Goal: Task Accomplishment & Management: Complete application form

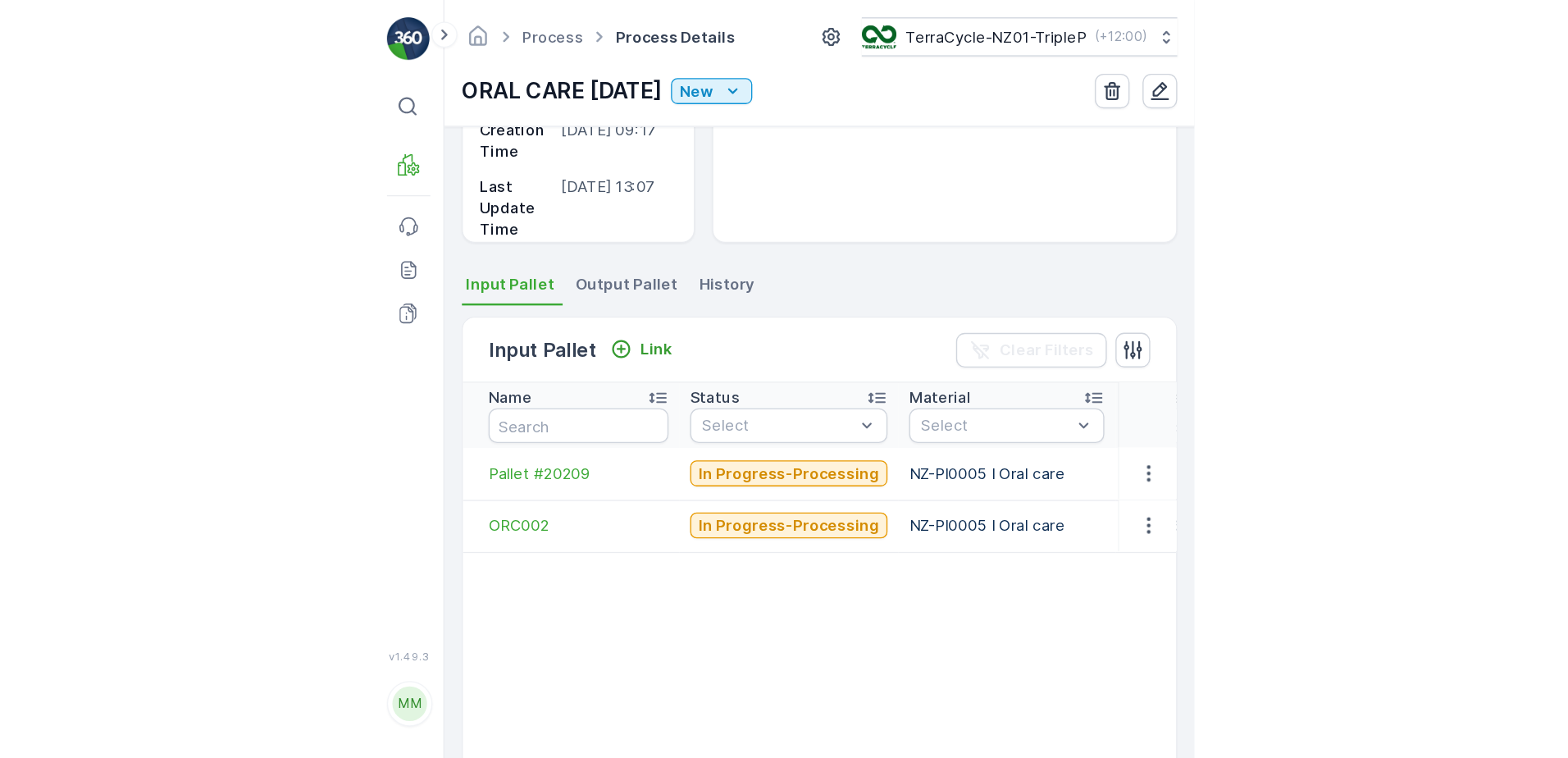
scroll to position [204, 0]
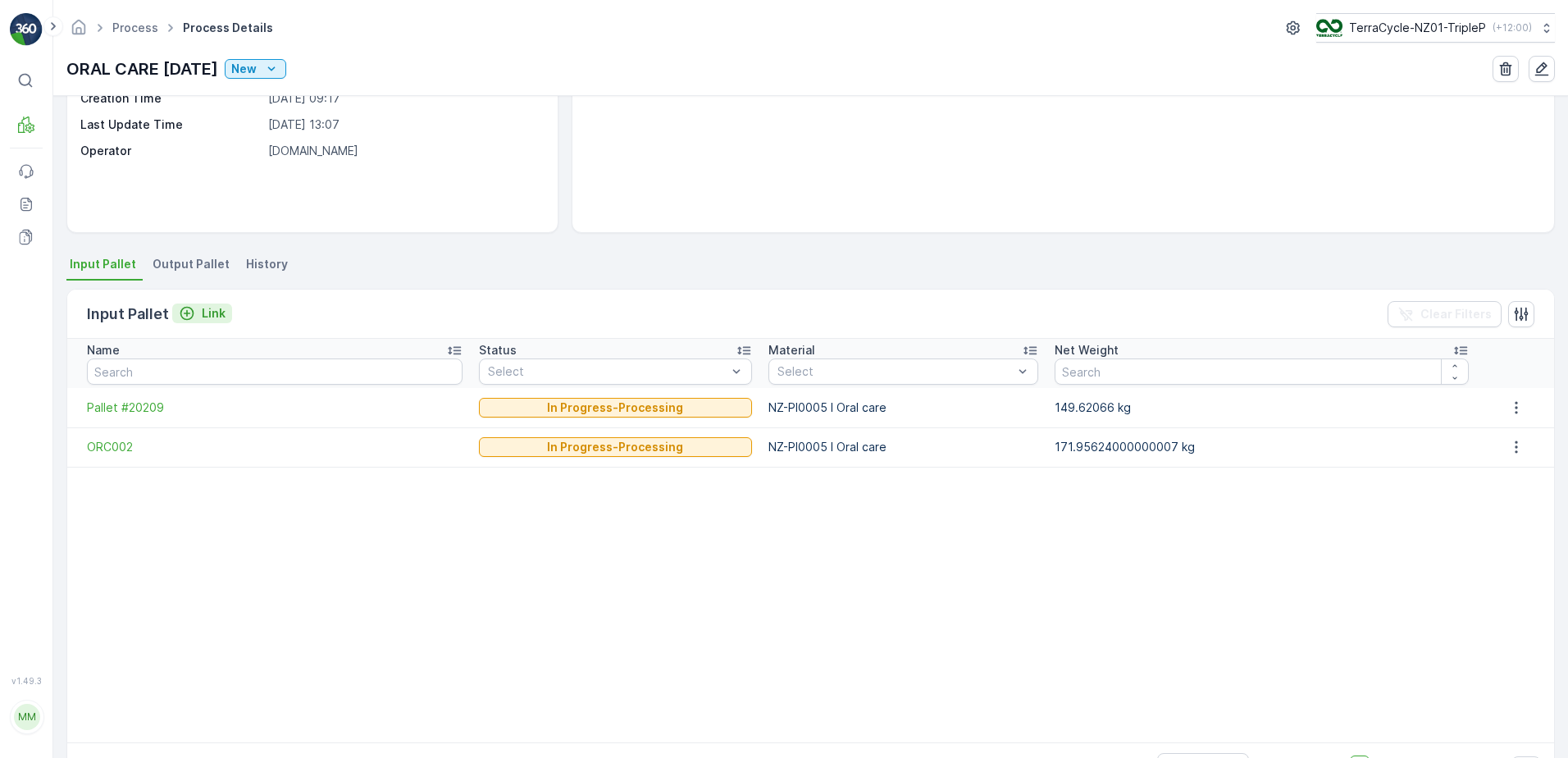
click at [198, 310] on div "Link" at bounding box center [202, 312] width 46 height 16
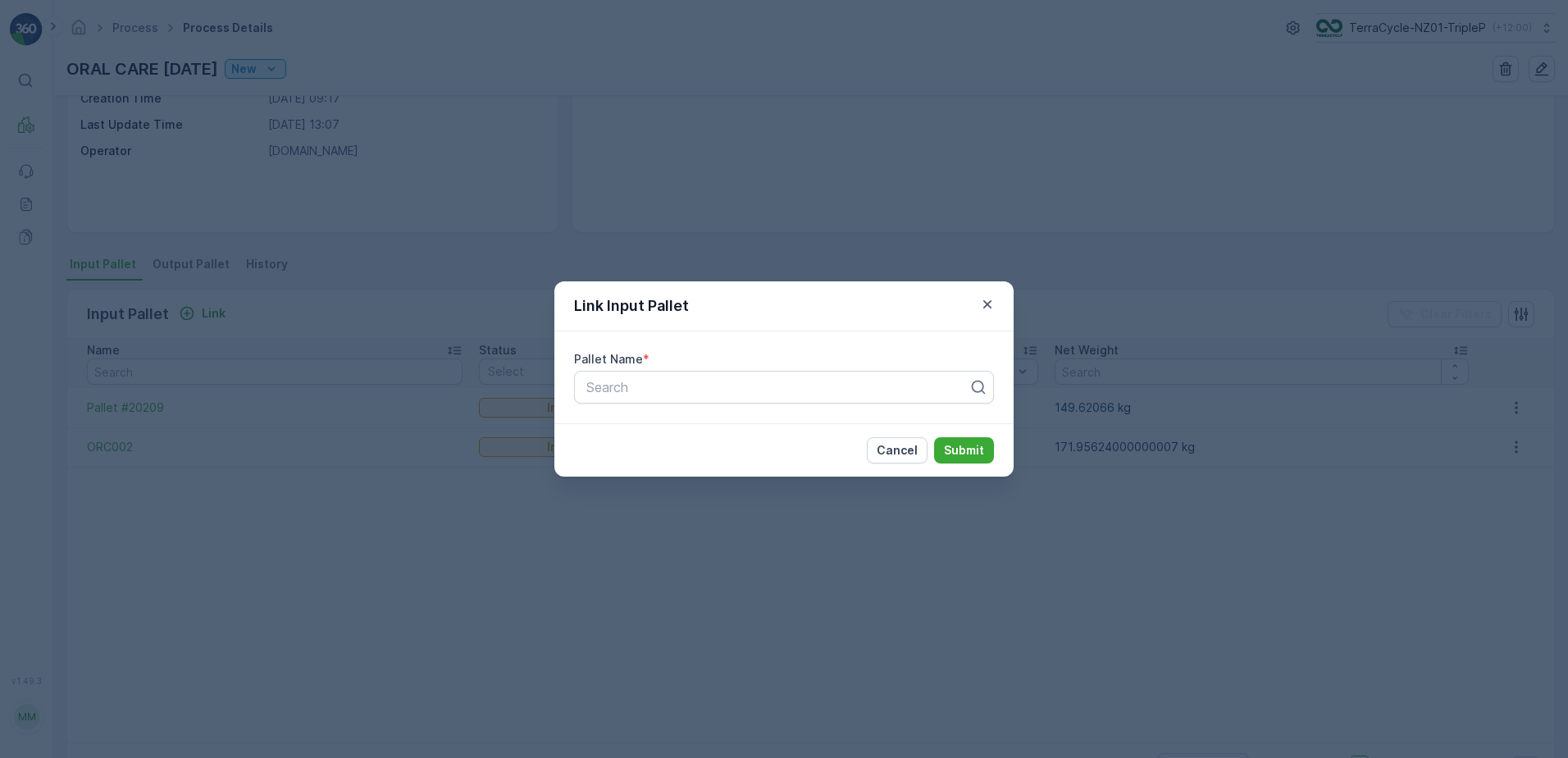
click at [622, 411] on div "Pallet Name * Search" at bounding box center [784, 377] width 459 height 92
click at [622, 386] on div at bounding box center [777, 387] width 386 height 14
paste input "Pallet #20258"
type input "Pallet #20258"
click at [622, 437] on button "Submit" at bounding box center [964, 449] width 60 height 26
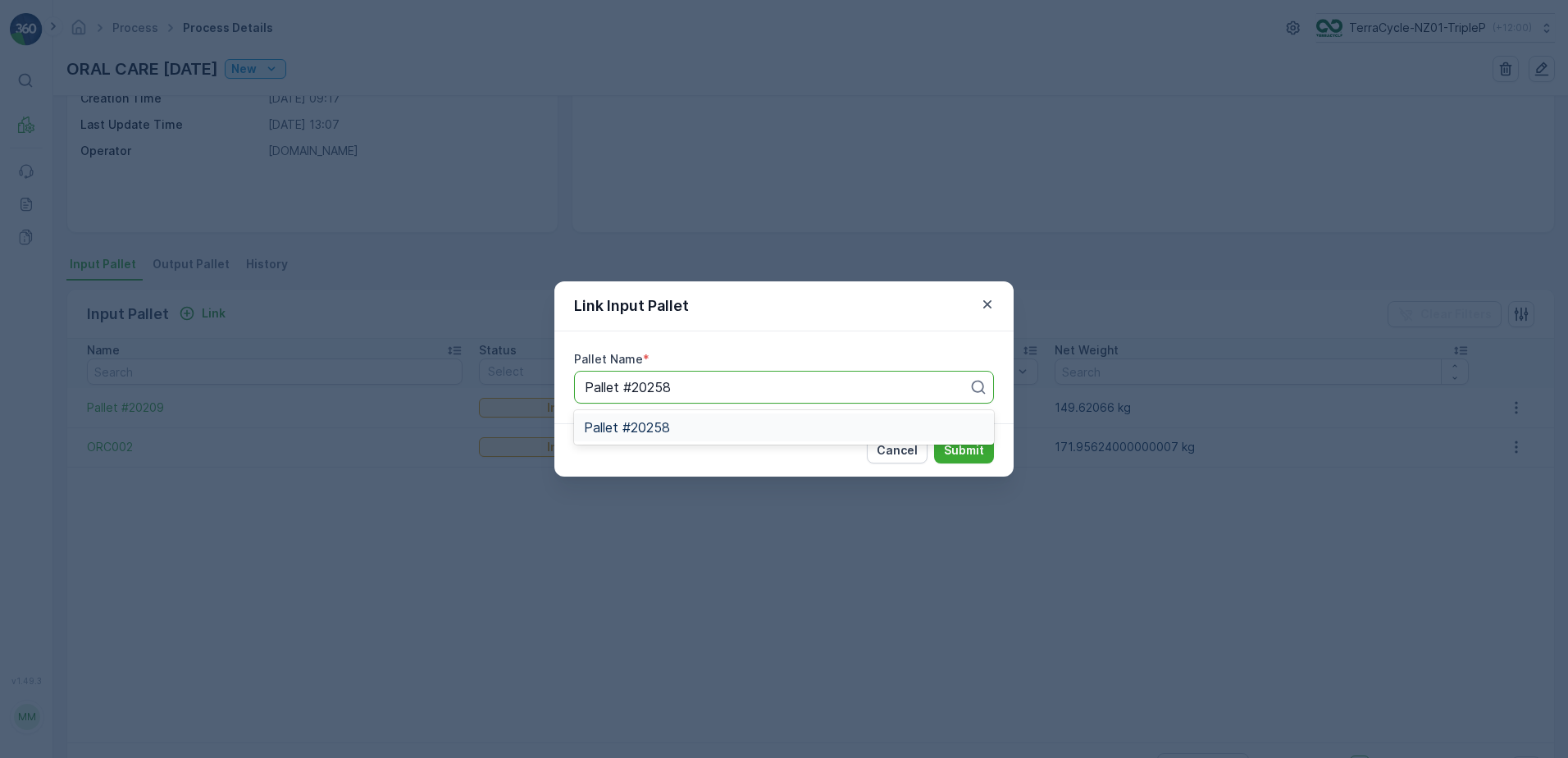
click at [622, 420] on div "Pallet #20258" at bounding box center [783, 426] width 400 height 14
click at [622, 449] on p "Submit" at bounding box center [964, 449] width 41 height 16
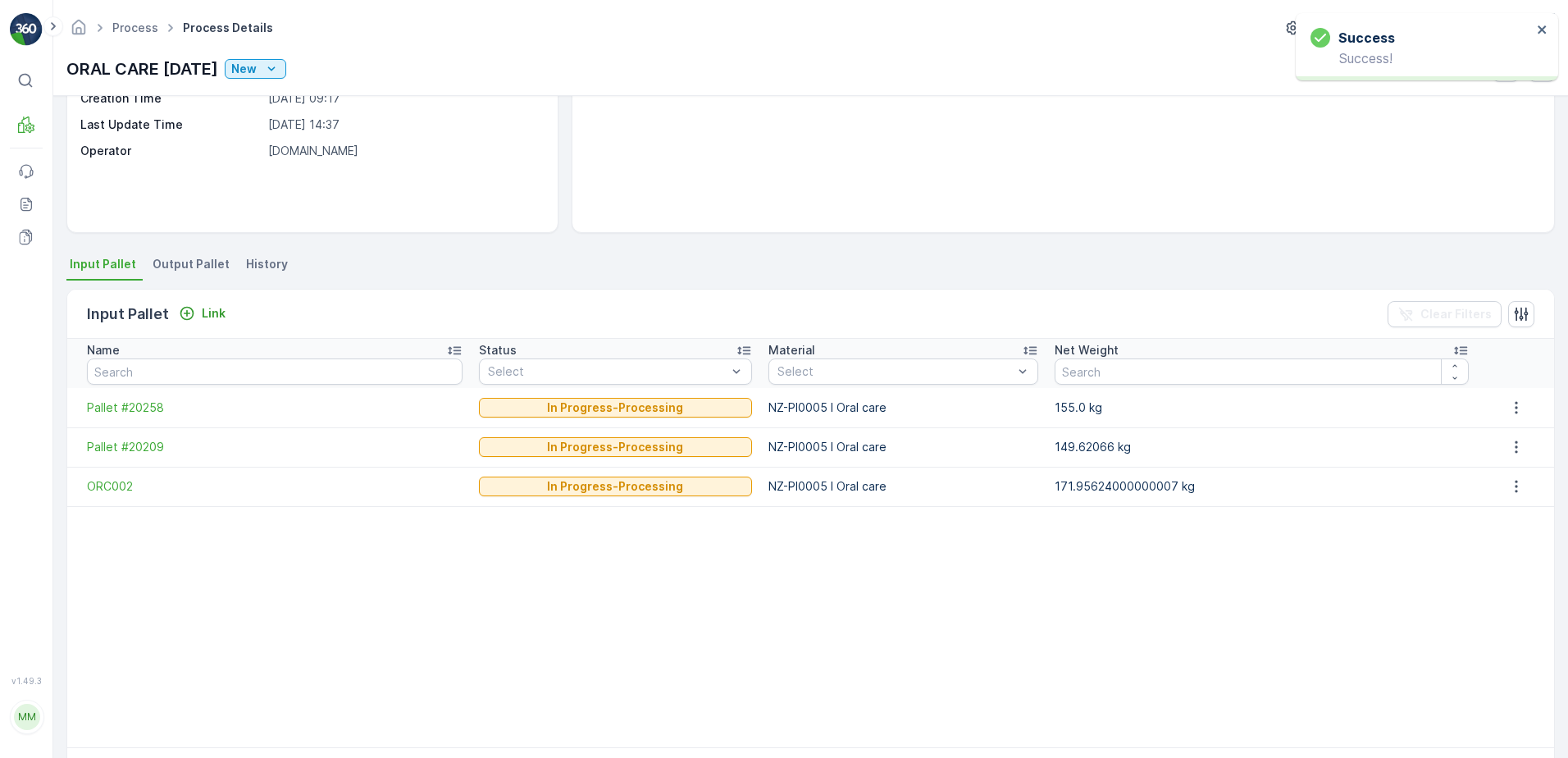
drag, startPoint x: 165, startPoint y: 250, endPoint x: 172, endPoint y: 259, distance: 11.4
click at [172, 258] on div "Details Type Process Input Pallet 3 Pallet - 476.5769 kg Output Pallet 1 Pallet…" at bounding box center [810, 426] width 1515 height 662
click at [172, 259] on span "Output Pallet" at bounding box center [191, 263] width 77 height 16
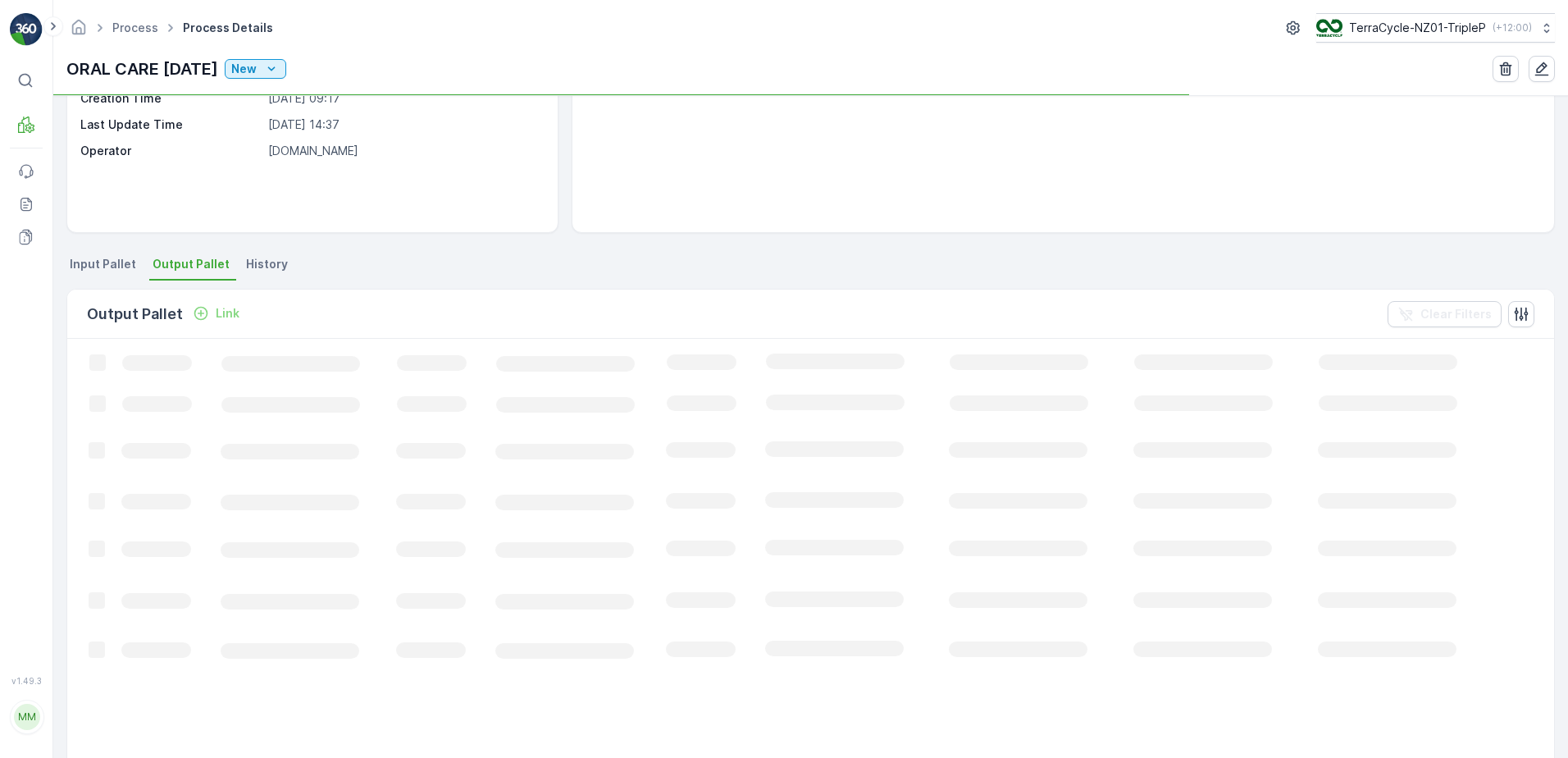
scroll to position [89, 0]
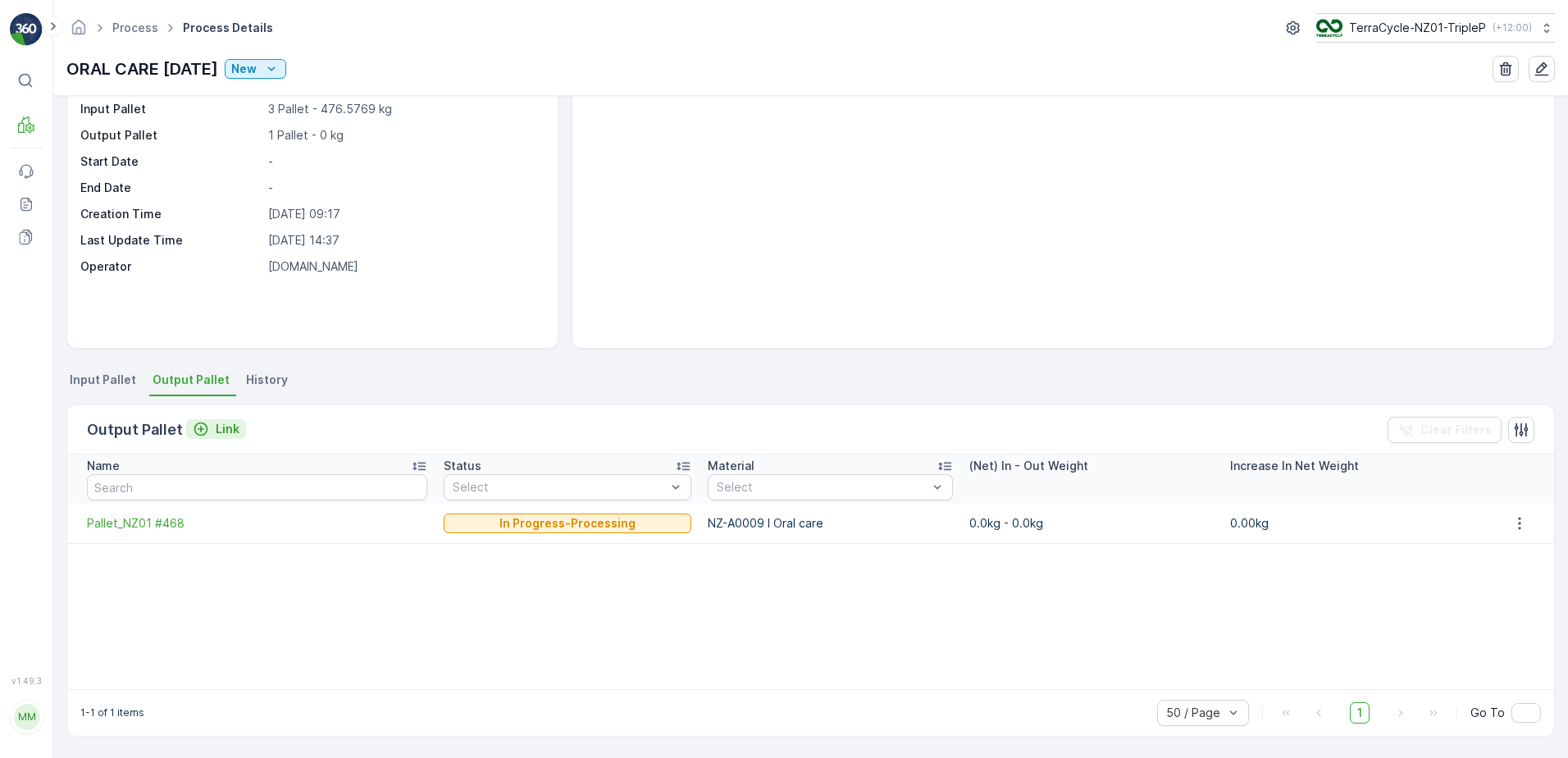
click at [210, 428] on div "Link" at bounding box center [216, 428] width 46 height 16
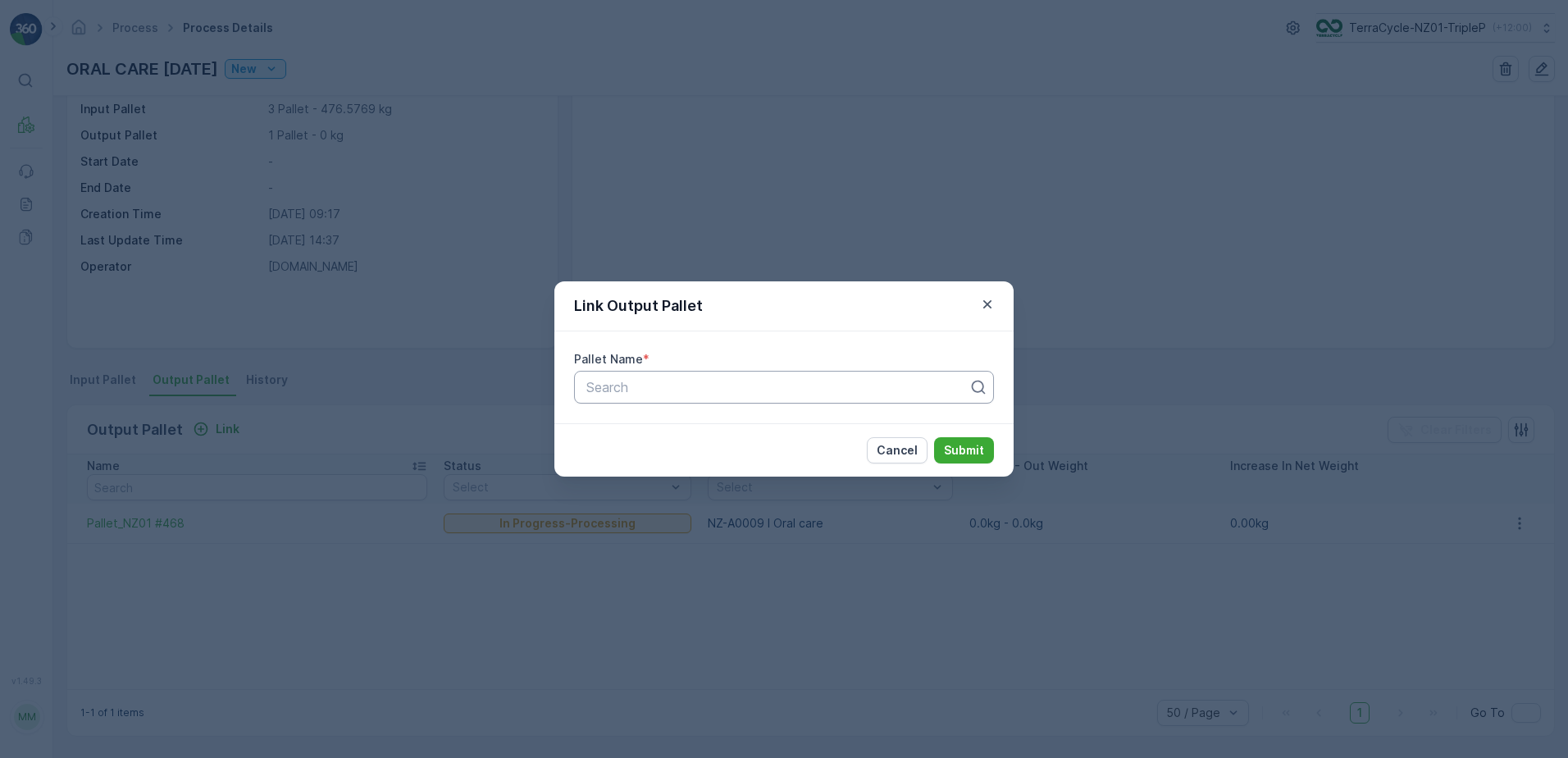
click at [622, 387] on div at bounding box center [777, 387] width 386 height 14
type input "469"
click at [622, 453] on div "Pallet_NZ01 #469" at bounding box center [783, 454] width 400 height 14
click at [622, 447] on p "Submit" at bounding box center [964, 449] width 41 height 16
click at [622, 560] on div "Link Output Pallet Pallet Name * Pallet_NZ01 #469 Cancel Submit" at bounding box center [784, 379] width 1568 height 758
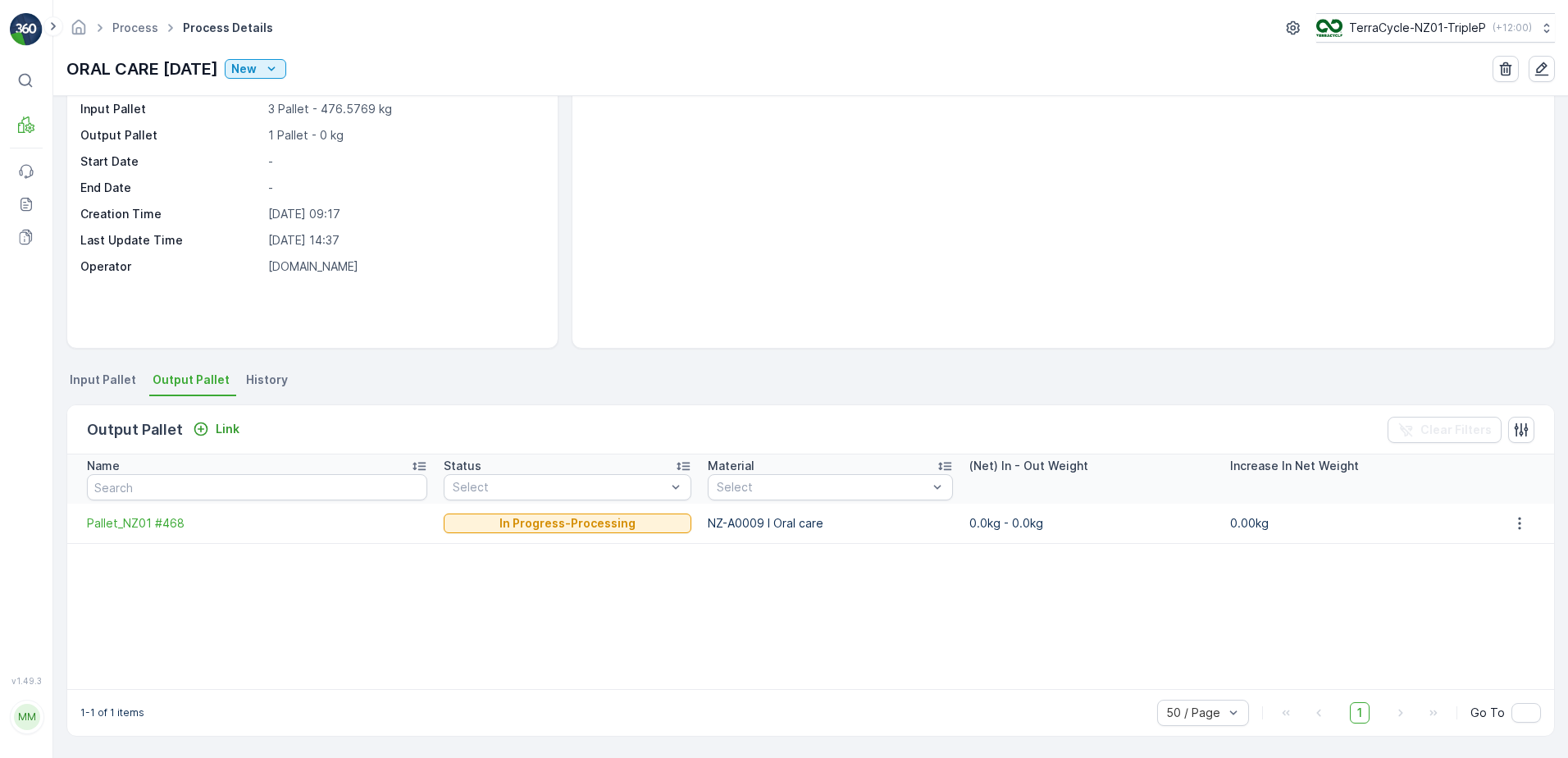
click at [110, 371] on span "Input Pallet" at bounding box center [102, 379] width 67 height 16
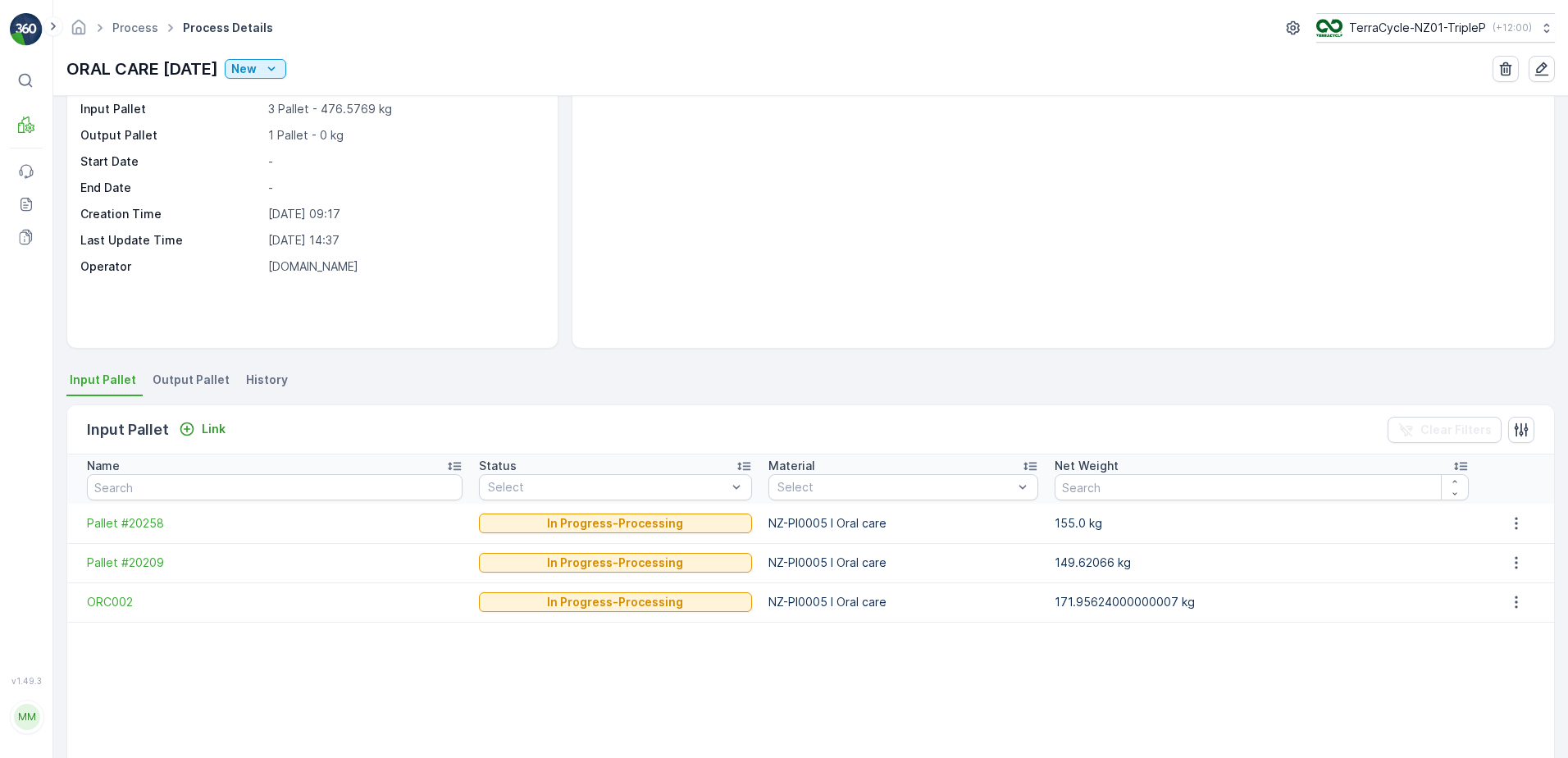
click at [195, 384] on span "Output Pallet" at bounding box center [191, 379] width 77 height 16
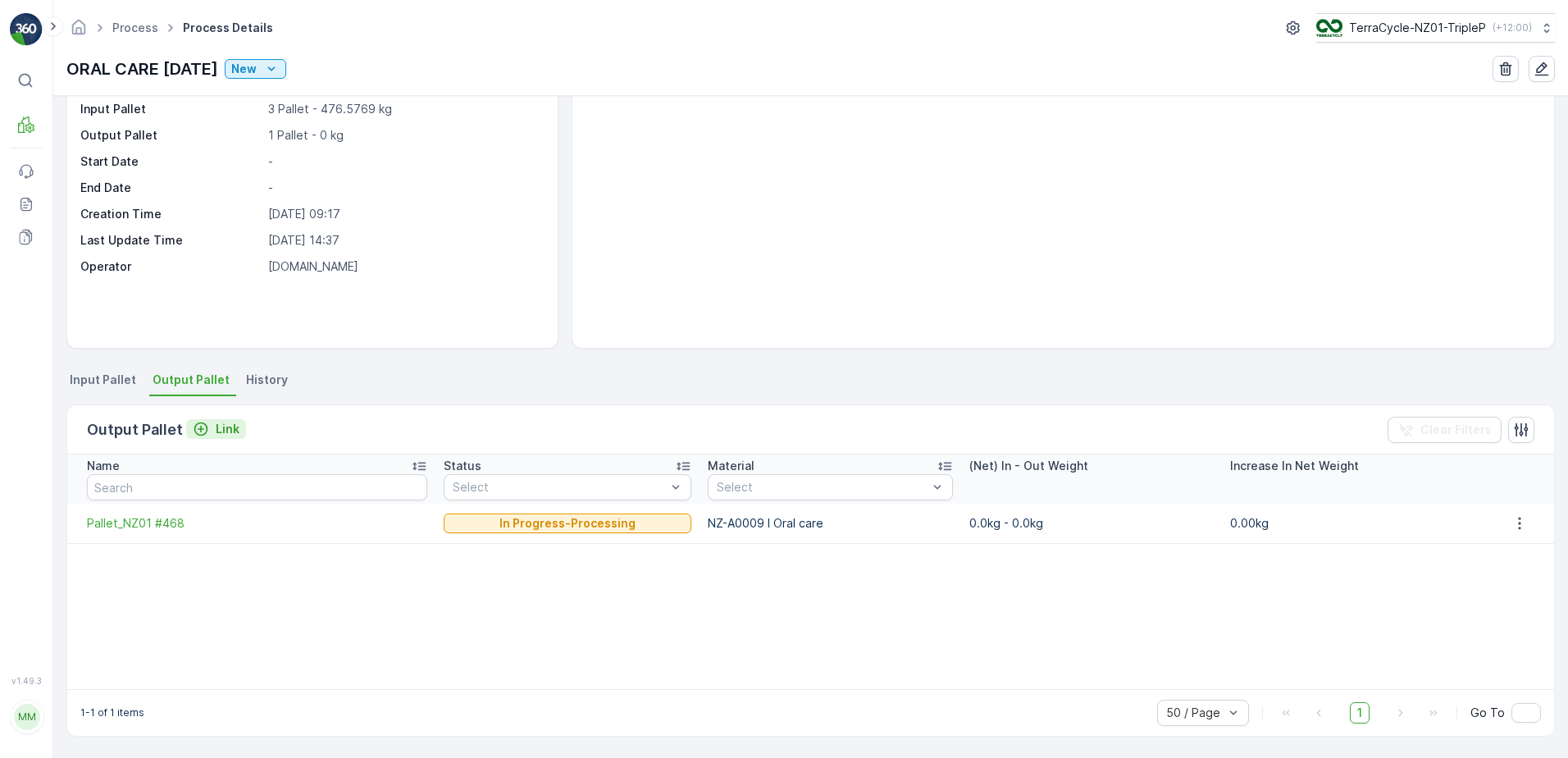
click at [205, 434] on icon "Link" at bounding box center [201, 428] width 16 height 16
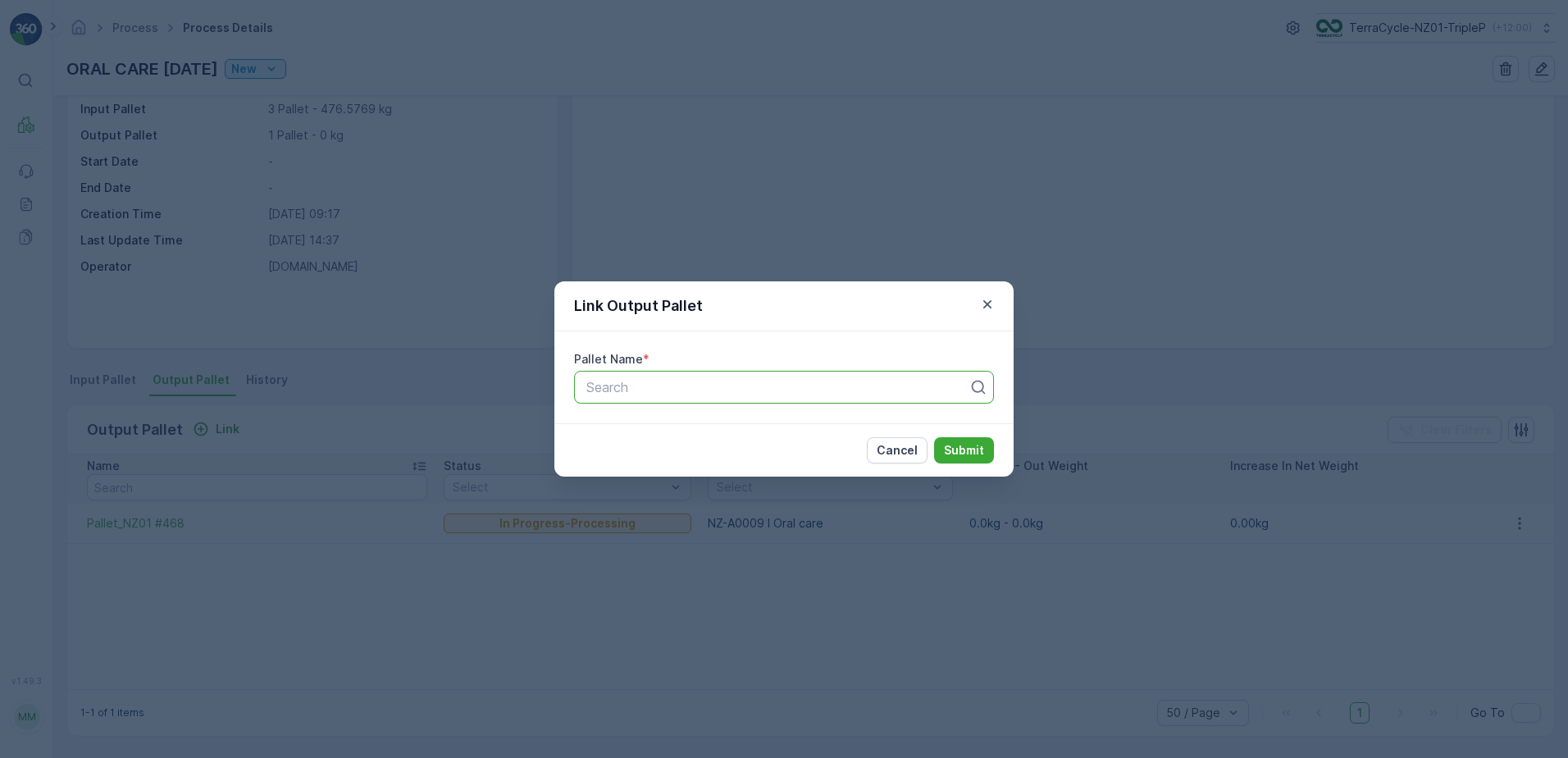
click at [622, 381] on div at bounding box center [777, 387] width 386 height 14
type input "469"
click at [622, 456] on div "Pallet_NZ01 #469" at bounding box center [783, 454] width 400 height 14
click at [622, 454] on p "Submit" at bounding box center [964, 449] width 41 height 16
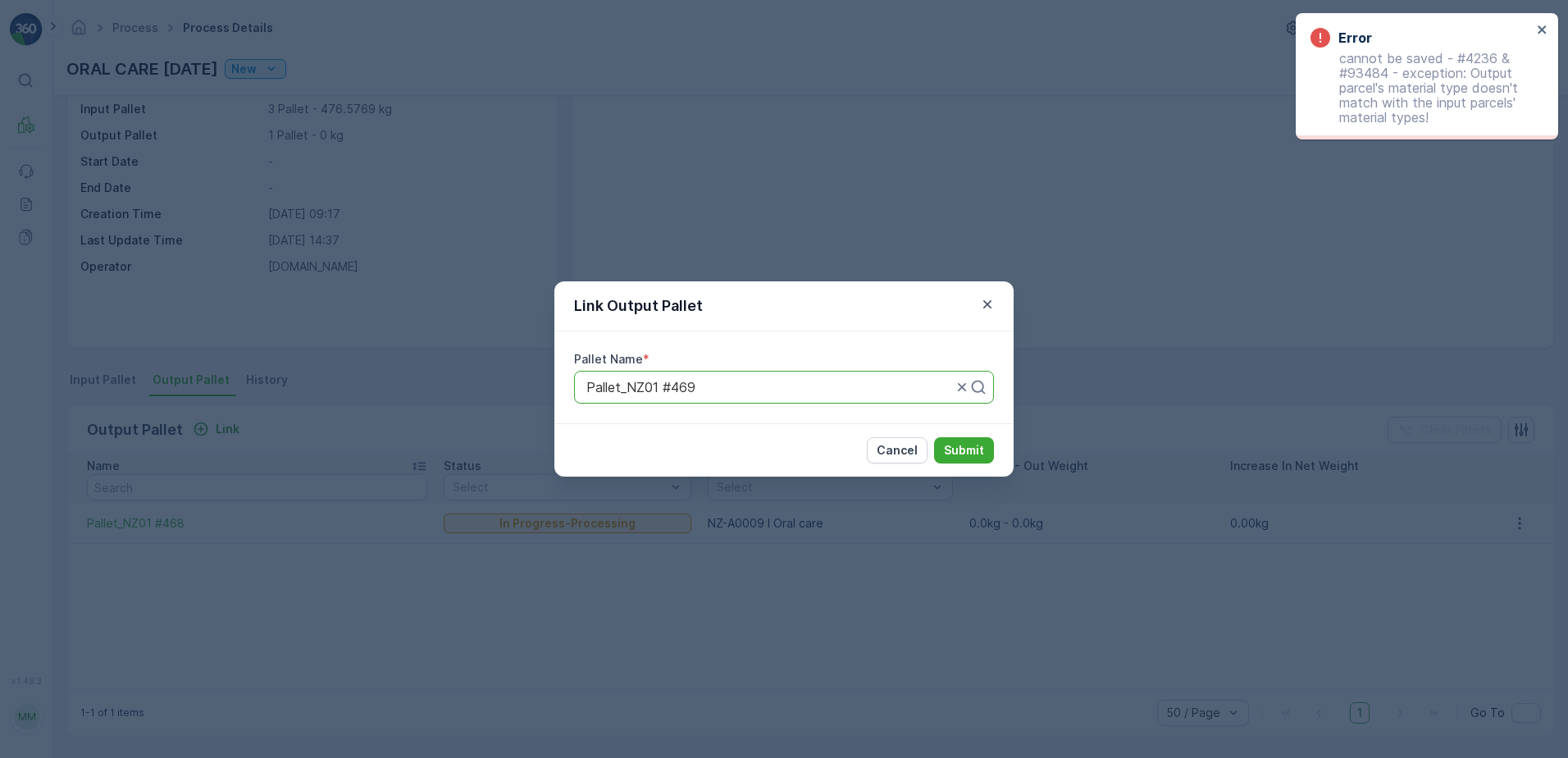
drag, startPoint x: 1219, startPoint y: 138, endPoint x: 964, endPoint y: 306, distance: 305.4
click at [622, 139] on div "Link Output Pallet Pallet Name * Pallet_NZ01 #469 Cancel Submit" at bounding box center [784, 379] width 1568 height 758
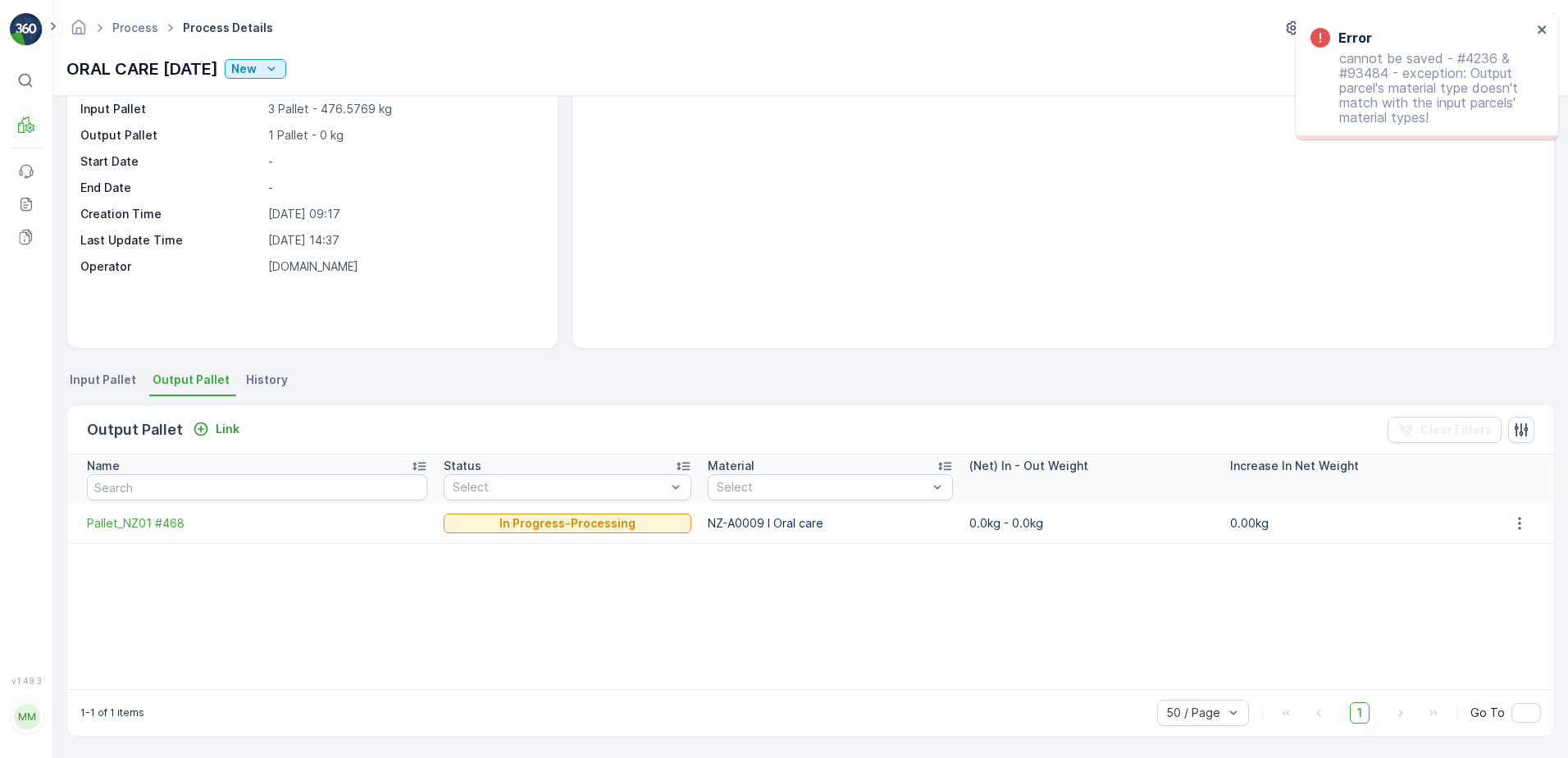
click at [118, 375] on span "Input Pallet" at bounding box center [102, 379] width 67 height 16
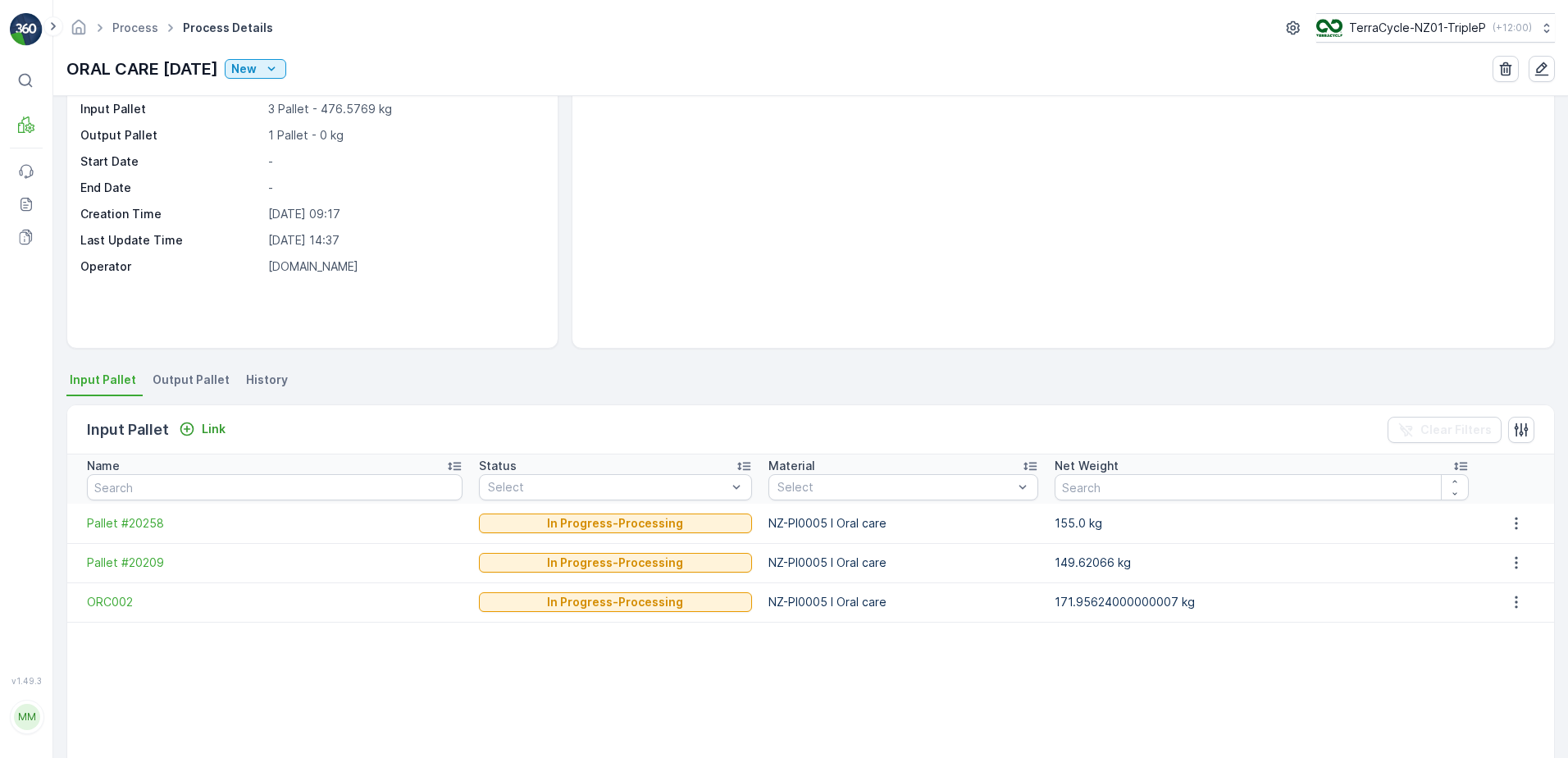
click at [149, 374] on li "Output Pallet" at bounding box center [193, 382] width 87 height 28
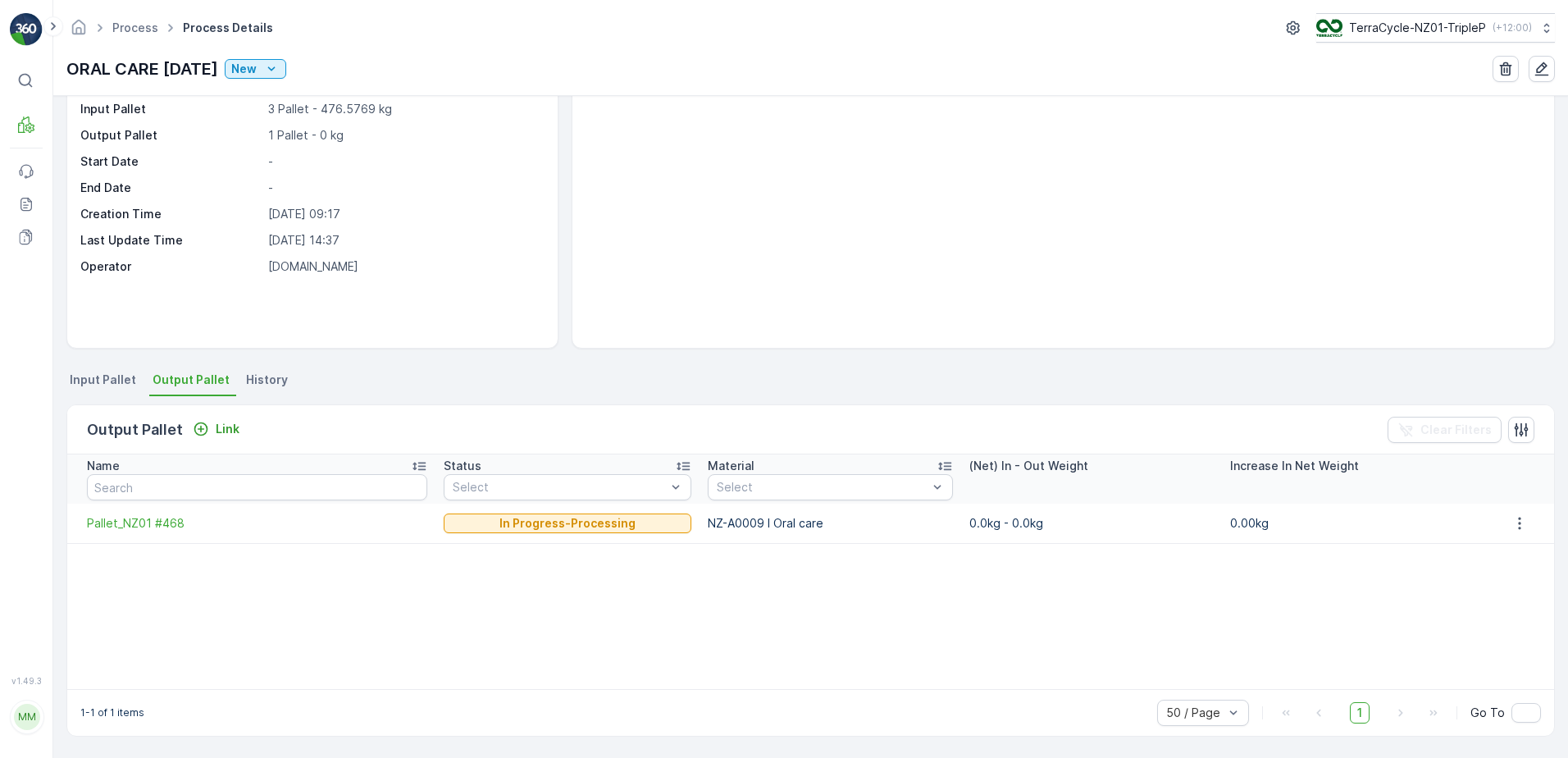
drag, startPoint x: 68, startPoint y: 68, endPoint x: 250, endPoint y: 78, distance: 182.3
click at [218, 78] on p "ORAL CARE [DATE]" at bounding box center [142, 69] width 151 height 25
copy p "ORAL CARE [DATE]"
drag, startPoint x: 222, startPoint y: 589, endPoint x: 98, endPoint y: 542, distance: 132.6
click at [222, 575] on div "Name Status Select Material Select (Net) In - Out Weight Increase In Net Weight…" at bounding box center [811, 571] width 1487 height 234
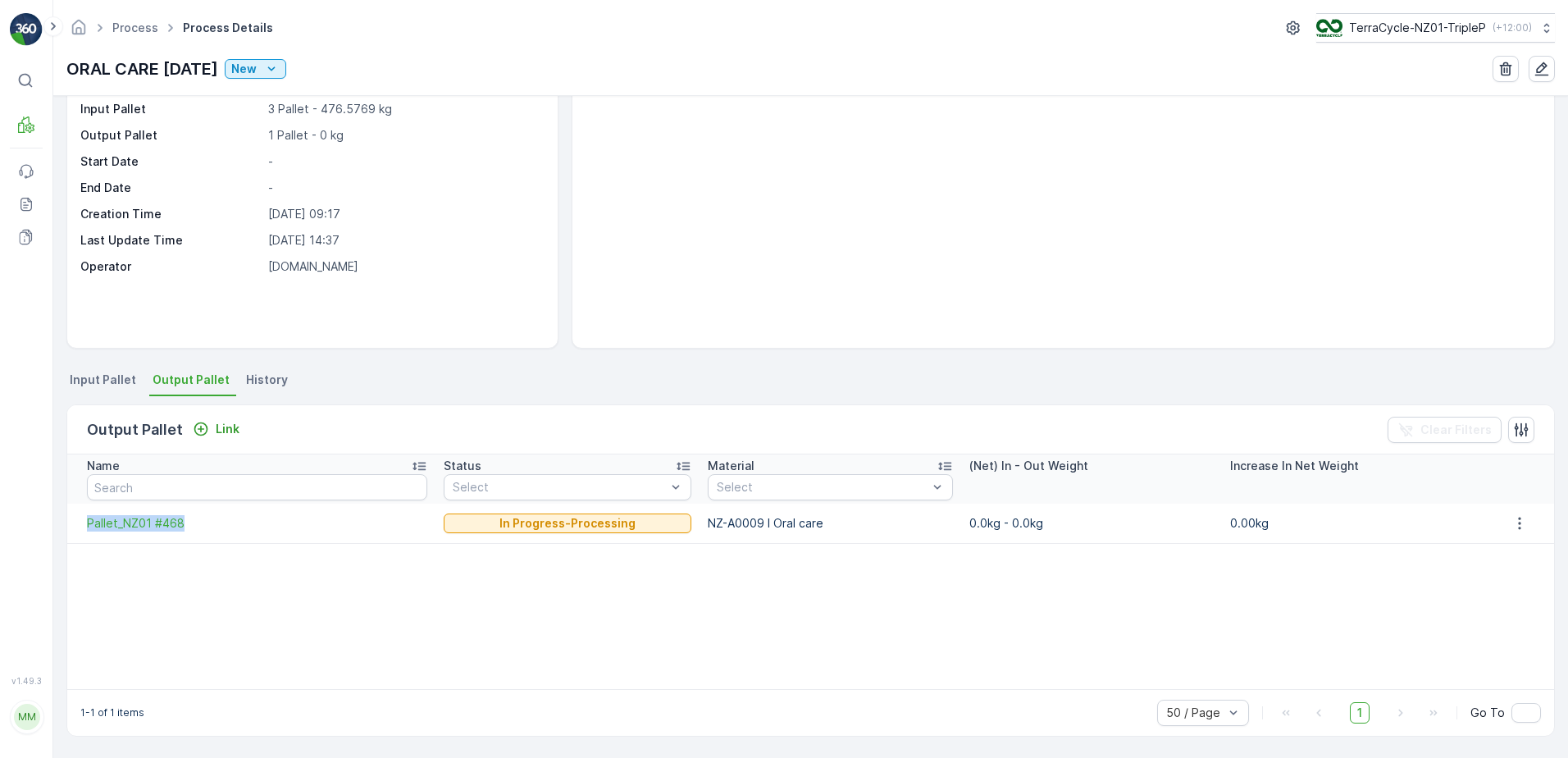
drag, startPoint x: 79, startPoint y: 528, endPoint x: 197, endPoint y: 534, distance: 118.2
click at [197, 534] on td "Pallet_NZ01 #468" at bounding box center [252, 523] width 368 height 40
copy span "Pallet_NZ01 #468"
drag, startPoint x: 688, startPoint y: 522, endPoint x: 808, endPoint y: 530, distance: 120.3
click at [622, 530] on td "NZ-A0009 I Oral care" at bounding box center [829, 523] width 261 height 40
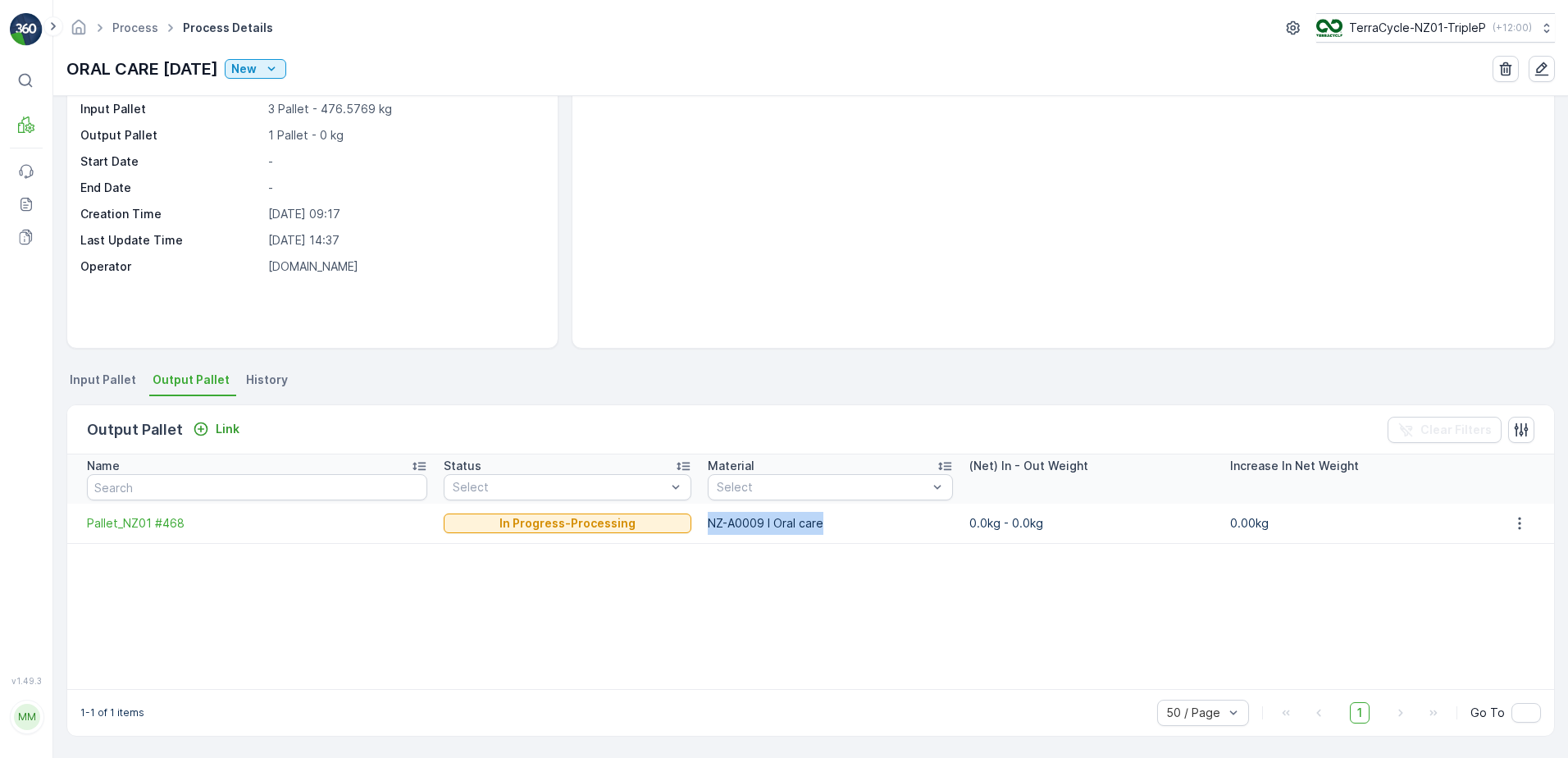
copy td "NZ-A0009 I Oral care"
drag, startPoint x: 66, startPoint y: 68, endPoint x: 249, endPoint y: 92, distance: 184.6
click at [249, 92] on div "Process Process Details TerraCycle-NZ01-TripleP ( +12:00 ) ORAL CARE [DATE] New" at bounding box center [810, 47] width 1515 height 95
copy p "ORAL CARE [DATE]"
click at [368, 404] on div "Output Pallet Link Clear Filters Name Status Select Material Select (Net) In - …" at bounding box center [810, 570] width 1488 height 332
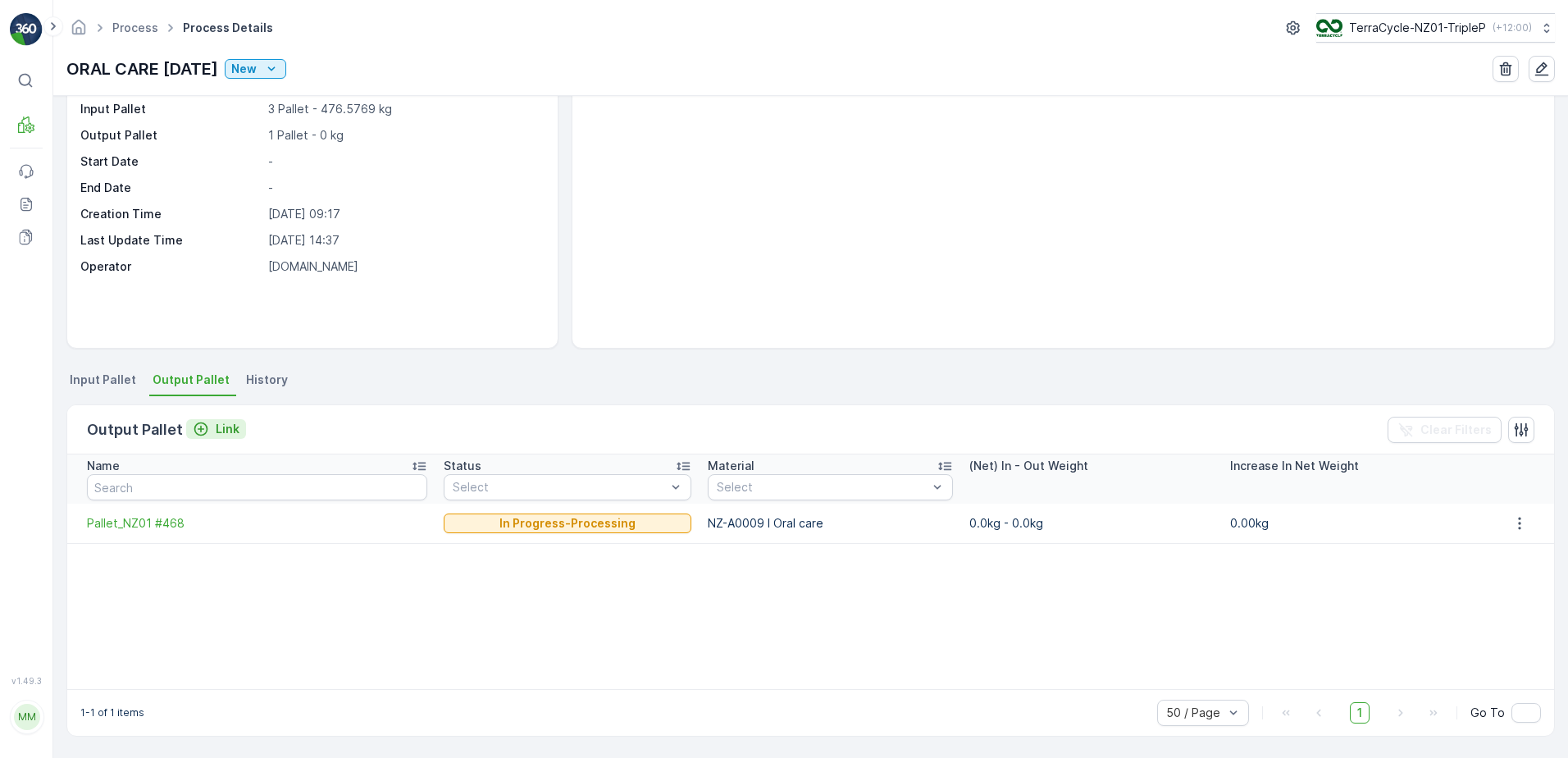
click at [208, 433] on div "Link" at bounding box center [216, 428] width 46 height 16
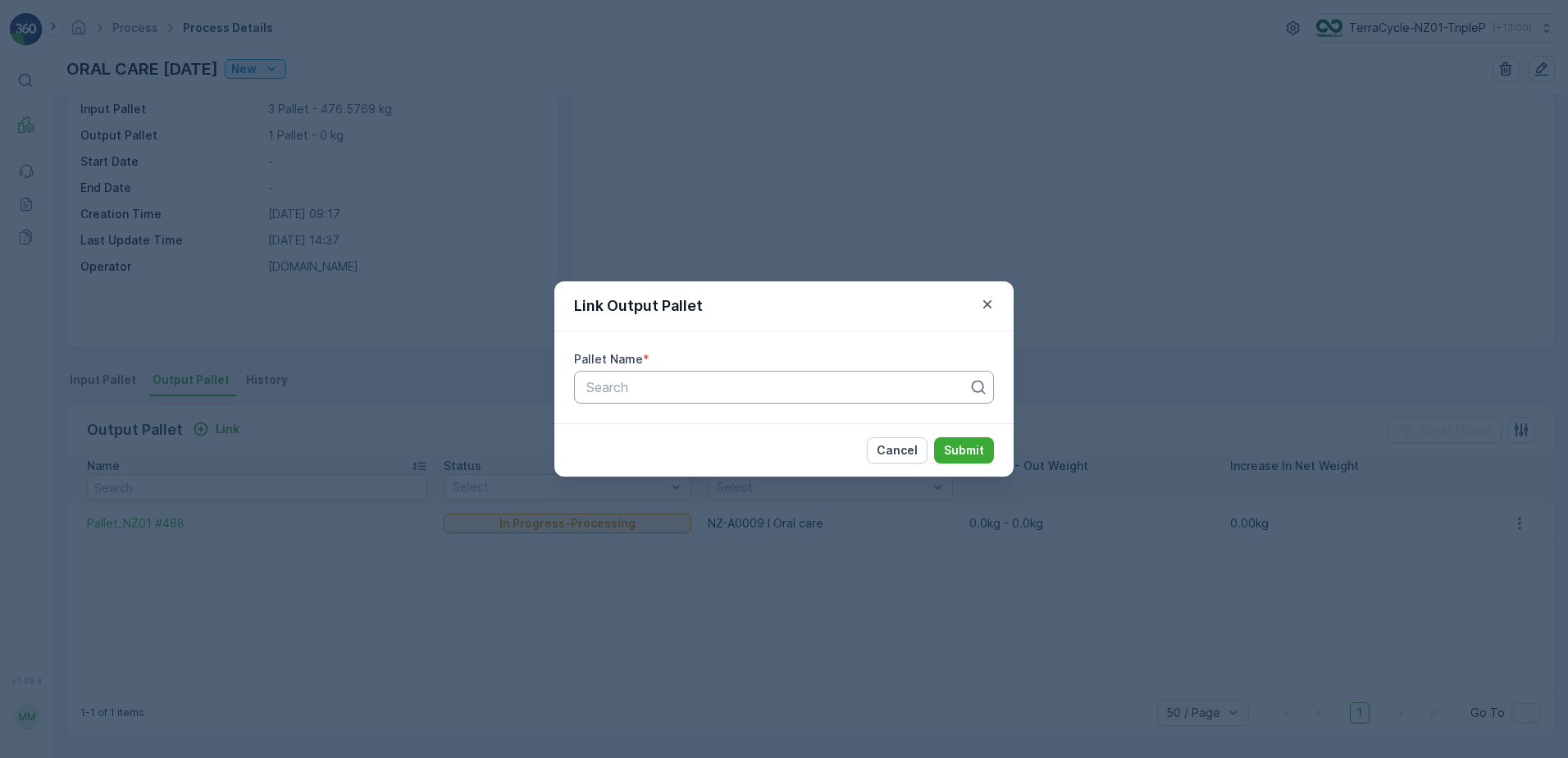
click at [622, 389] on div at bounding box center [777, 387] width 386 height 14
type input "469"
click at [622, 447] on div "Pallet_NZ01 #469" at bounding box center [783, 454] width 419 height 28
click at [622, 447] on p "Submit" at bounding box center [964, 449] width 41 height 16
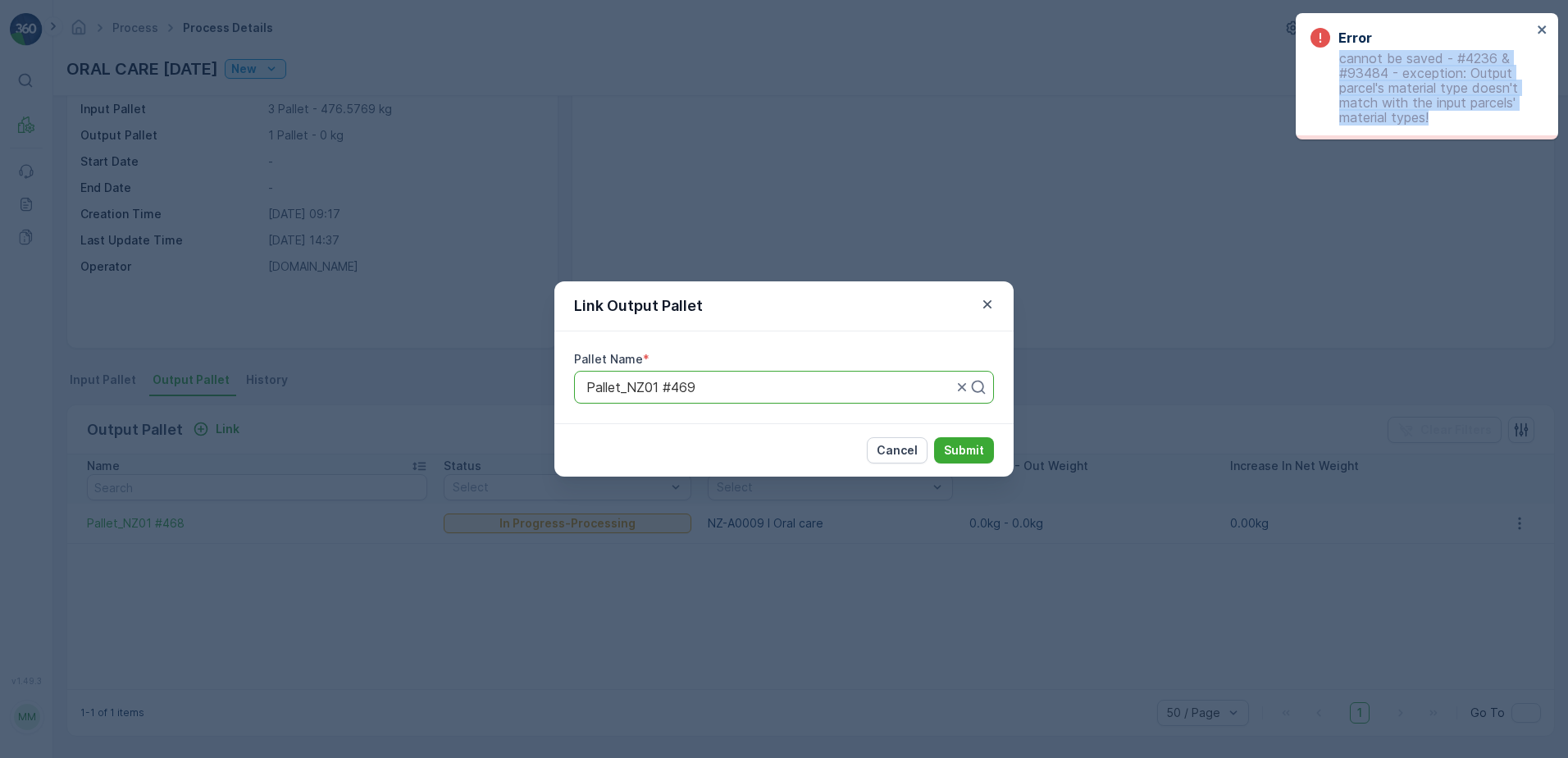
drag, startPoint x: 1338, startPoint y: 57, endPoint x: 1439, endPoint y: 118, distance: 118.0
click at [622, 118] on p "cannot be saved - #4236 & #93484 - exception: Output parcel's material type doe…" at bounding box center [1421, 88] width 222 height 74
copy p "cannot be saved - #4236 & #93484 - exception: Output parcel's material type doe…"
click at [622, 457] on p "Cancel" at bounding box center [897, 449] width 41 height 16
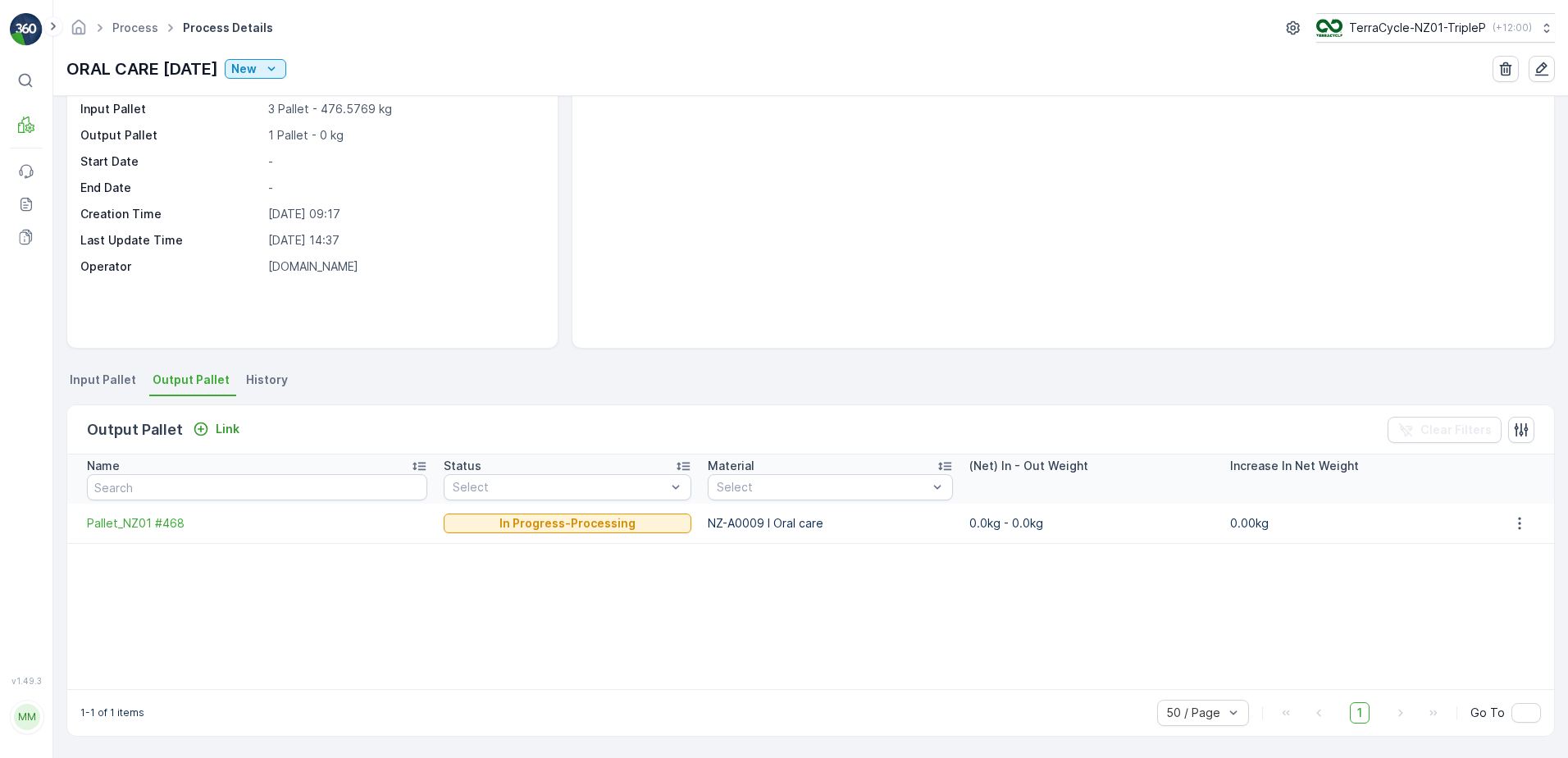
drag, startPoint x: 973, startPoint y: 319, endPoint x: 484, endPoint y: 447, distance: 505.5
click at [622, 319] on div "There are no media files to show." at bounding box center [1064, 204] width 982 height 286
click at [208, 426] on div "Link" at bounding box center [216, 428] width 46 height 16
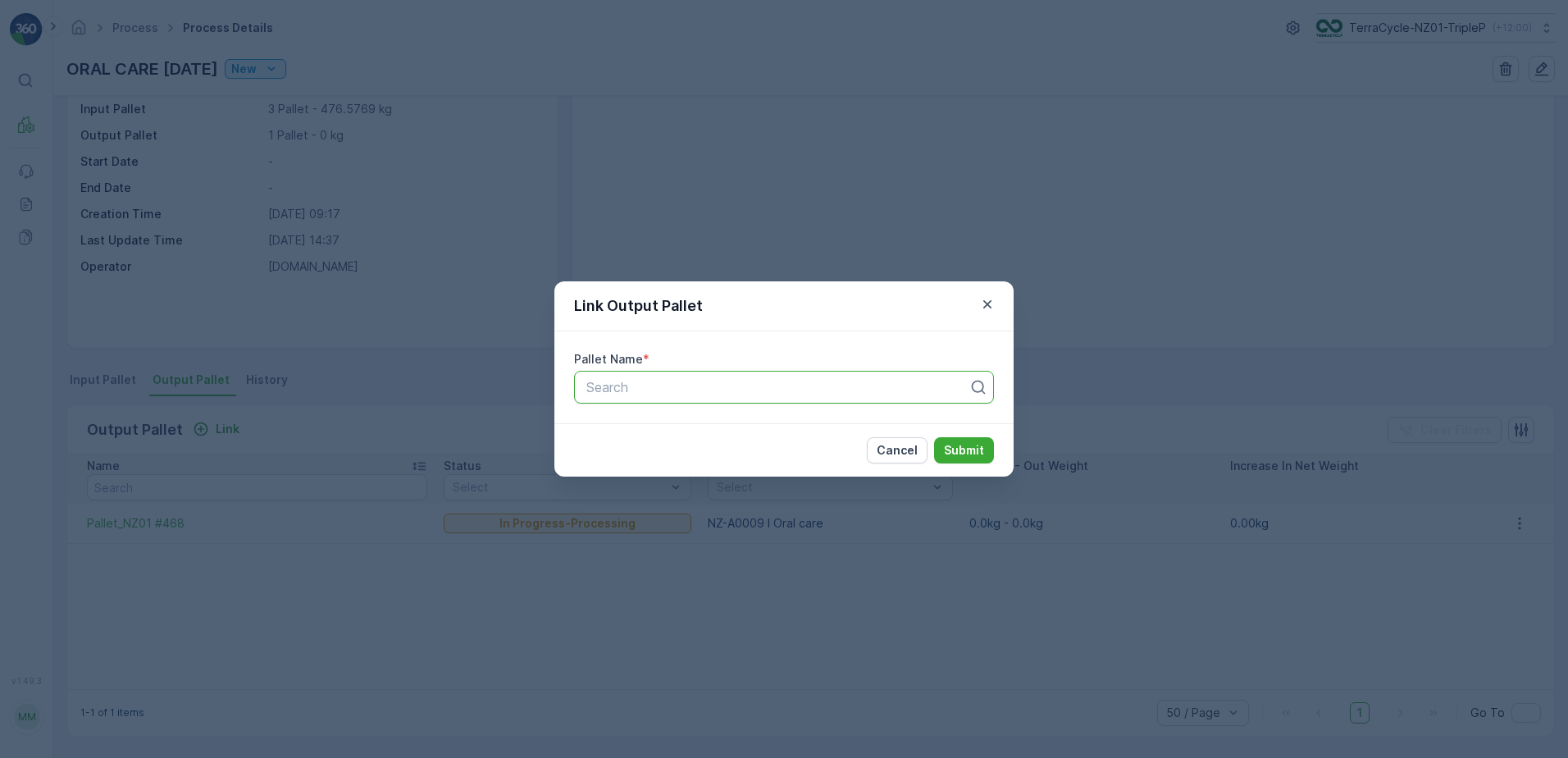
click at [622, 397] on div "Search" at bounding box center [783, 387] width 419 height 33
type input "470"
click at [622, 447] on div "Pallet_NZ01 #470" at bounding box center [783, 454] width 419 height 28
click at [622, 449] on p "Submit" at bounding box center [964, 449] width 41 height 16
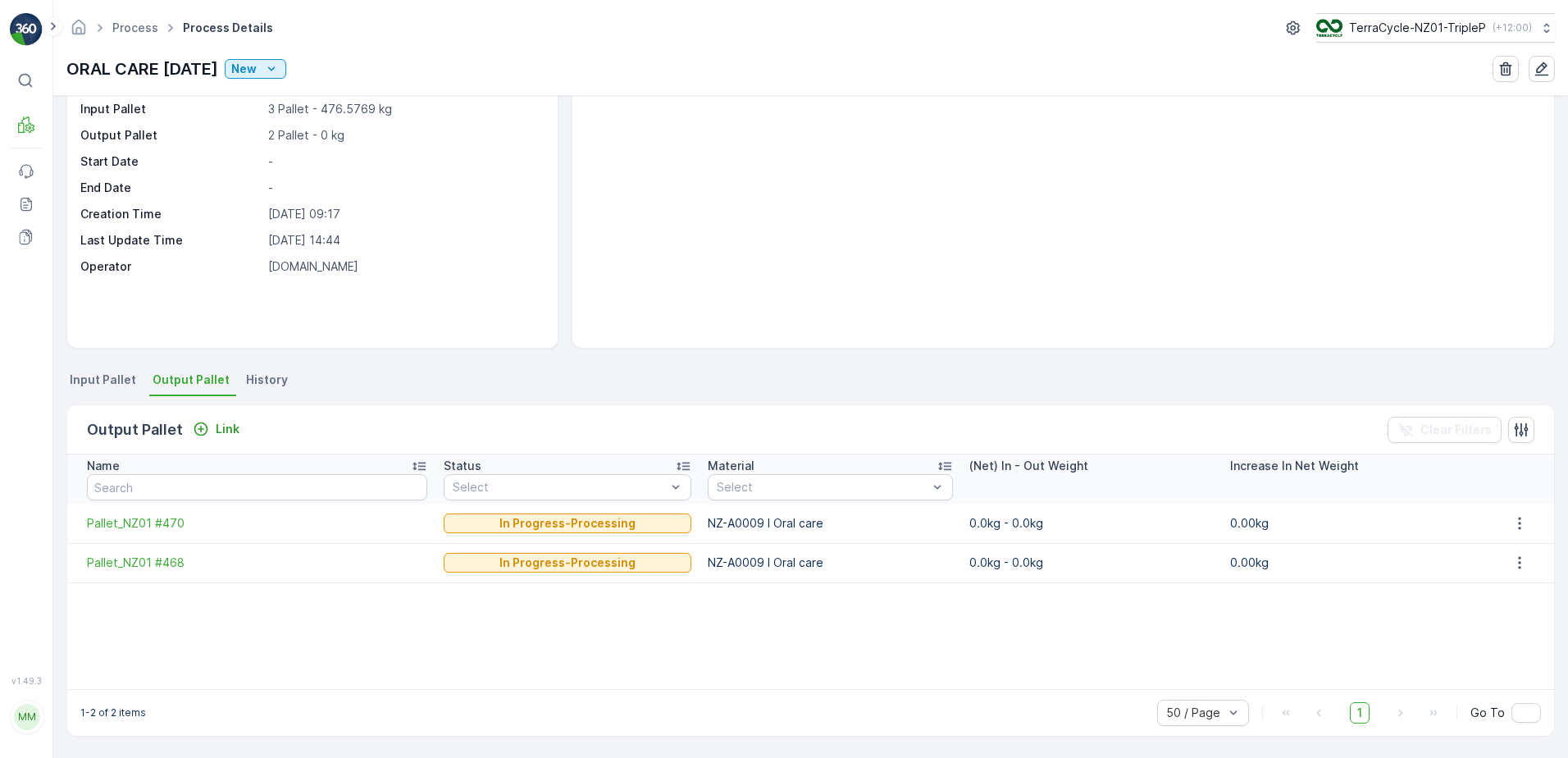
click at [122, 377] on span "Input Pallet" at bounding box center [102, 379] width 67 height 16
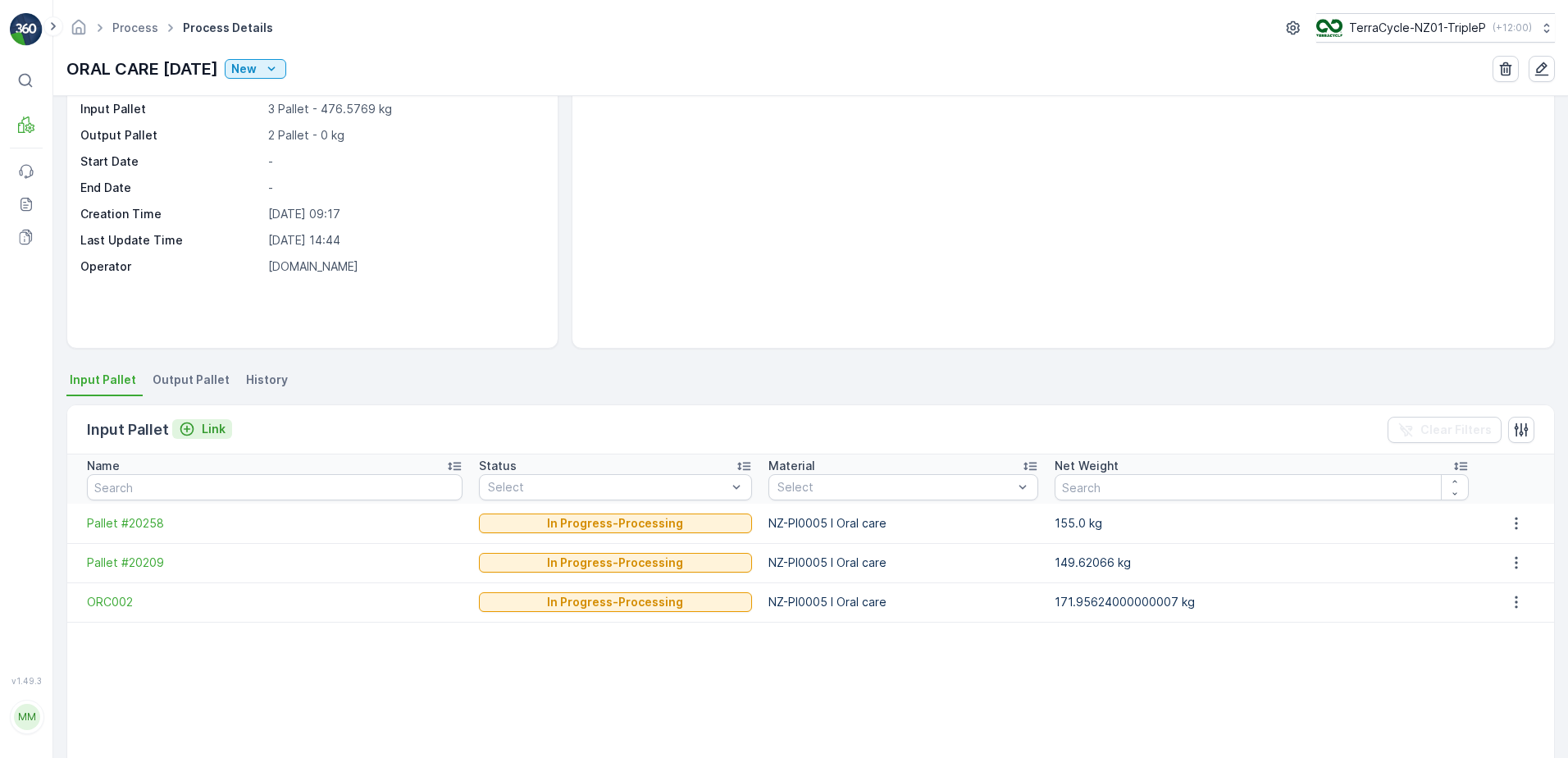
click at [203, 430] on p "Link" at bounding box center [213, 428] width 24 height 16
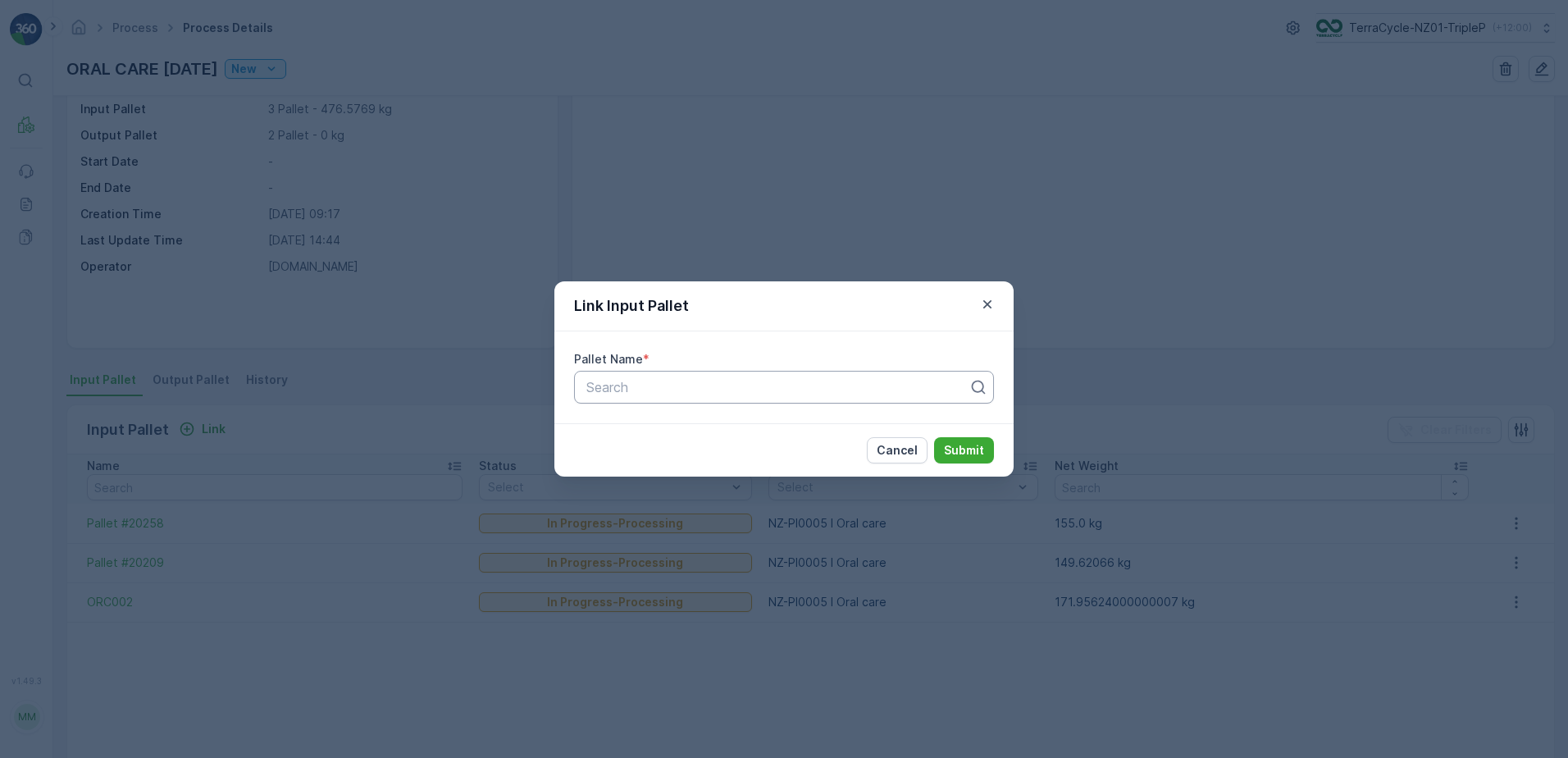
click at [622, 387] on div at bounding box center [777, 387] width 386 height 14
type input "20333"
drag, startPoint x: 781, startPoint y: 424, endPoint x: 816, endPoint y: 430, distance: 35.5
click at [622, 424] on div "Pallet #20333" at bounding box center [783, 426] width 400 height 14
click at [622, 448] on p "Submit" at bounding box center [964, 449] width 41 height 16
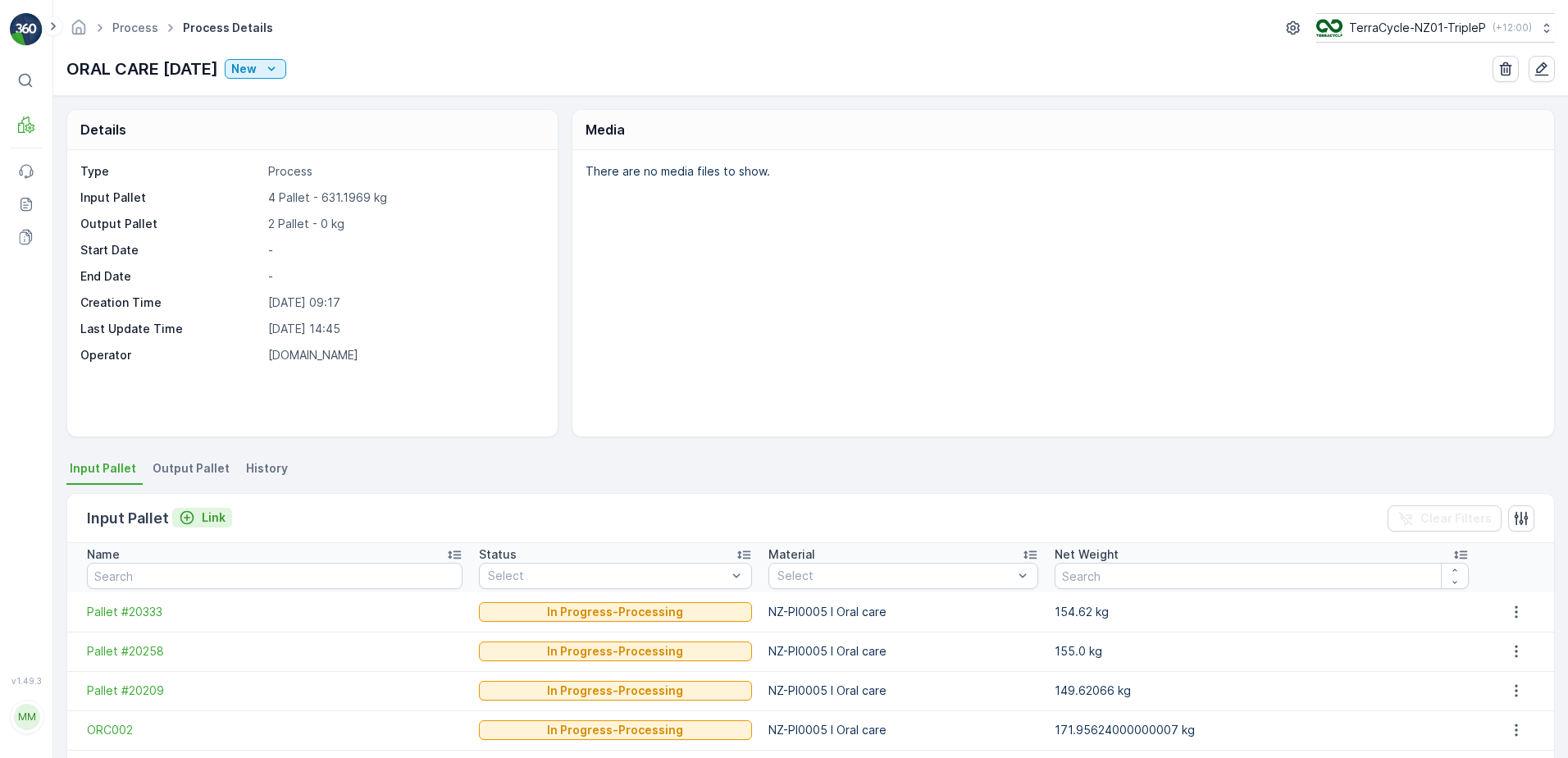
click at [210, 514] on p "Link" at bounding box center [213, 517] width 24 height 16
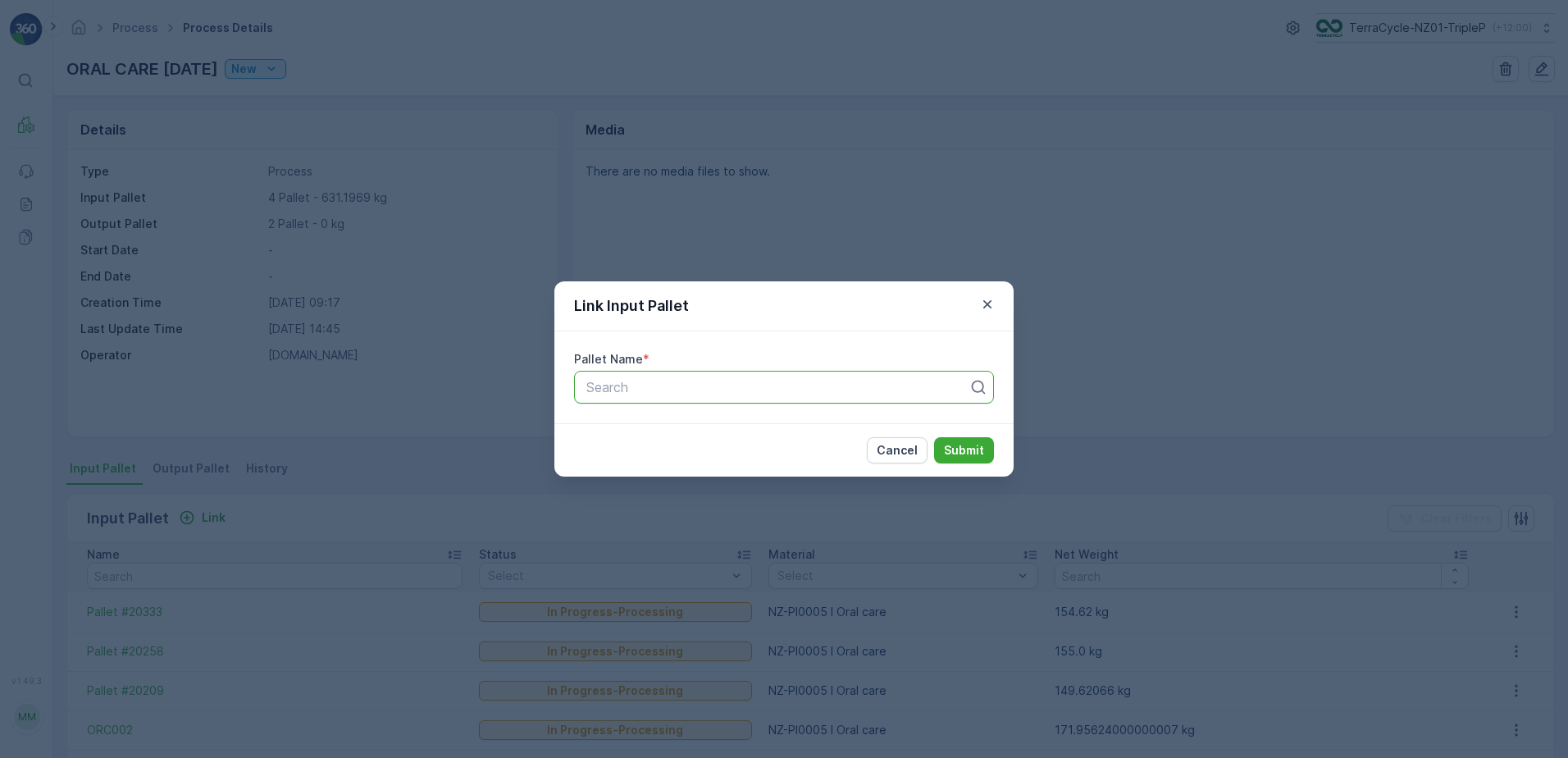
click at [622, 389] on div at bounding box center [777, 387] width 386 height 14
type input "128"
click at [622, 420] on div "Pallet_NZ01 #128" at bounding box center [783, 426] width 400 height 14
click at [622, 450] on p "Submit" at bounding box center [964, 449] width 41 height 16
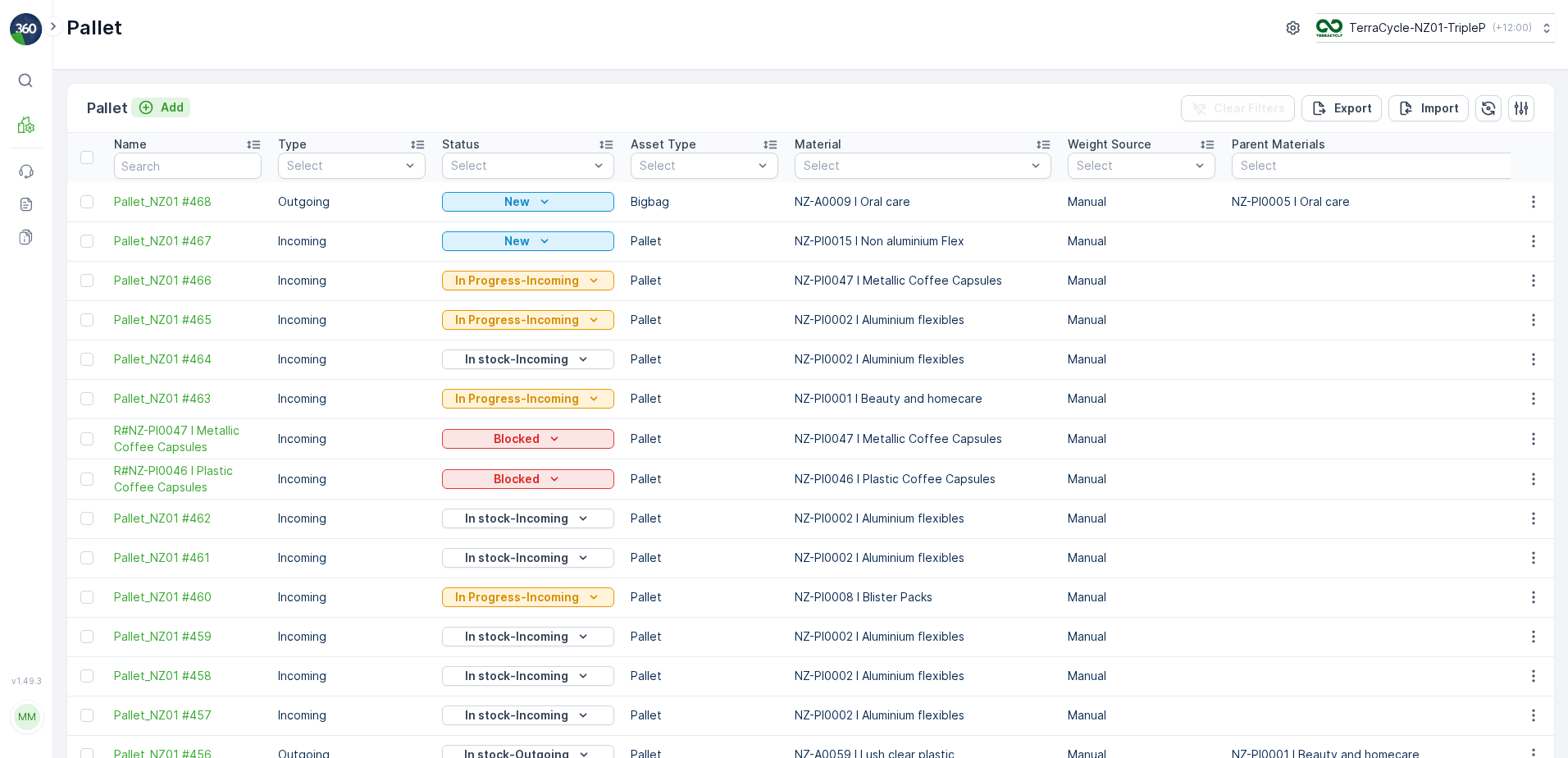
click at [173, 103] on p "Add" at bounding box center [173, 107] width 23 height 16
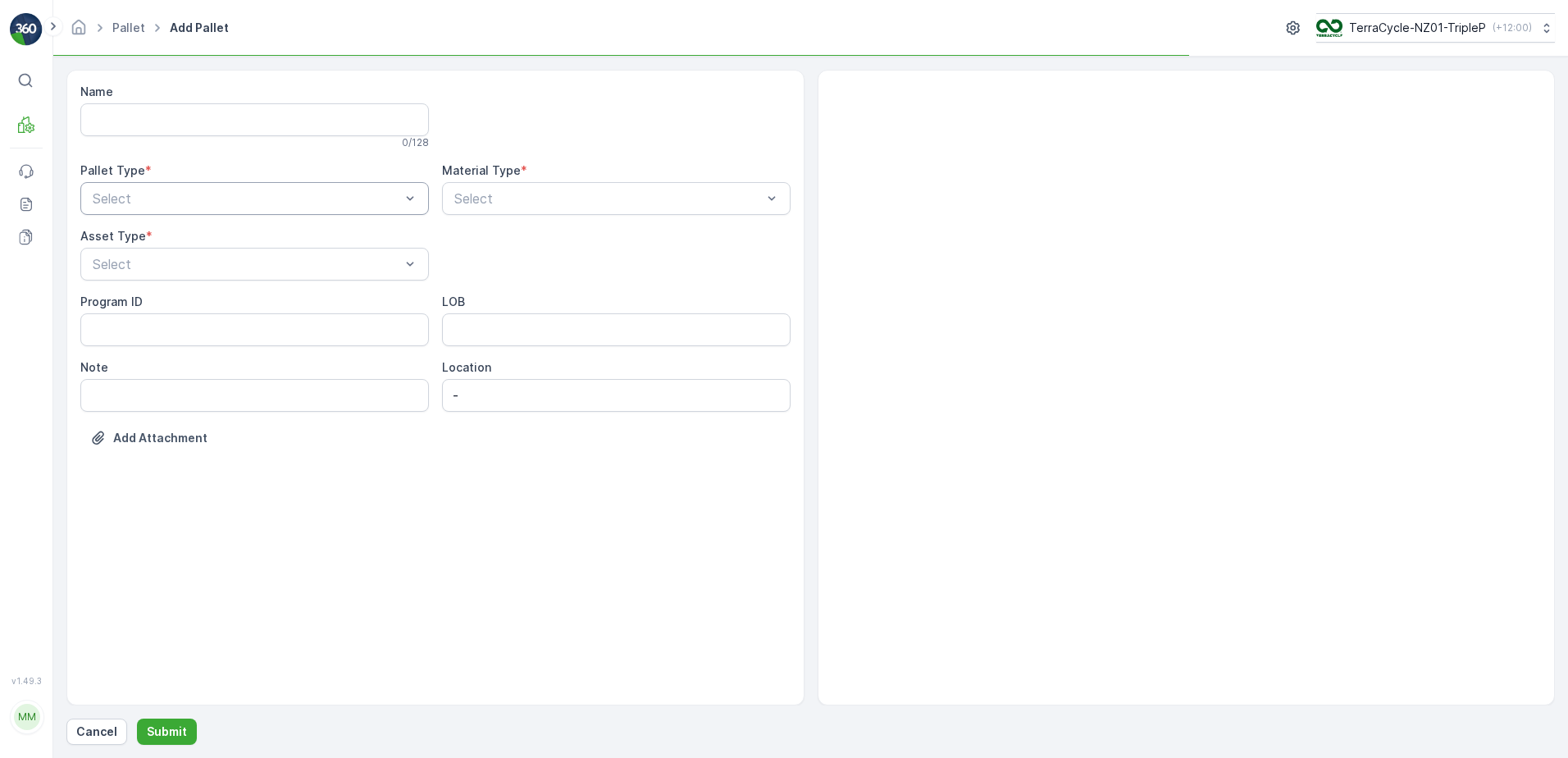
click at [243, 211] on div "Select" at bounding box center [254, 199] width 348 height 33
click at [172, 275] on div "Outgoing" at bounding box center [254, 266] width 348 height 28
click at [123, 382] on span "Pallet" at bounding box center [108, 388] width 35 height 14
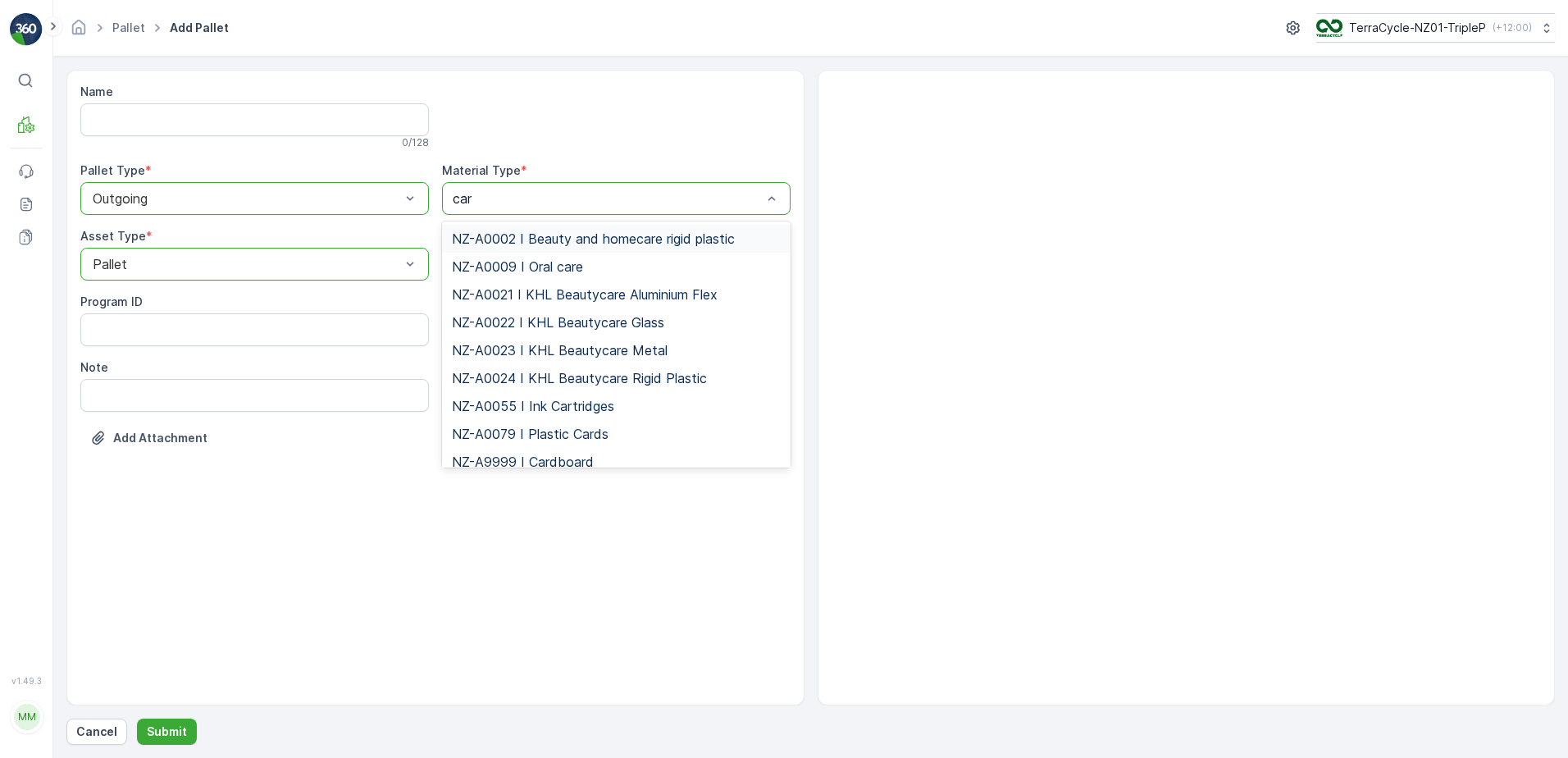
type input "card"
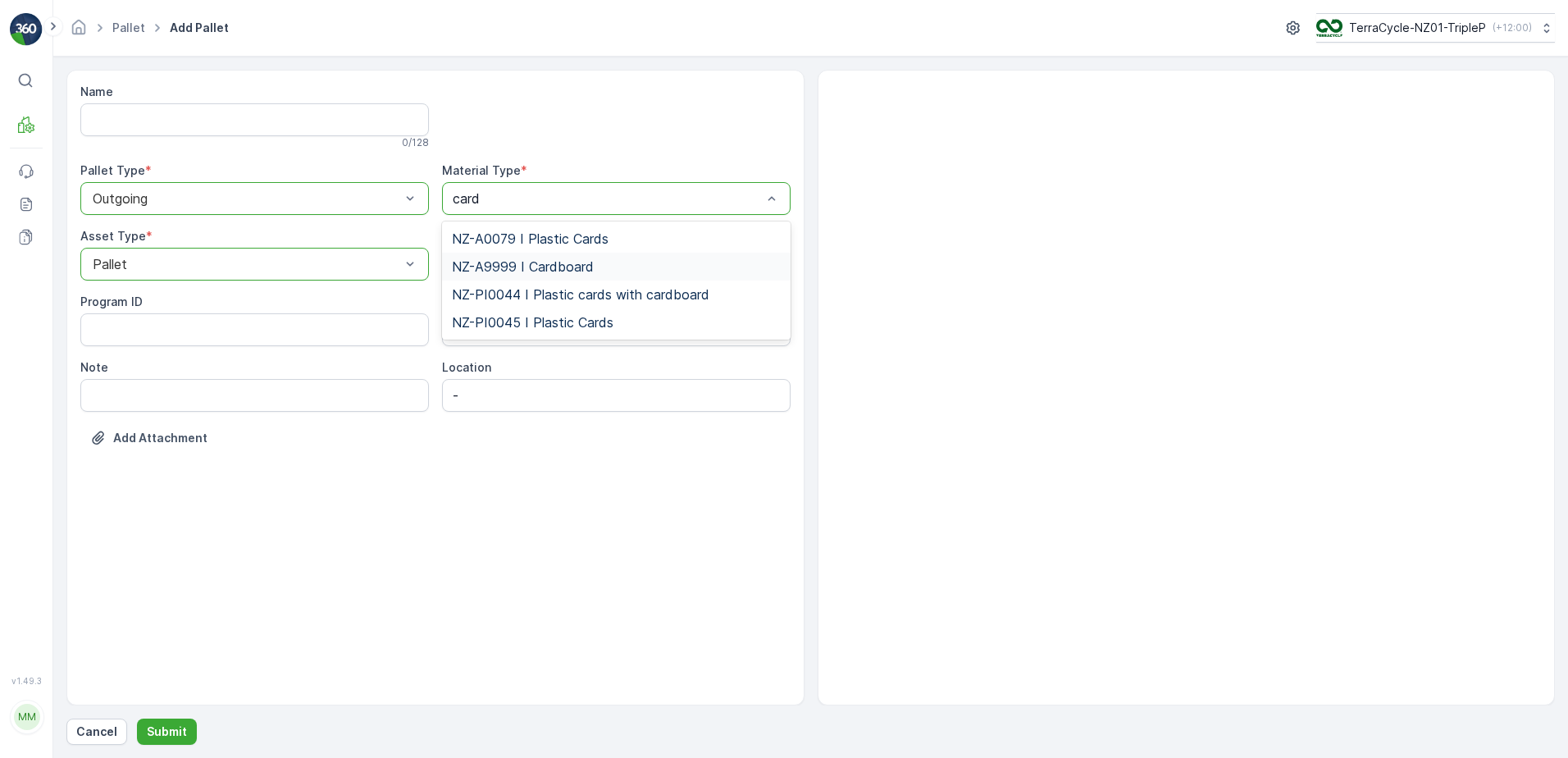
drag, startPoint x: 556, startPoint y: 267, endPoint x: 533, endPoint y: 313, distance: 51.4
click at [552, 270] on span "NZ-A9999 I Cardboard" at bounding box center [523, 266] width 142 height 14
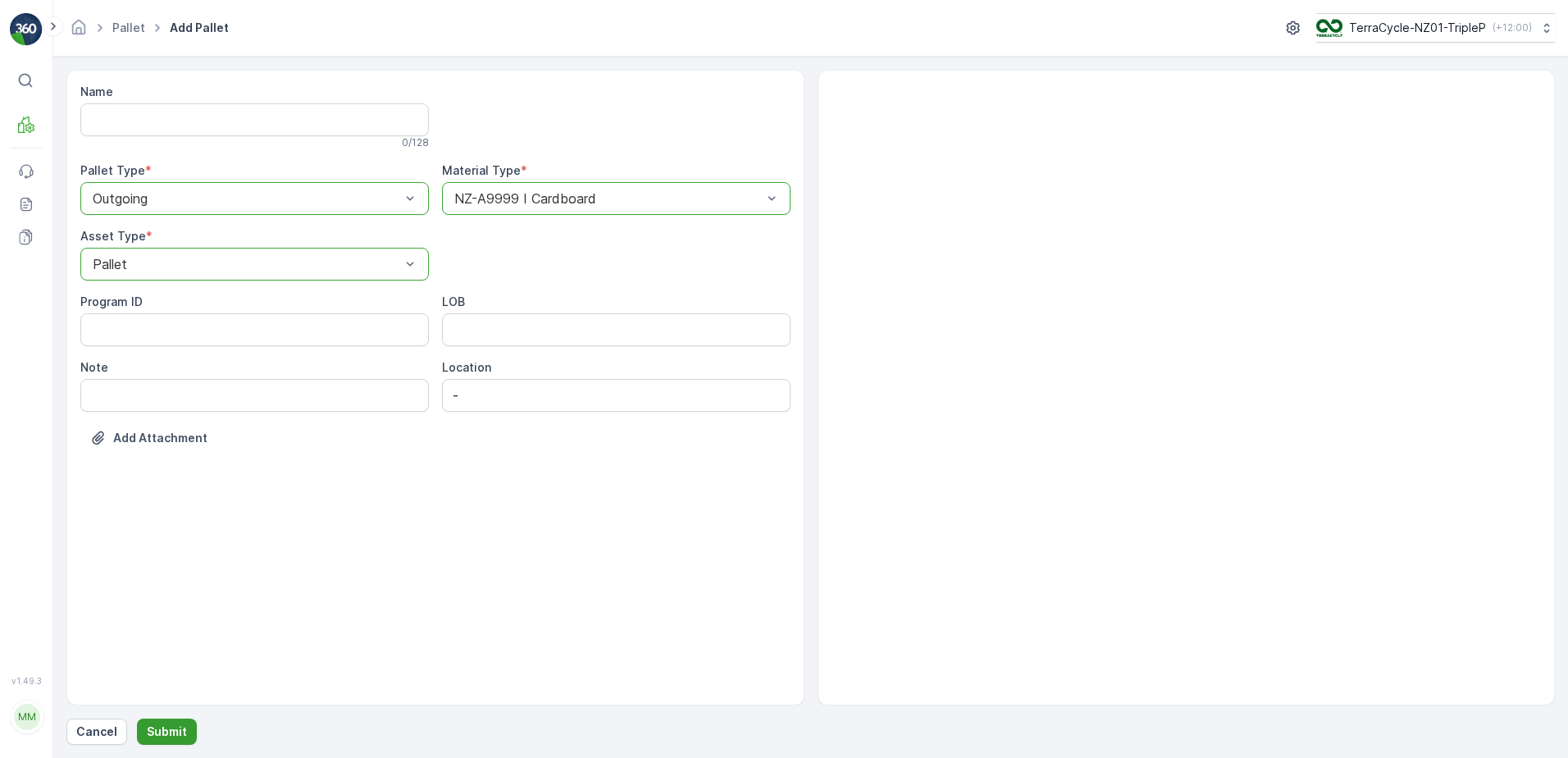
click at [189, 722] on button "Submit" at bounding box center [167, 731] width 60 height 26
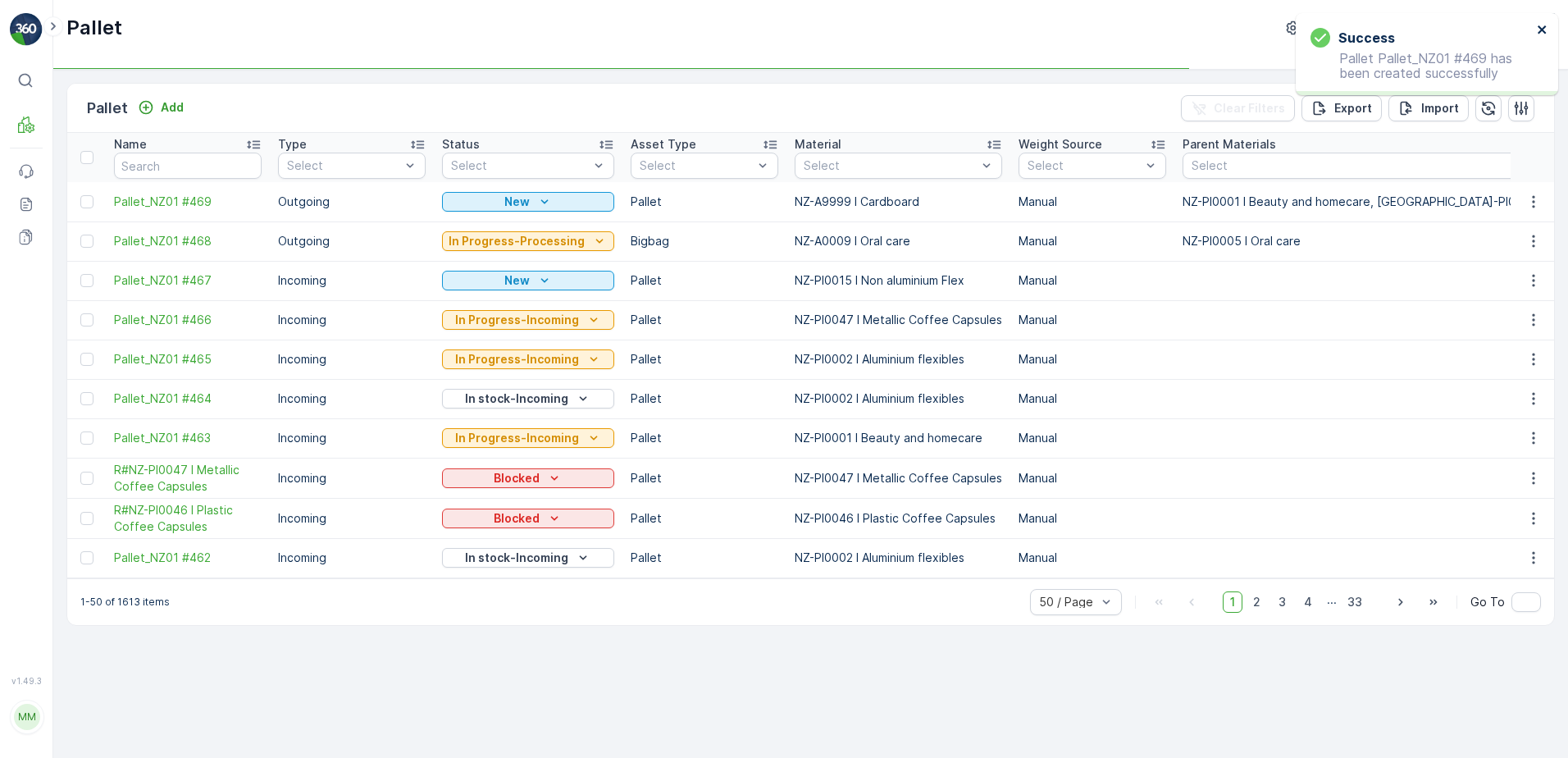
click at [1540, 29] on icon "close" at bounding box center [1541, 29] width 9 height 9
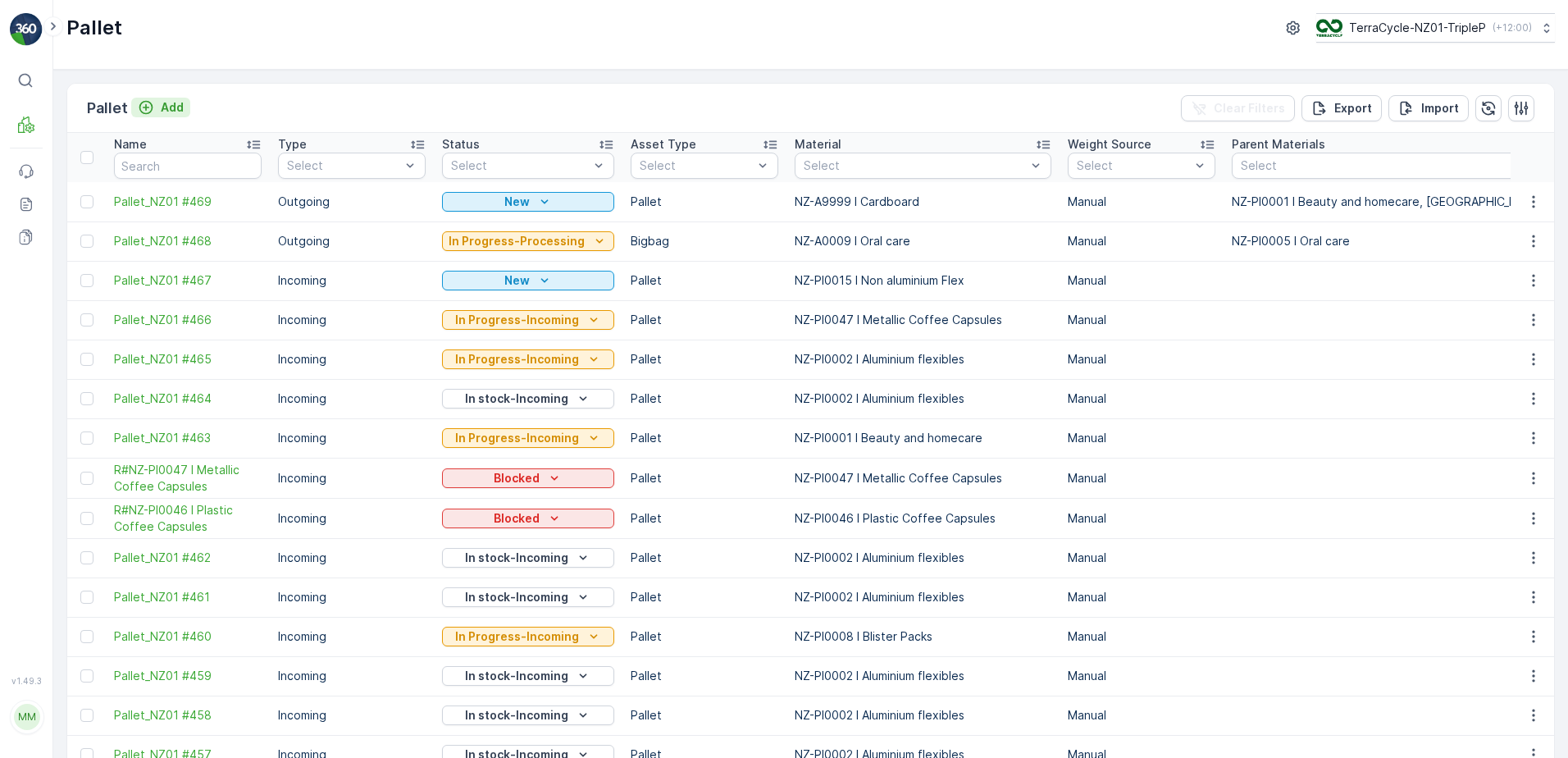
click at [173, 104] on p "Add" at bounding box center [173, 107] width 23 height 16
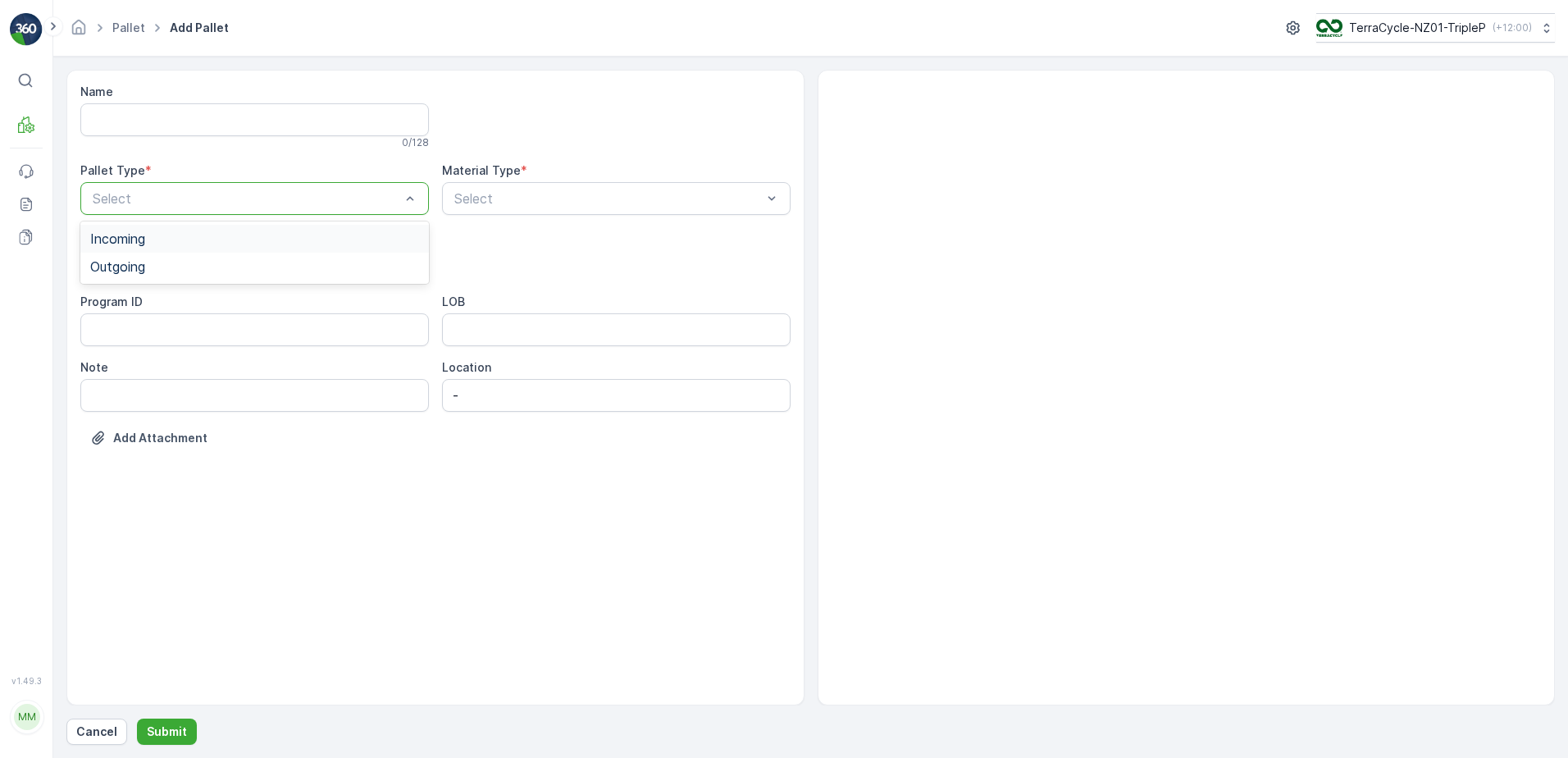
drag, startPoint x: 234, startPoint y: 199, endPoint x: 204, endPoint y: 248, distance: 57.5
click at [207, 233] on div "Incoming" at bounding box center [255, 238] width 329 height 14
click at [215, 202] on div at bounding box center [246, 198] width 311 height 14
click at [214, 278] on div "Outgoing" at bounding box center [254, 266] width 348 height 28
click at [211, 277] on div "Select" at bounding box center [254, 264] width 348 height 33
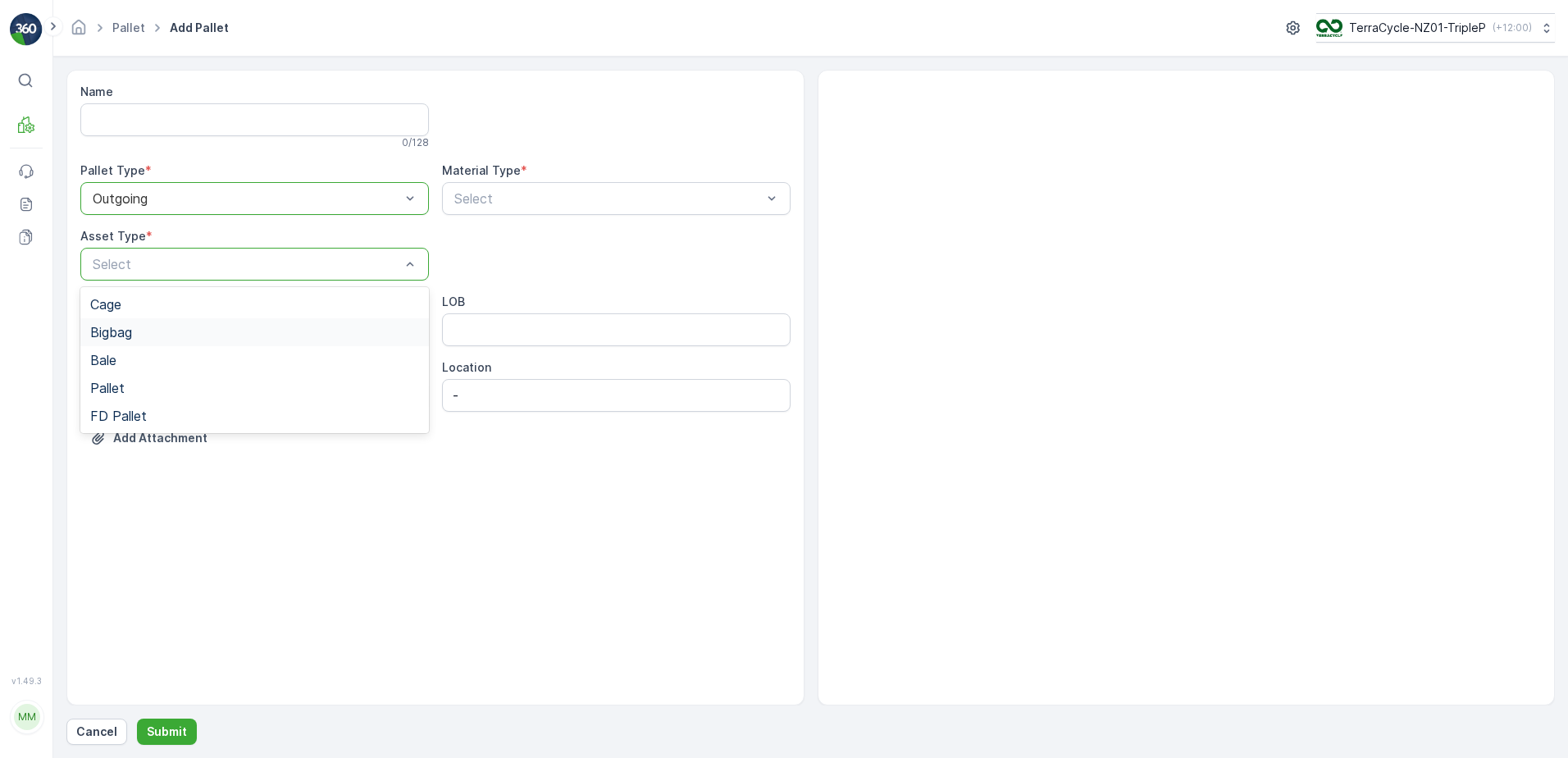
click at [173, 323] on div "Bigbag" at bounding box center [254, 332] width 348 height 28
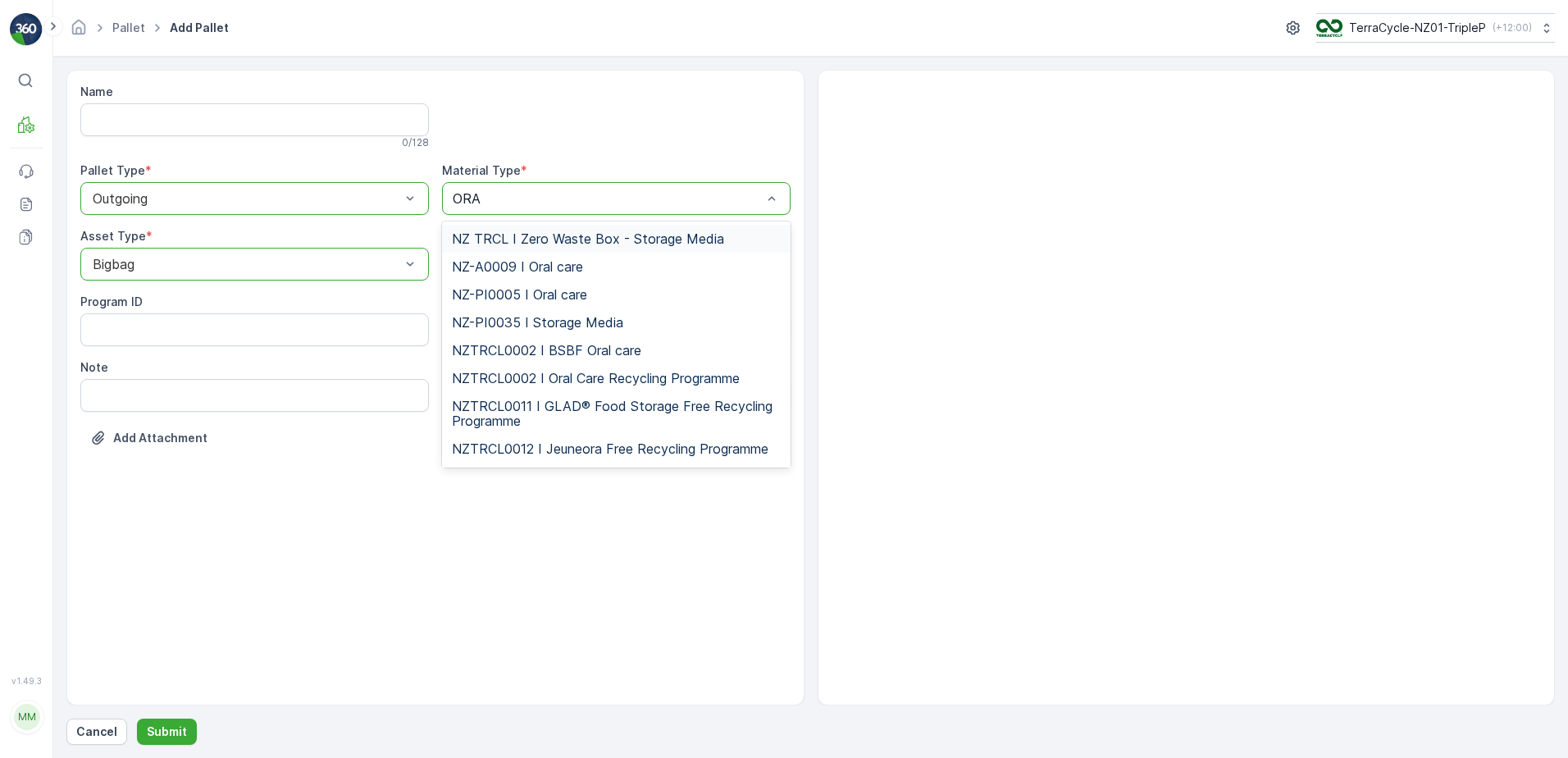
type input "ORAL"
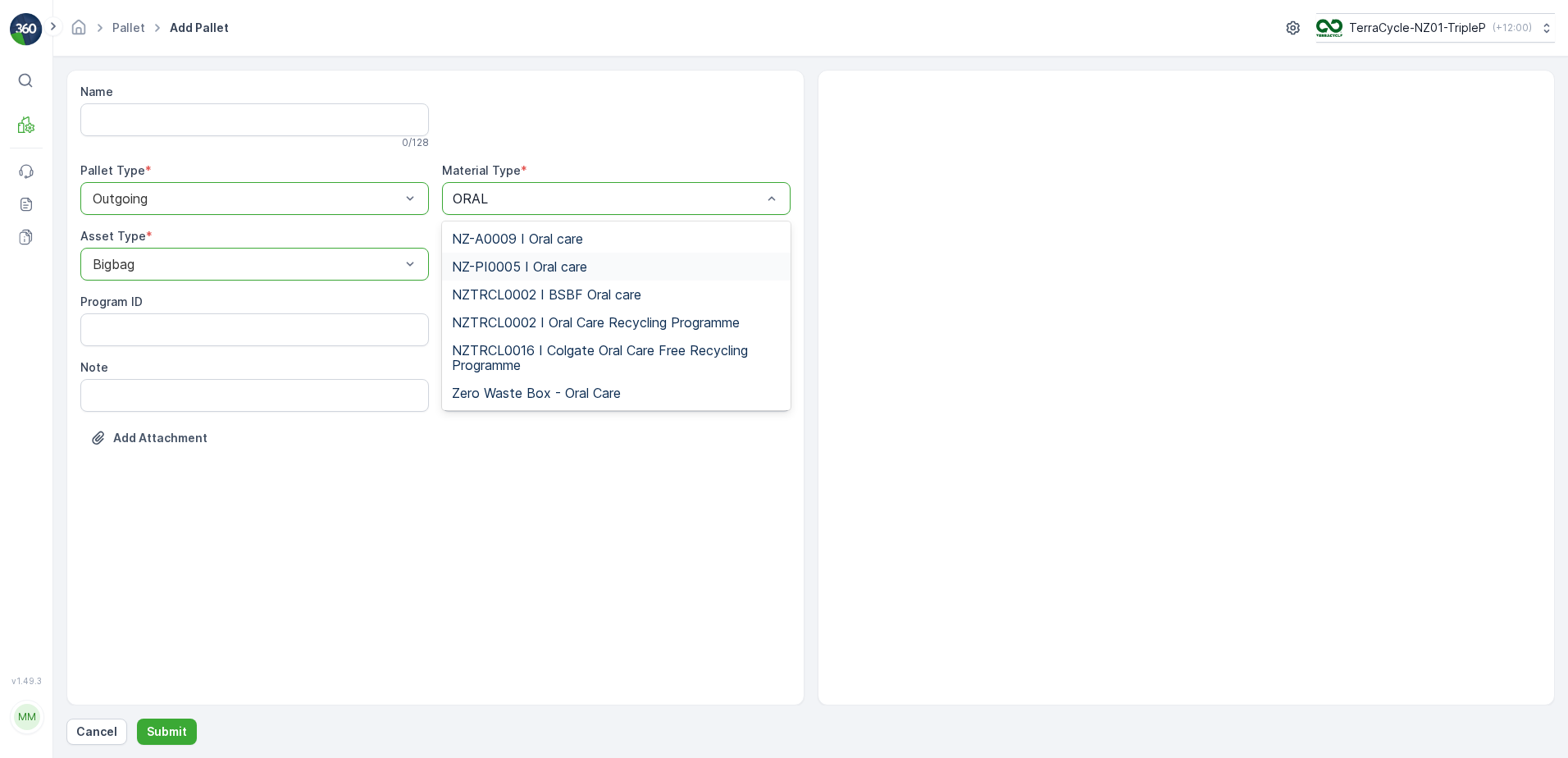
click at [580, 266] on span "NZ-PI0005 I Oral care" at bounding box center [520, 266] width 135 height 14
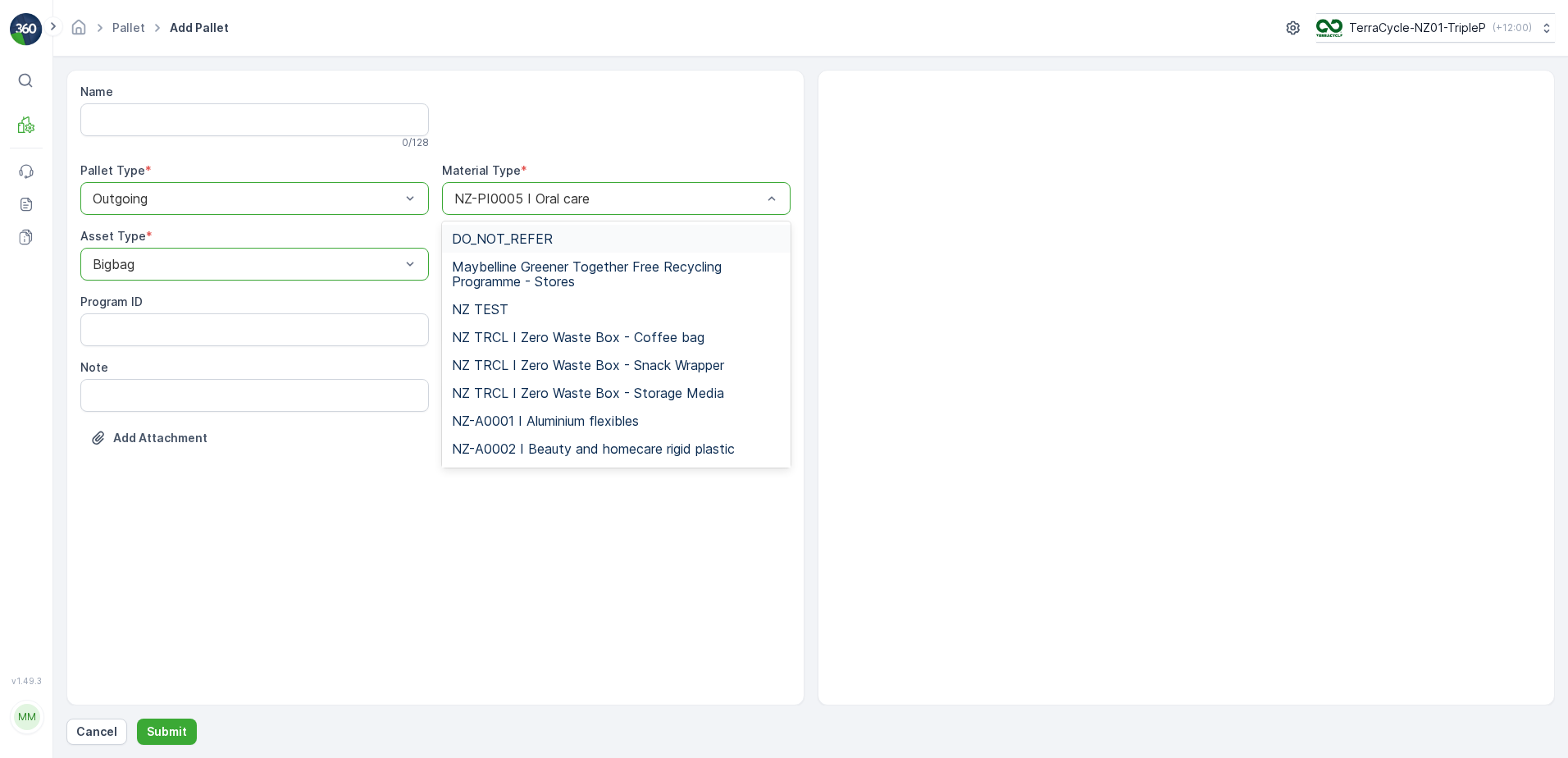
click at [529, 196] on div at bounding box center [608, 198] width 311 height 14
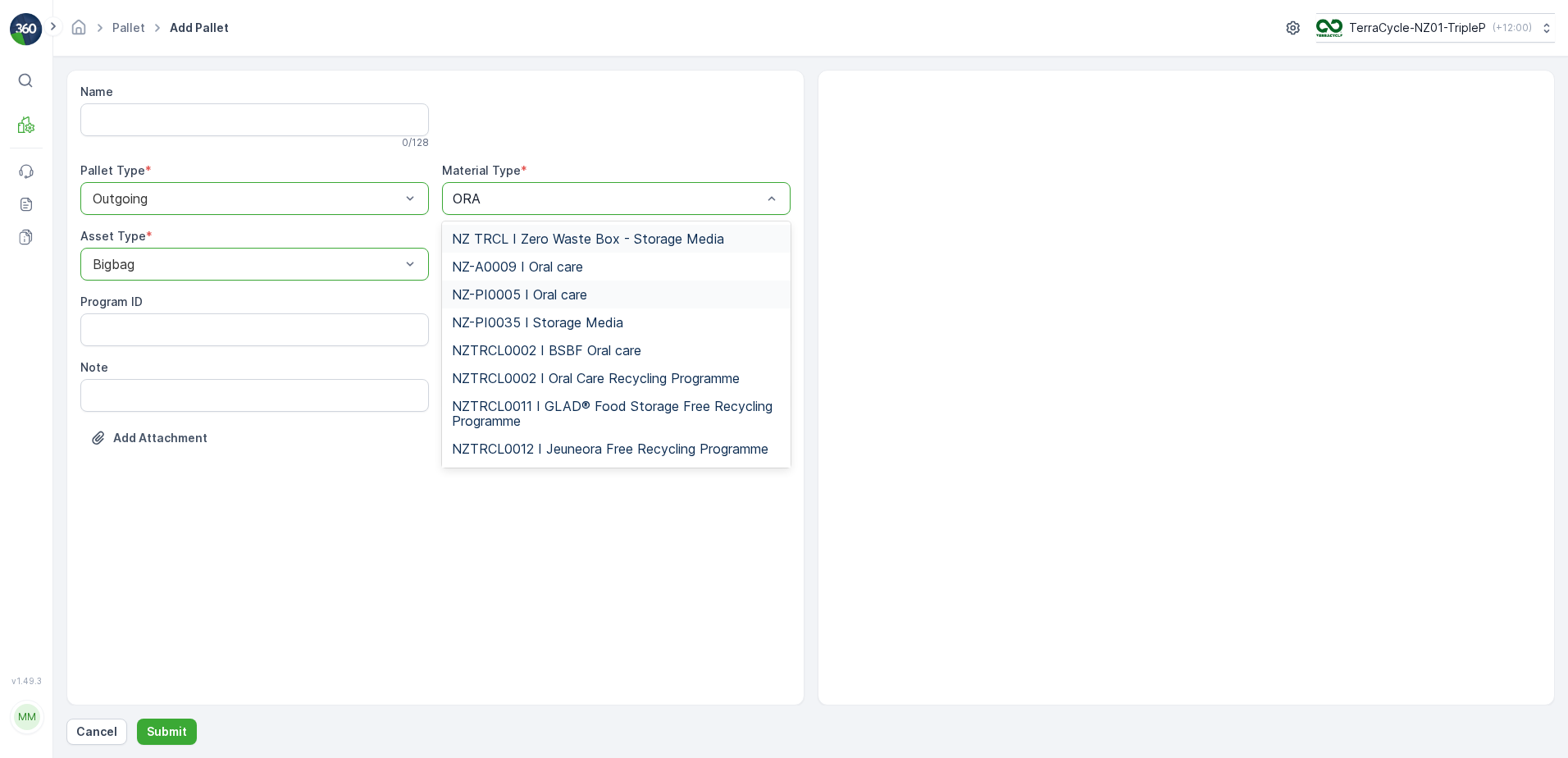
type input "ORAL"
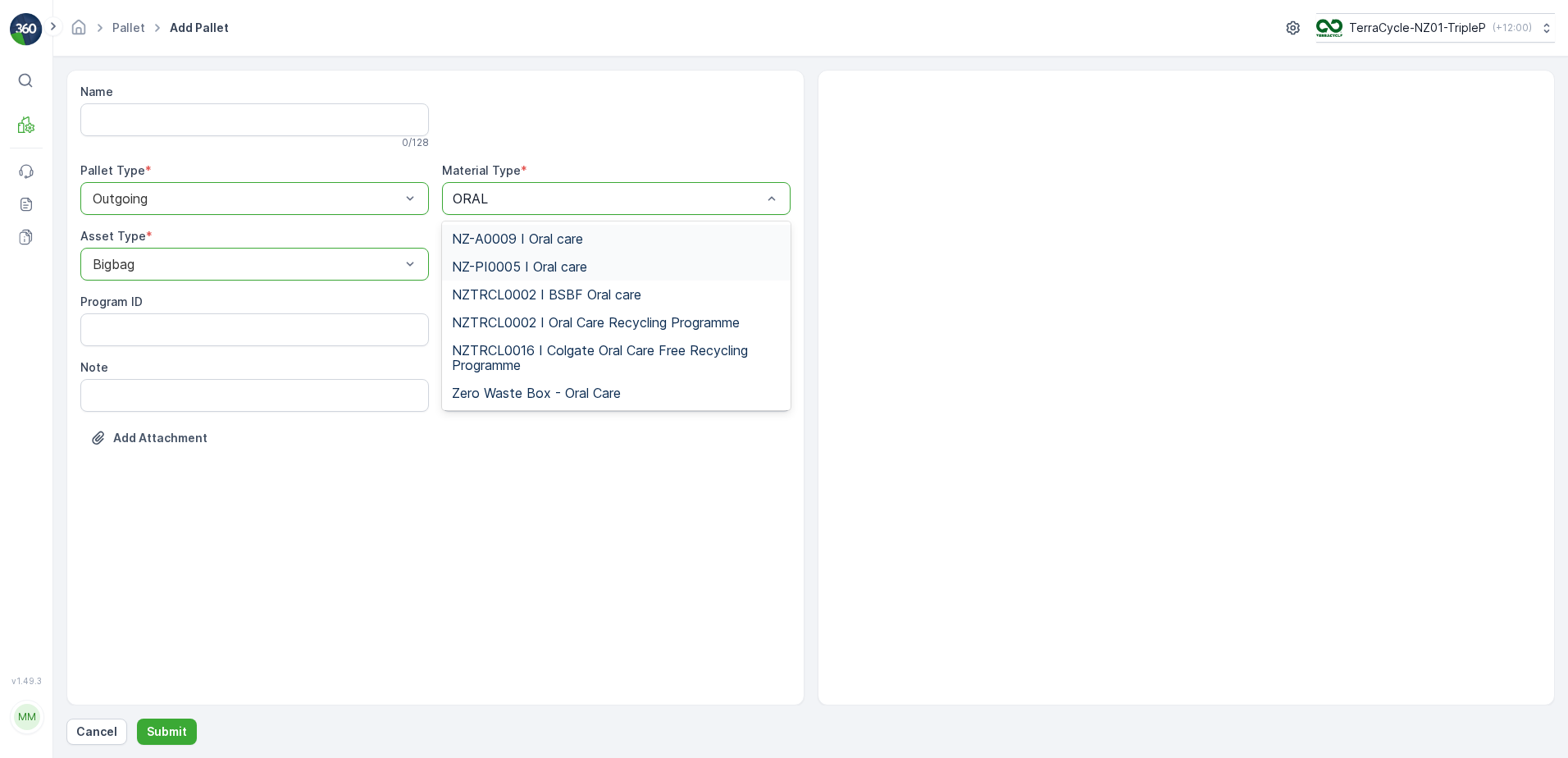
click at [540, 243] on span "NZ-A0009 I Oral care" at bounding box center [518, 238] width 131 height 14
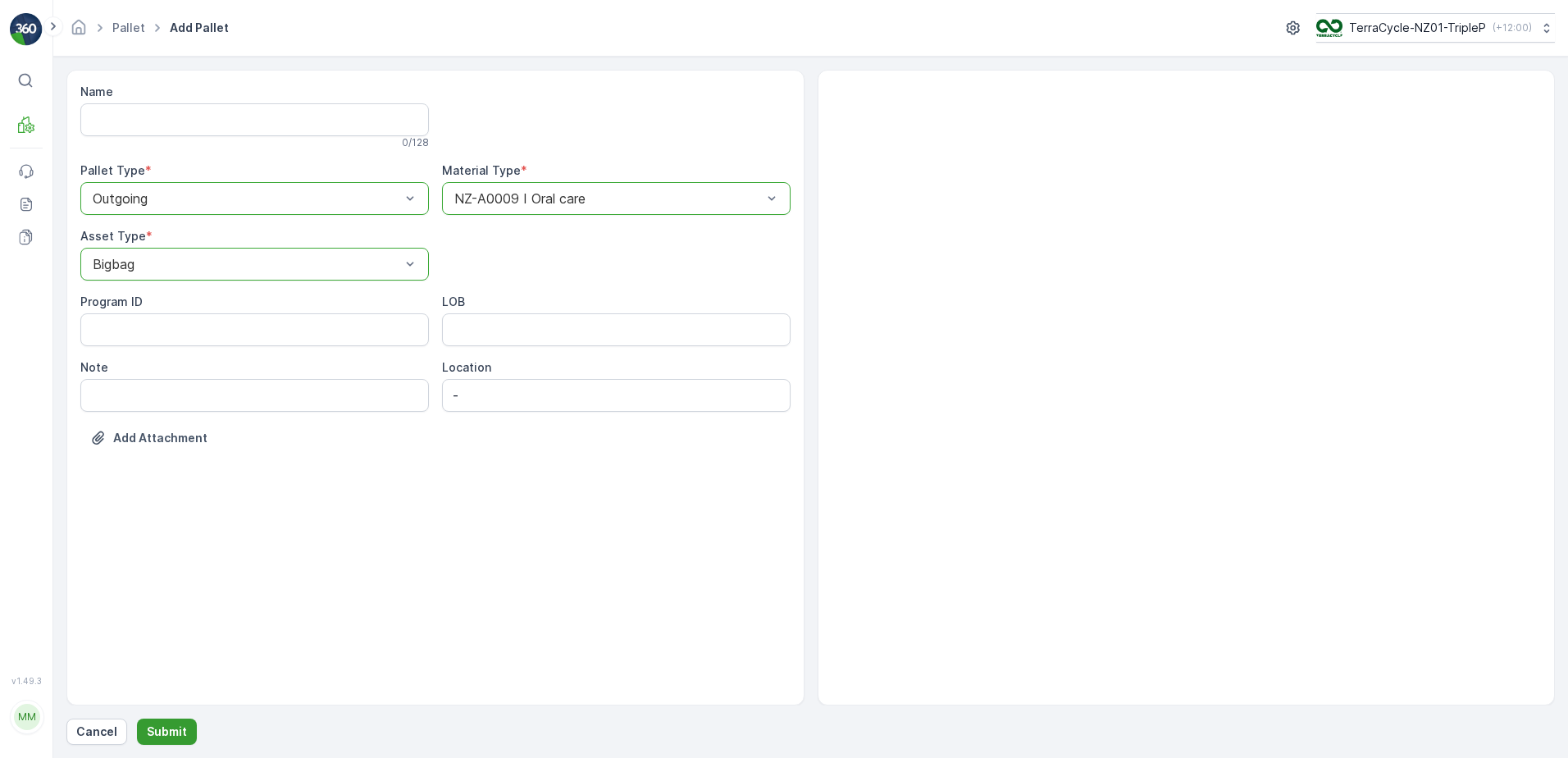
click at [195, 730] on div "Cancel Submit" at bounding box center [810, 731] width 1488 height 26
click at [191, 727] on button "Submit" at bounding box center [167, 731] width 60 height 26
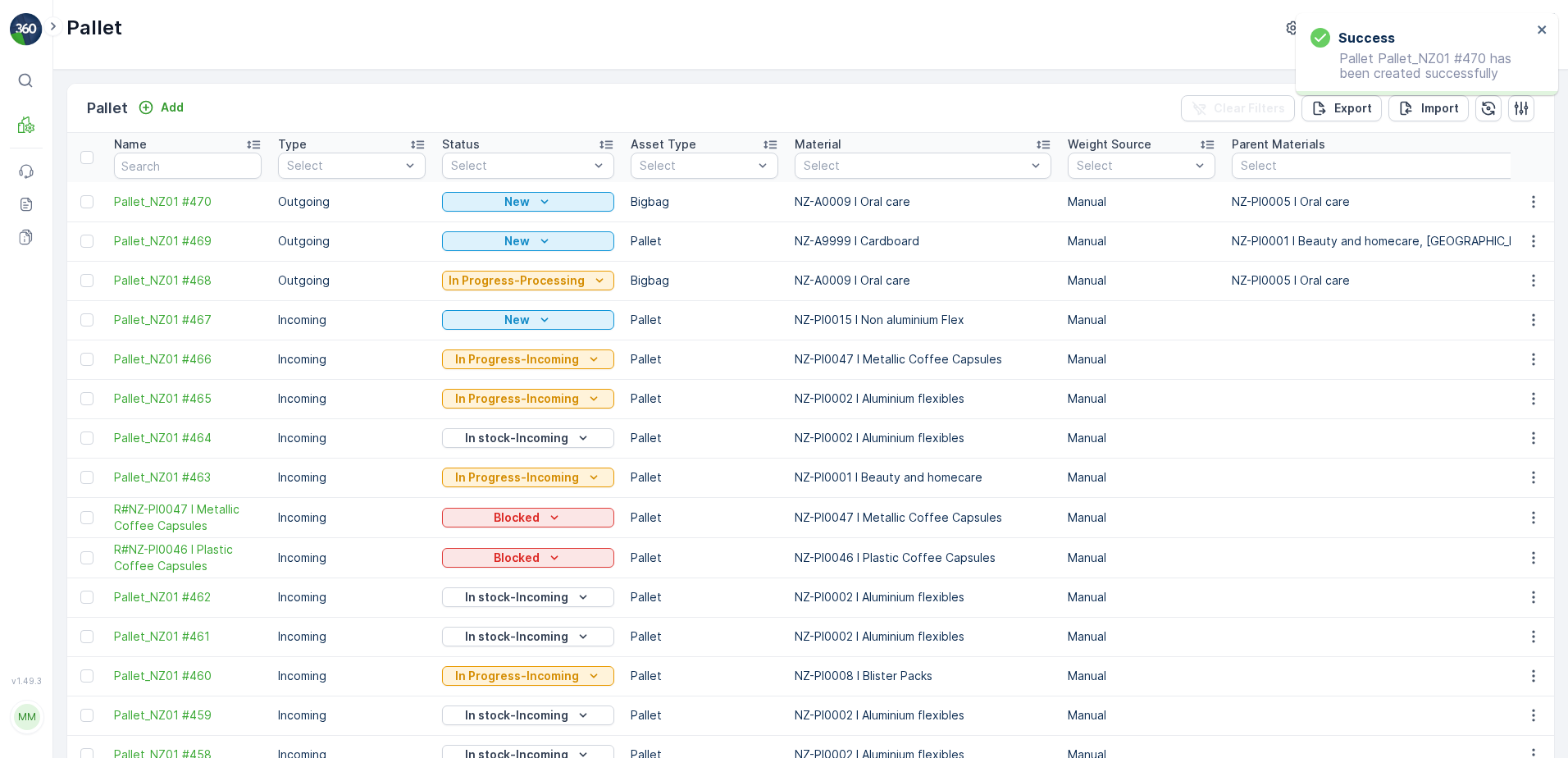
click at [983, 85] on div "Pallet Add Clear Filters Export Import" at bounding box center [811, 108] width 1487 height 49
click at [1544, 26] on icon "close" at bounding box center [1541, 29] width 9 height 9
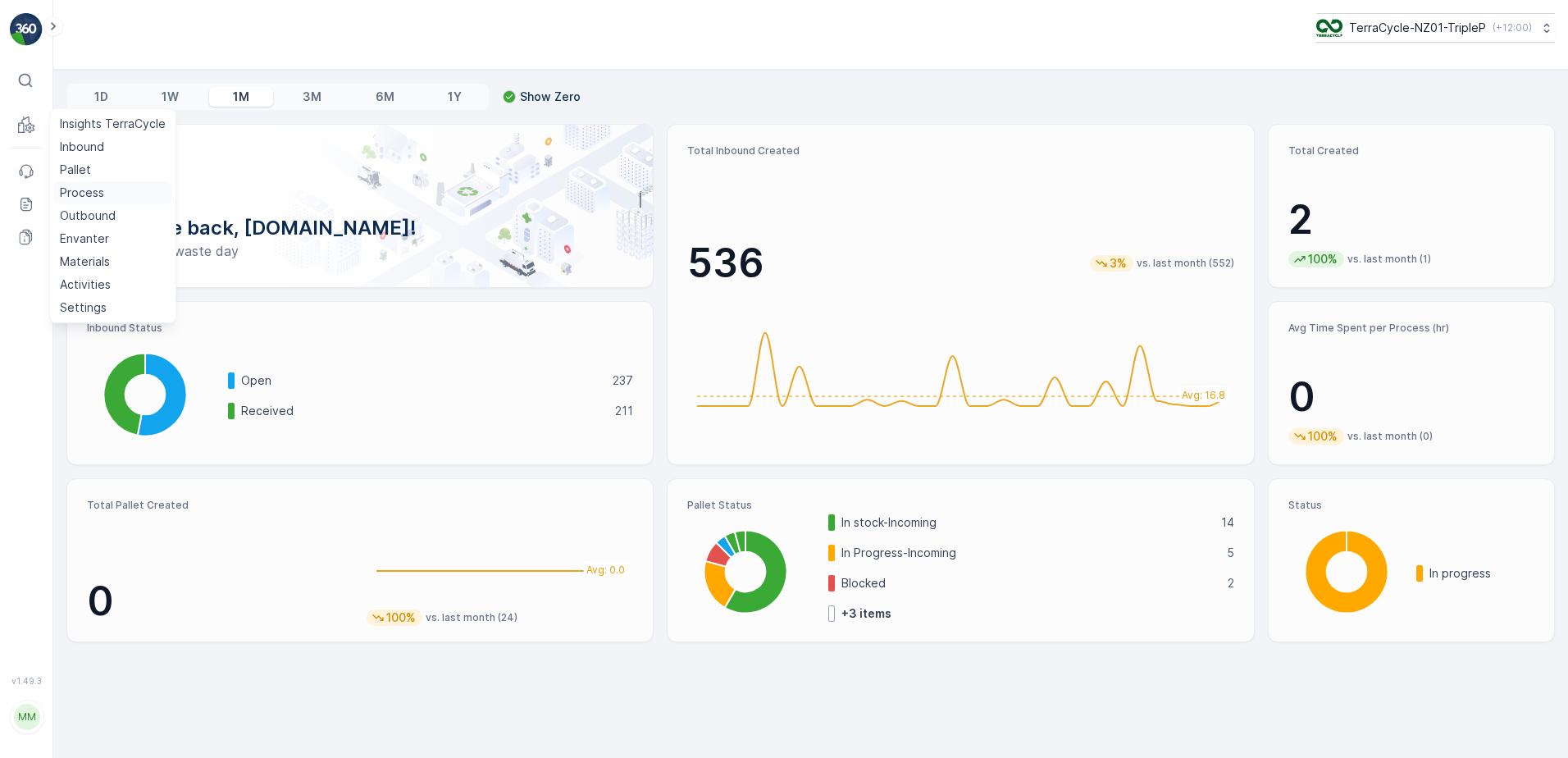
click at [100, 193] on p "Process" at bounding box center [82, 192] width 44 height 16
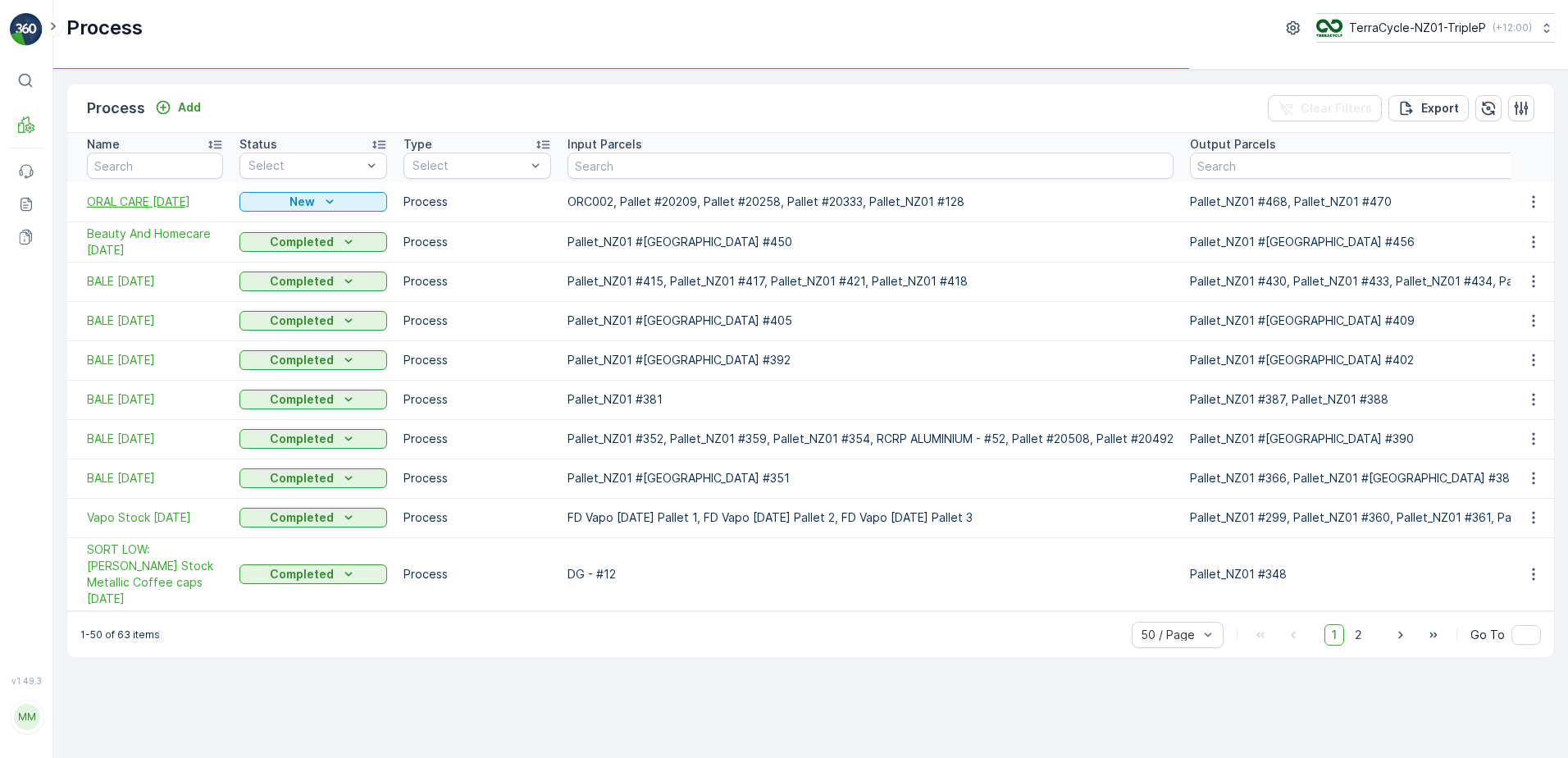
click at [123, 204] on span "ORAL CARE [DATE]" at bounding box center [154, 202] width 136 height 16
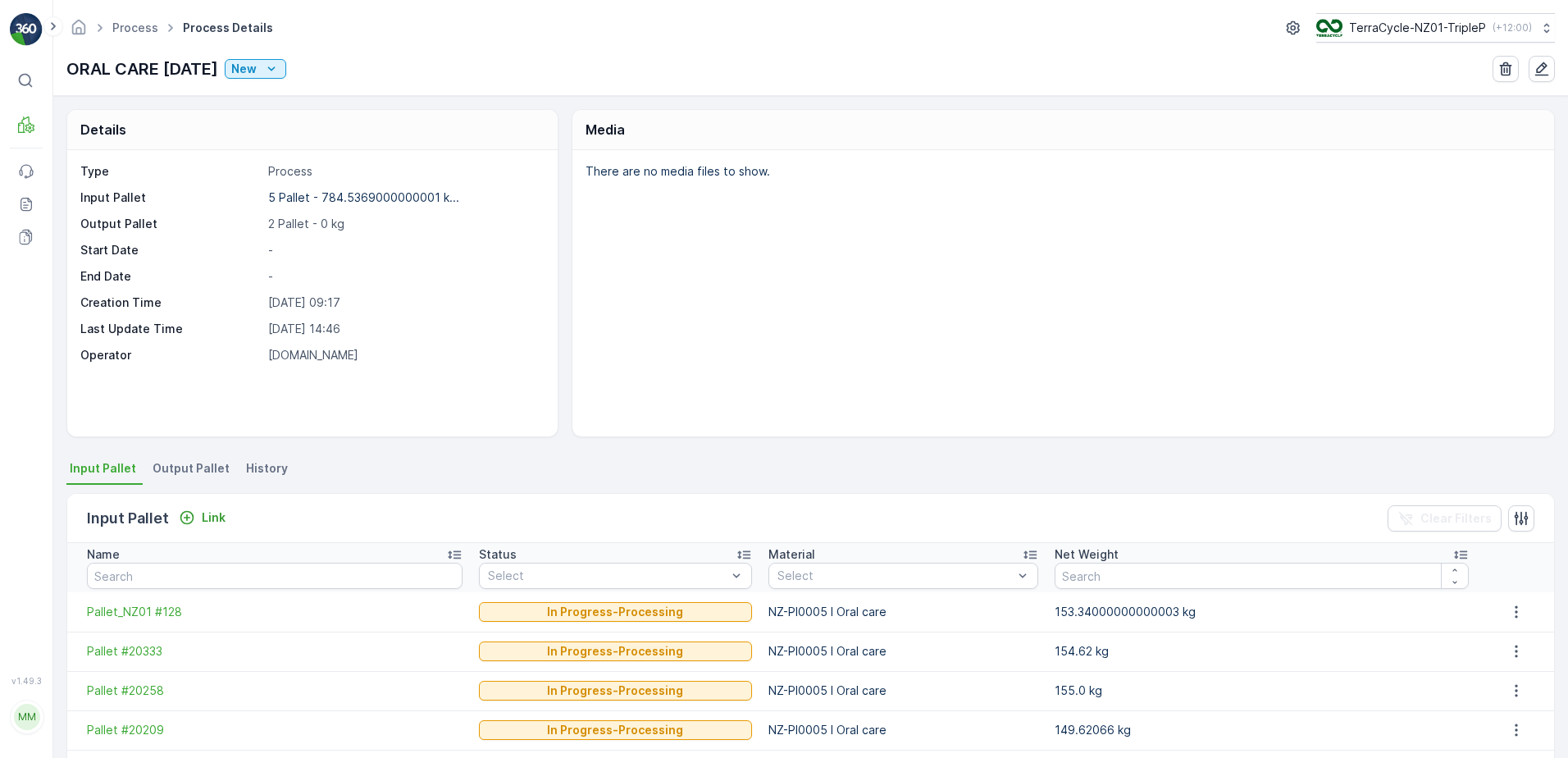
click at [208, 456] on div "Details Type Process Input Pallet 5 Pallet - 784.5369000000001 k... Output Pall…" at bounding box center [810, 426] width 1515 height 662
click at [204, 475] on li "Output Pallet" at bounding box center [193, 471] width 87 height 28
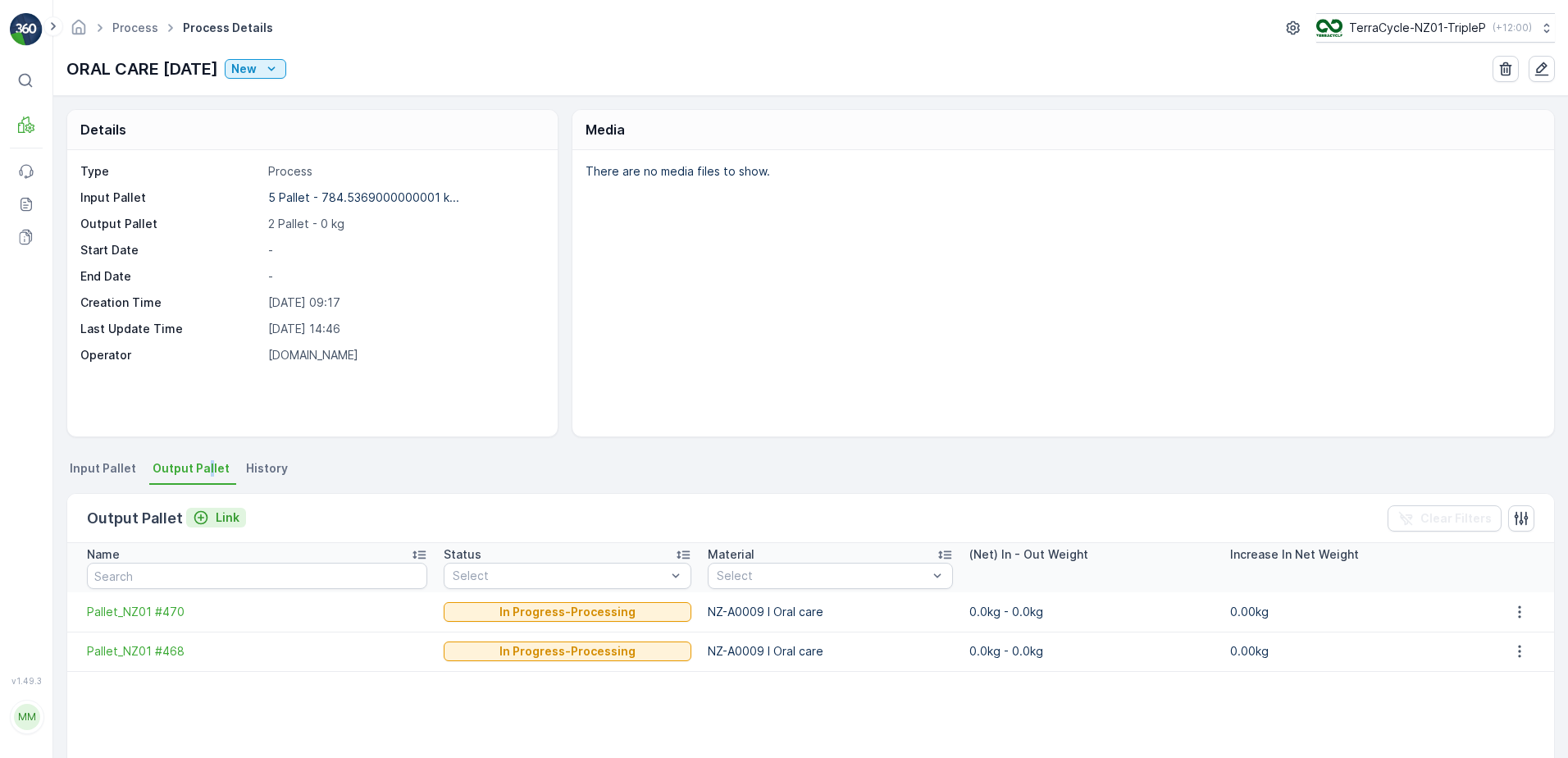
click at [227, 515] on p "Link" at bounding box center [228, 517] width 24 height 16
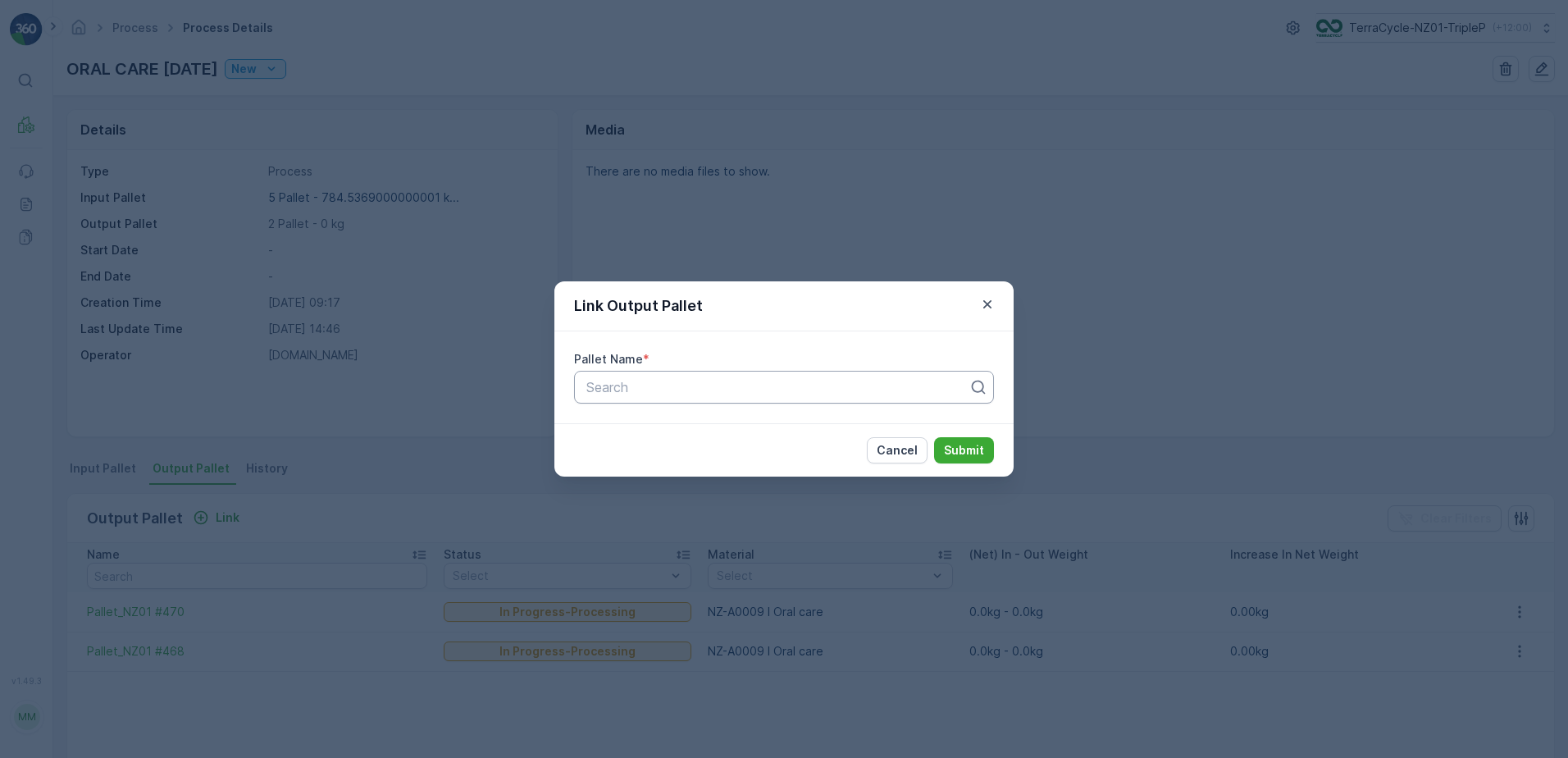
drag, startPoint x: 689, startPoint y: 361, endPoint x: 693, endPoint y: 383, distance: 22.4
click at [689, 362] on div "Pallet Name *" at bounding box center [783, 359] width 419 height 16
click at [701, 400] on div "Search" at bounding box center [783, 387] width 419 height 33
type input "428"
click at [727, 449] on div "Pallet_NZ01 #428" at bounding box center [783, 454] width 400 height 14
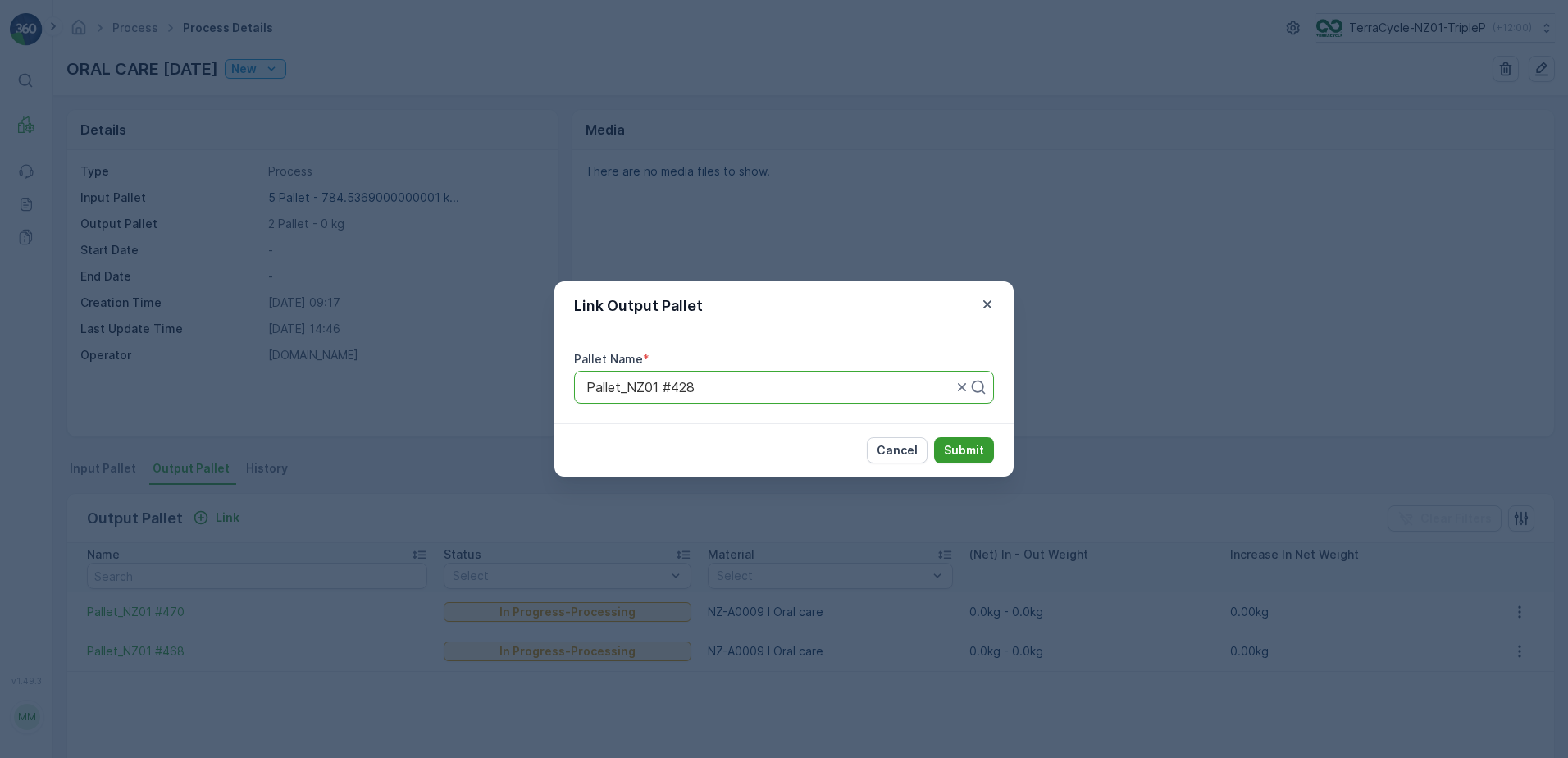
click at [976, 449] on p "Submit" at bounding box center [964, 449] width 41 height 16
drag, startPoint x: 583, startPoint y: 386, endPoint x: 703, endPoint y: 392, distance: 120.1
click at [704, 391] on div "Pallet_NZ01 #428" at bounding box center [783, 387] width 419 height 33
drag, startPoint x: 703, startPoint y: 392, endPoint x: 459, endPoint y: 260, distance: 277.4
click at [571, 378] on div "Pallet Name * Pallet_NZ01 #428" at bounding box center [784, 377] width 459 height 92
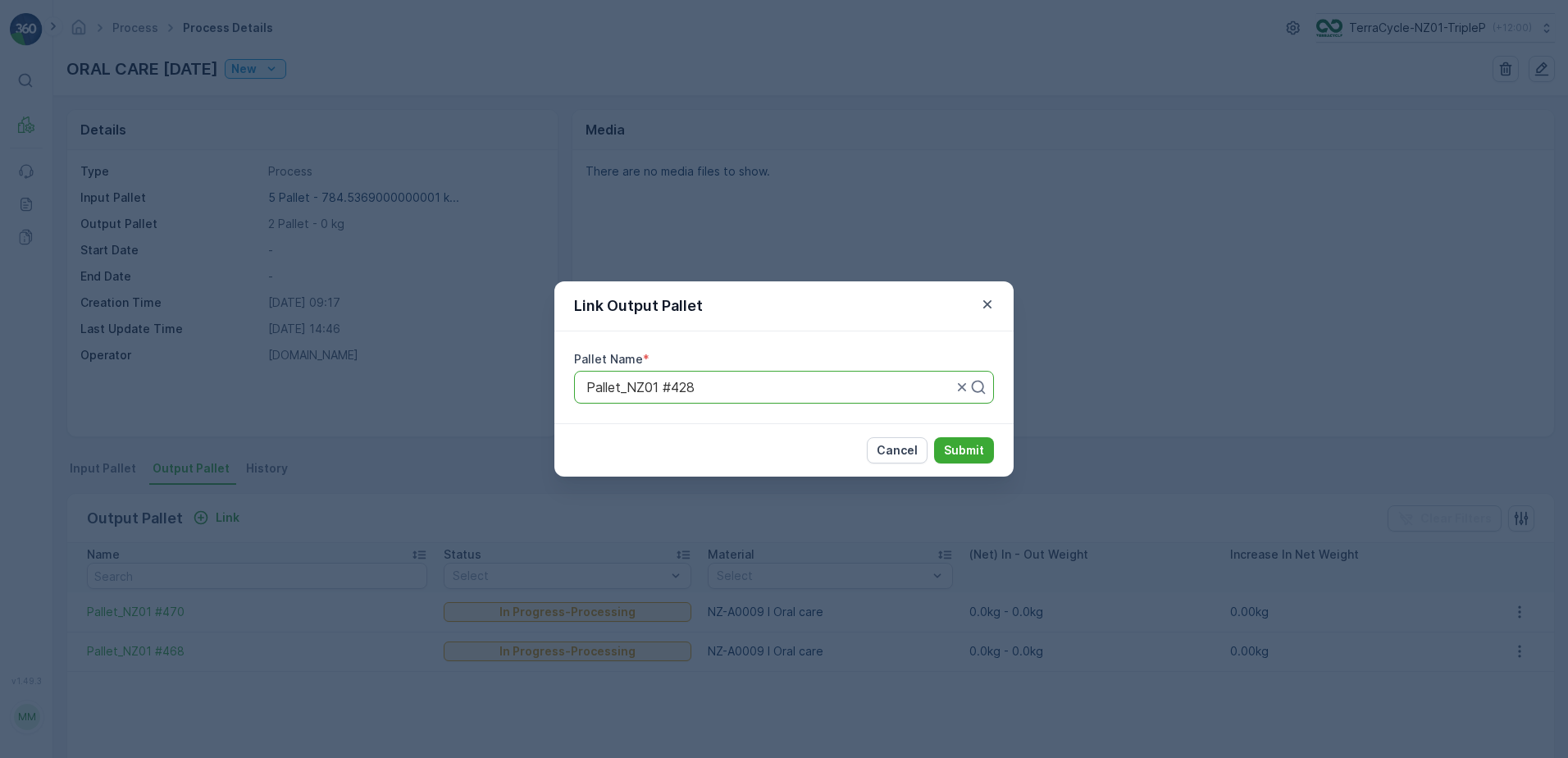
click at [358, 585] on div "Link Output Pallet Pallet Name * Pallet_NZ01 #428 Cancel Submit" at bounding box center [784, 379] width 1568 height 758
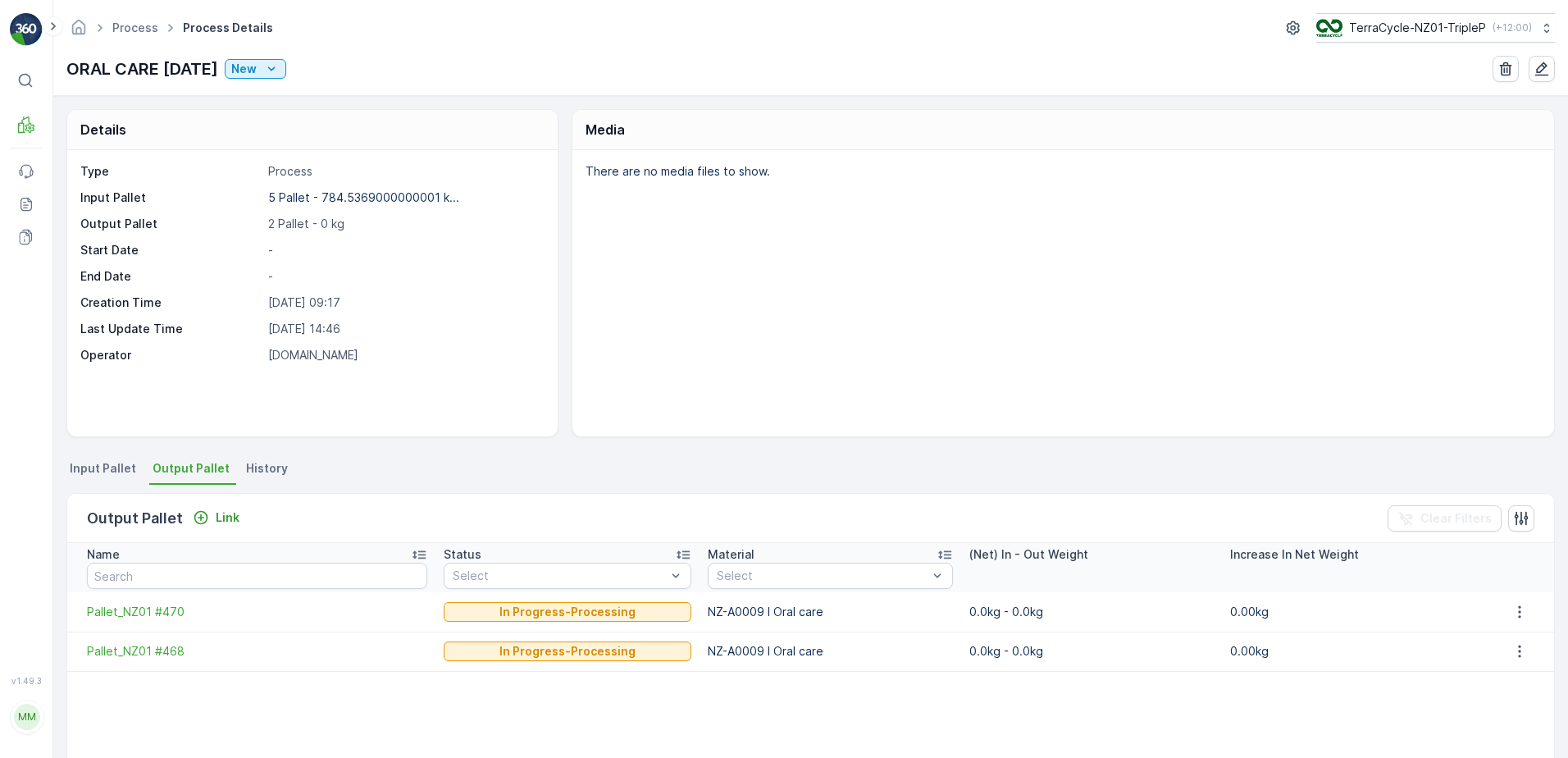
click at [682, 705] on div "Name Status Select Material Select (Net) In - Out Weight Increase In Net Weight…" at bounding box center [811, 660] width 1487 height 234
click at [229, 518] on p "Link" at bounding box center [228, 517] width 24 height 16
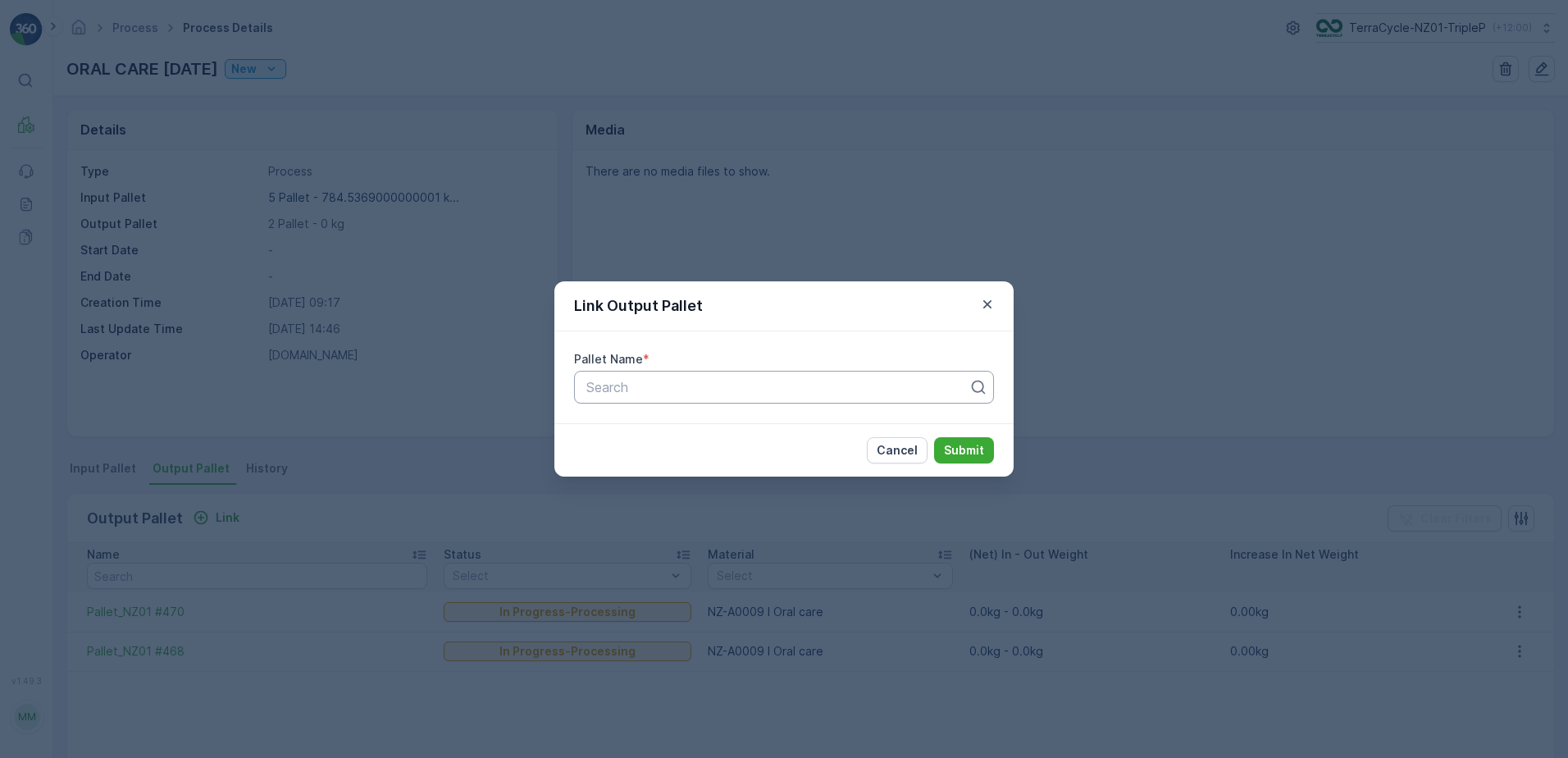
click at [664, 386] on div at bounding box center [777, 387] width 386 height 14
type input "471"
drag, startPoint x: 710, startPoint y: 456, endPoint x: 862, endPoint y: 462, distance: 152.1
click at [711, 456] on div "Pallet_NZ01 #471" at bounding box center [783, 454] width 400 height 14
click at [949, 446] on p "Submit" at bounding box center [964, 449] width 41 height 16
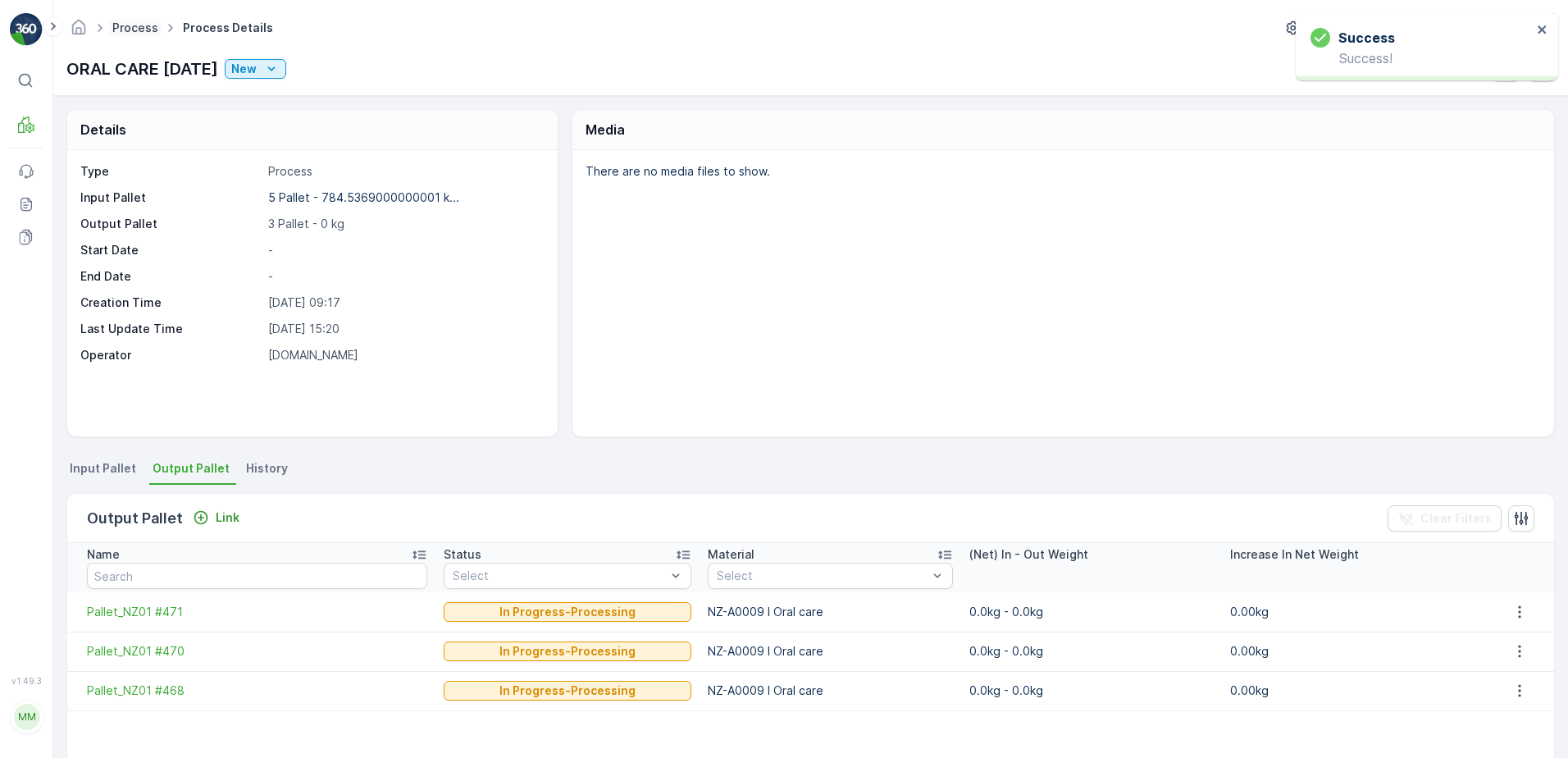
click at [146, 28] on link "Process" at bounding box center [135, 27] width 46 height 14
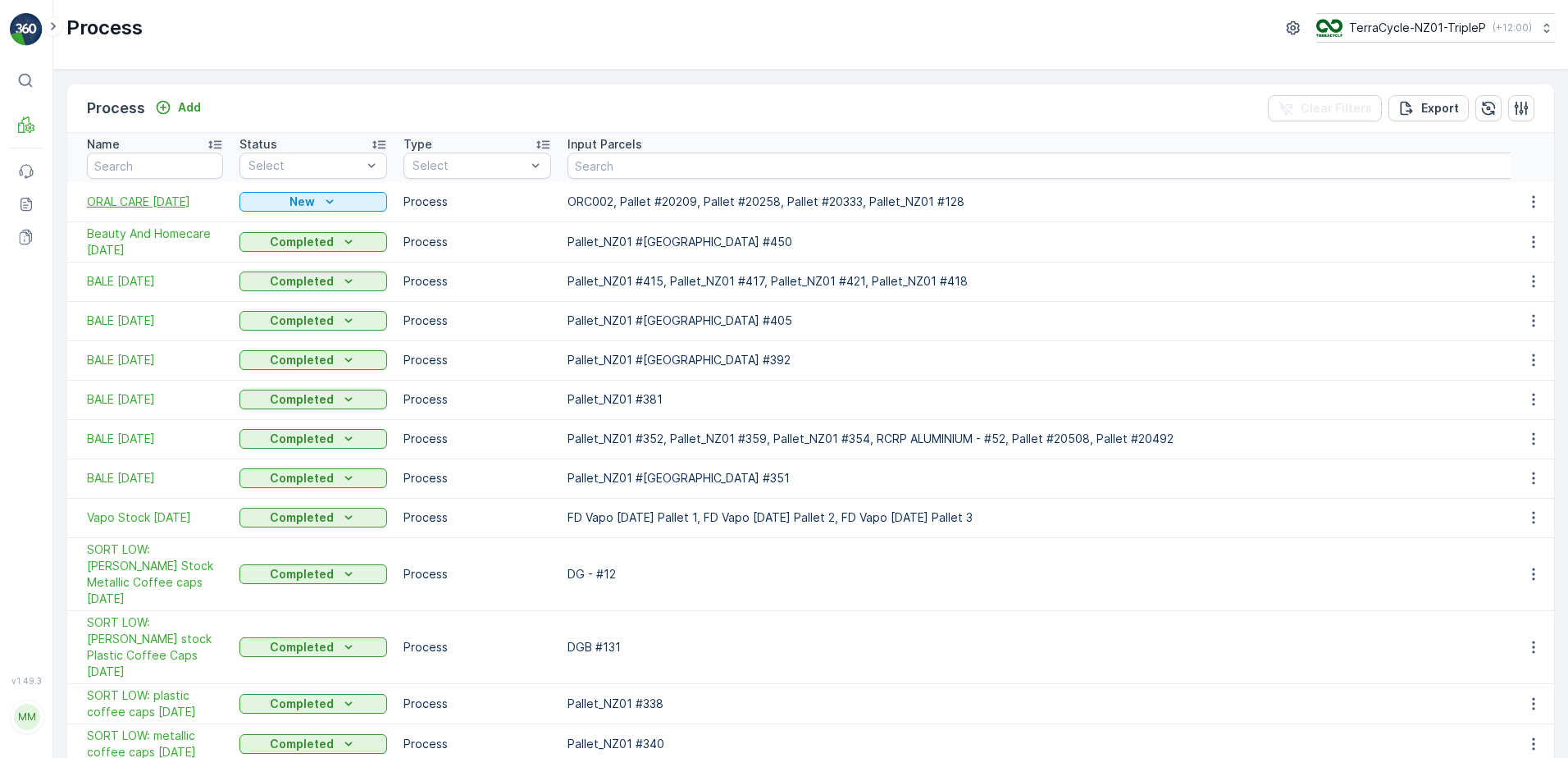
click at [149, 208] on span "ORAL CARE [DATE]" at bounding box center [154, 202] width 136 height 16
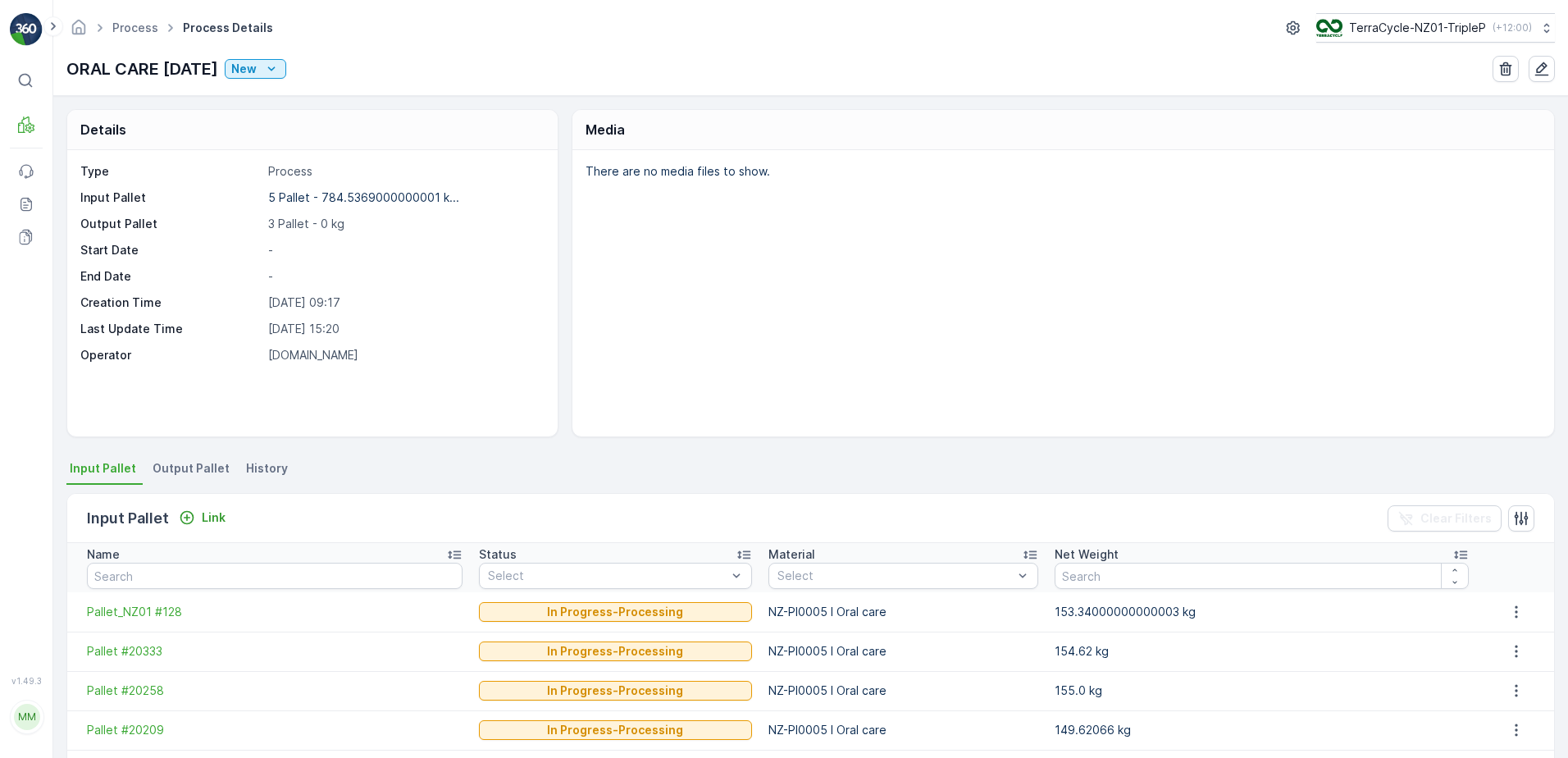
click at [173, 468] on span "Output Pallet" at bounding box center [191, 468] width 77 height 16
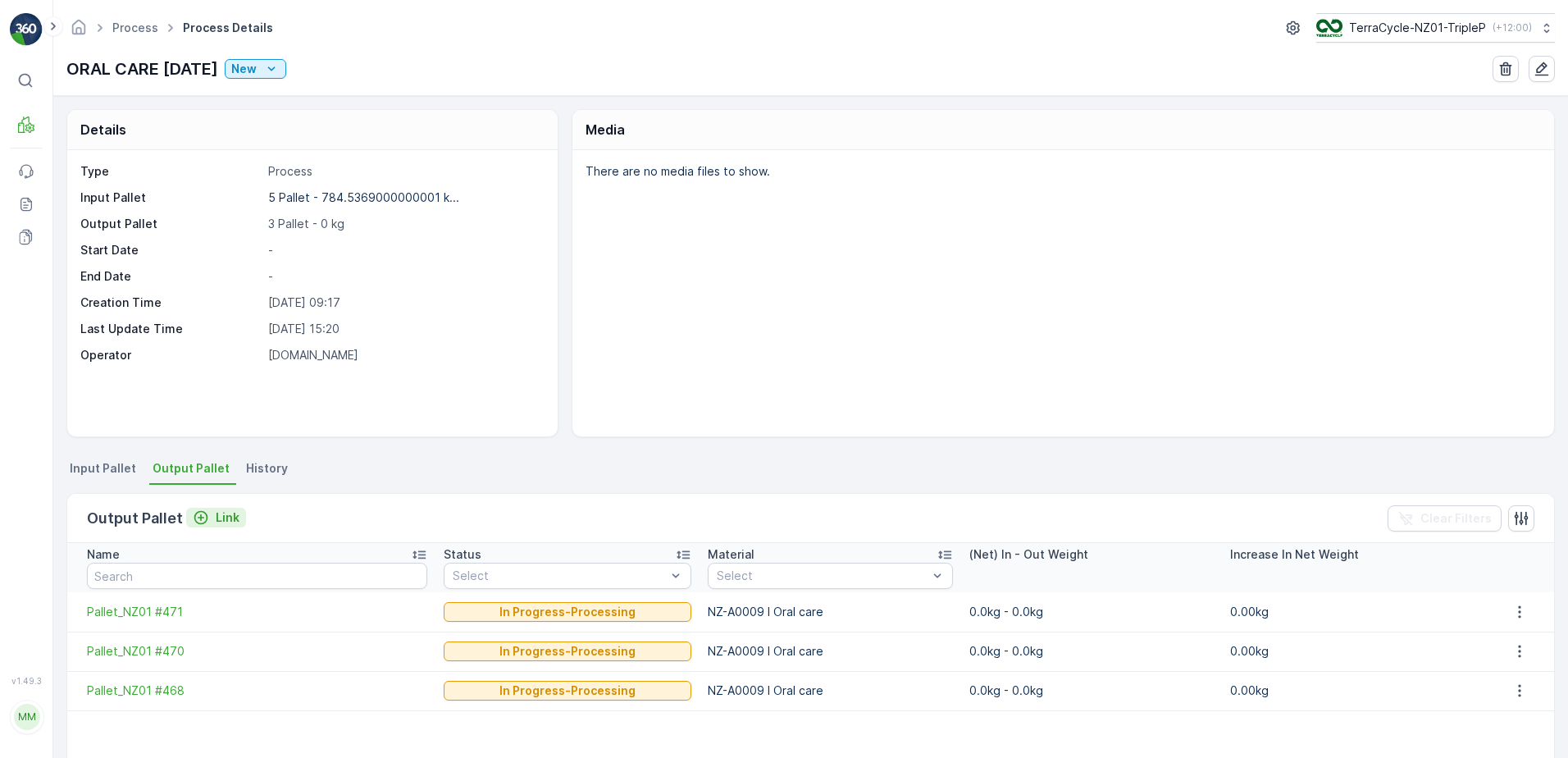
click at [206, 512] on div "Link" at bounding box center [216, 517] width 46 height 16
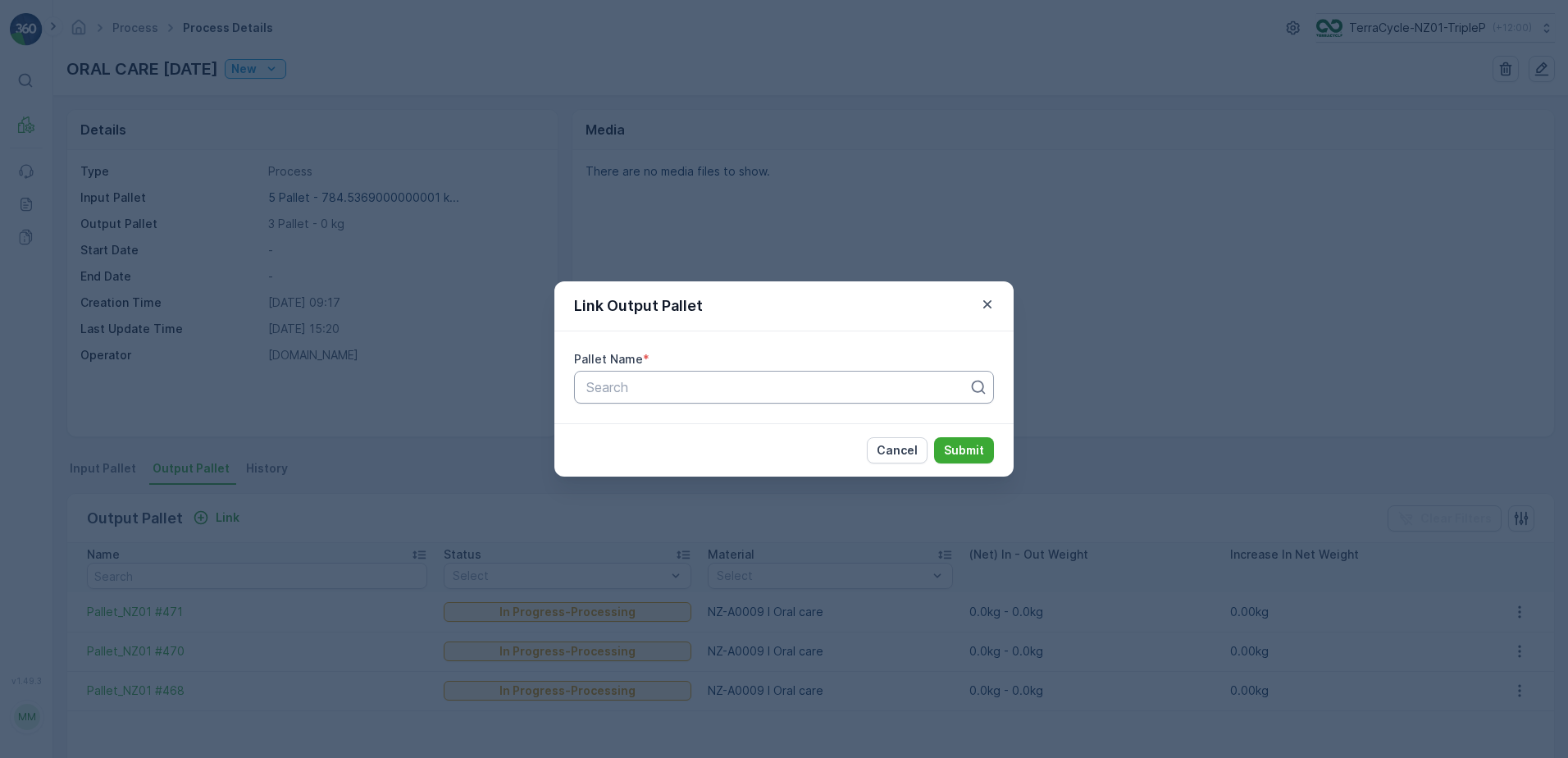
click at [668, 385] on div at bounding box center [777, 387] width 386 height 14
paste input "Pallet_NZ01 #428"
type input "Pallet_NZ01 #428"
drag, startPoint x: 696, startPoint y: 424, endPoint x: 845, endPoint y: 423, distance: 149.0
click at [697, 424] on div "Pallet_NZ01 #428" at bounding box center [783, 426] width 400 height 14
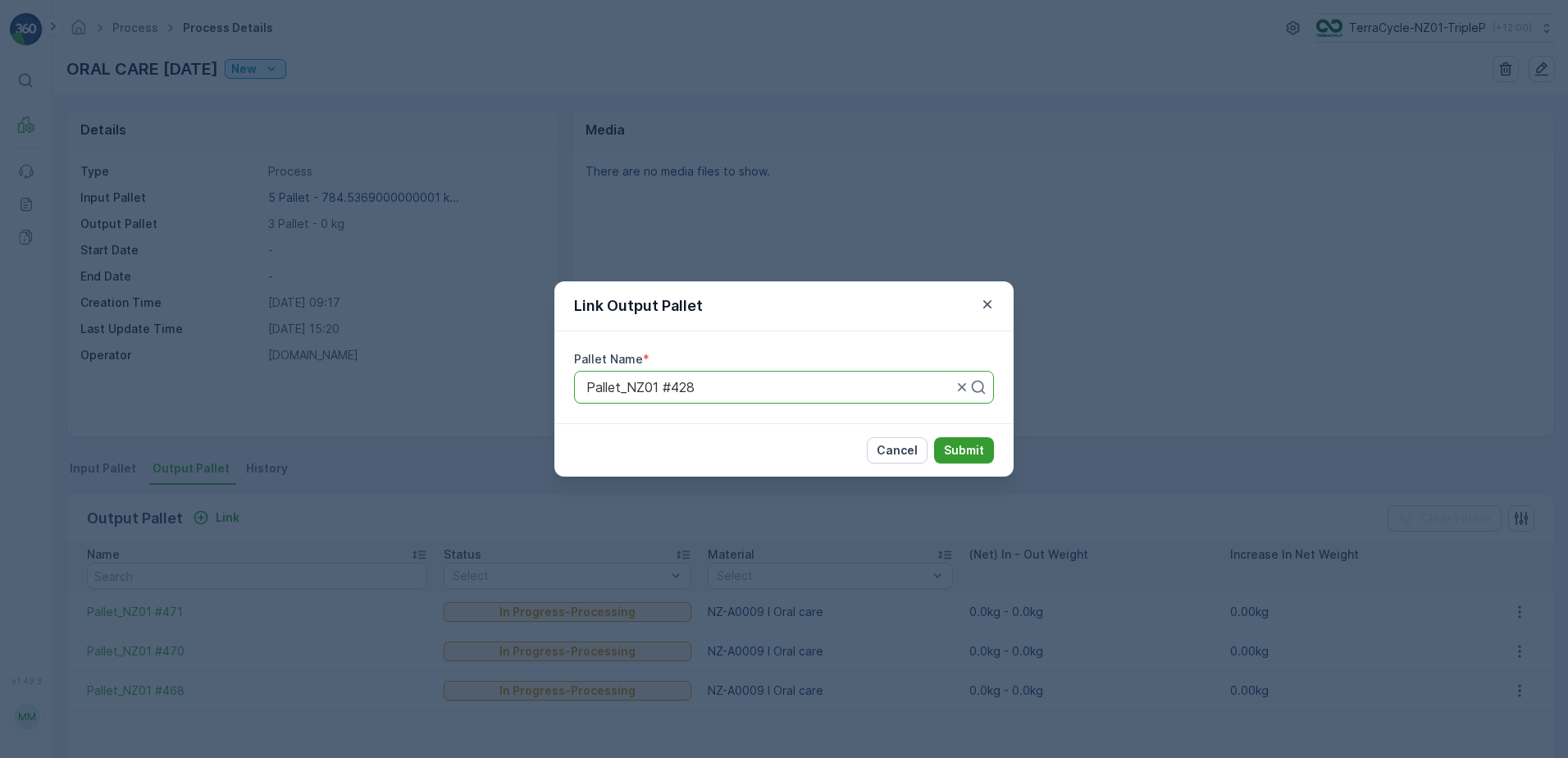
click at [973, 448] on p "Submit" at bounding box center [964, 449] width 41 height 16
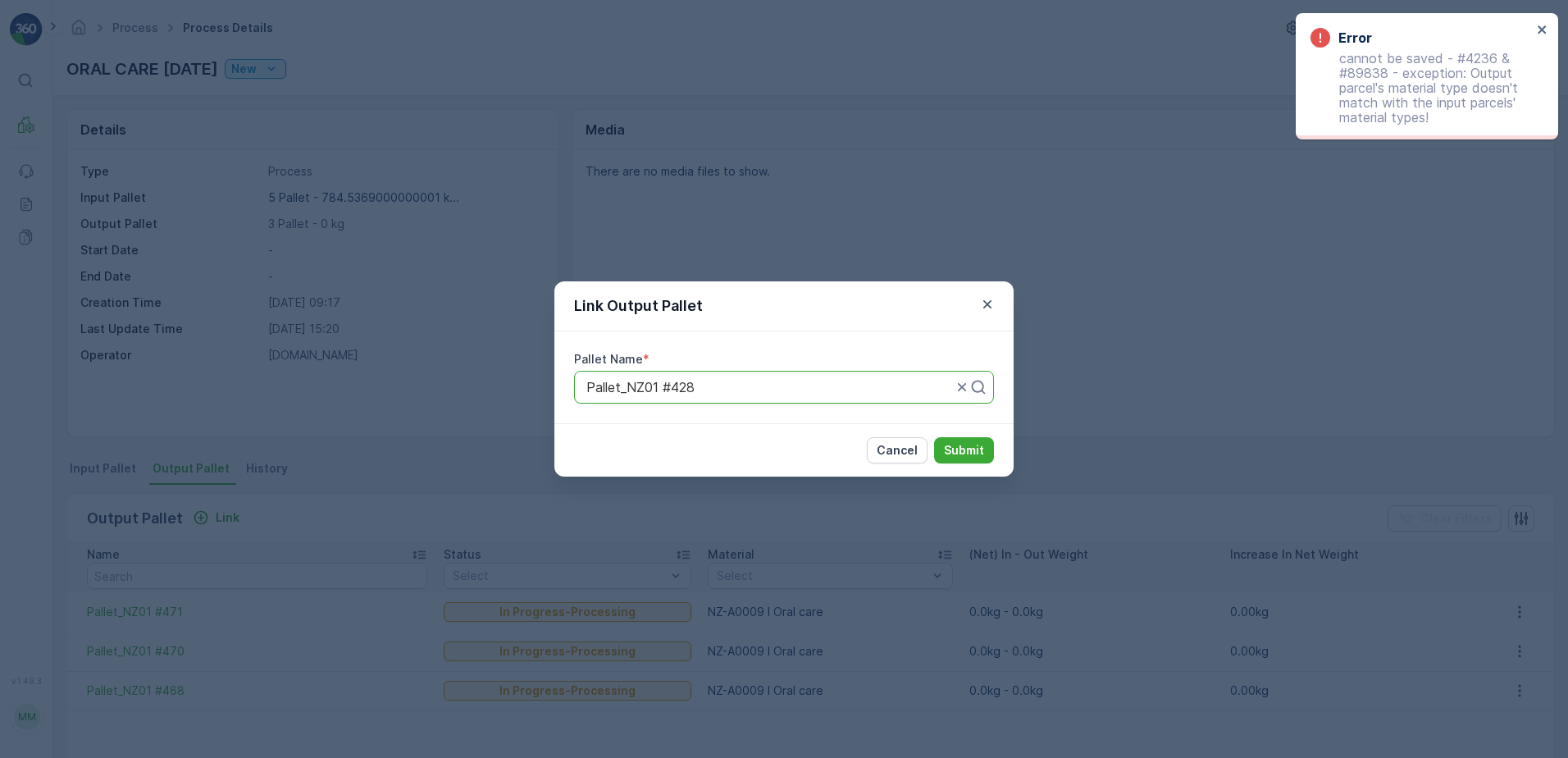
click at [496, 130] on div "Link Output Pallet Pallet Name * Pallet_NZ01 #428 Cancel Submit" at bounding box center [784, 379] width 1568 height 758
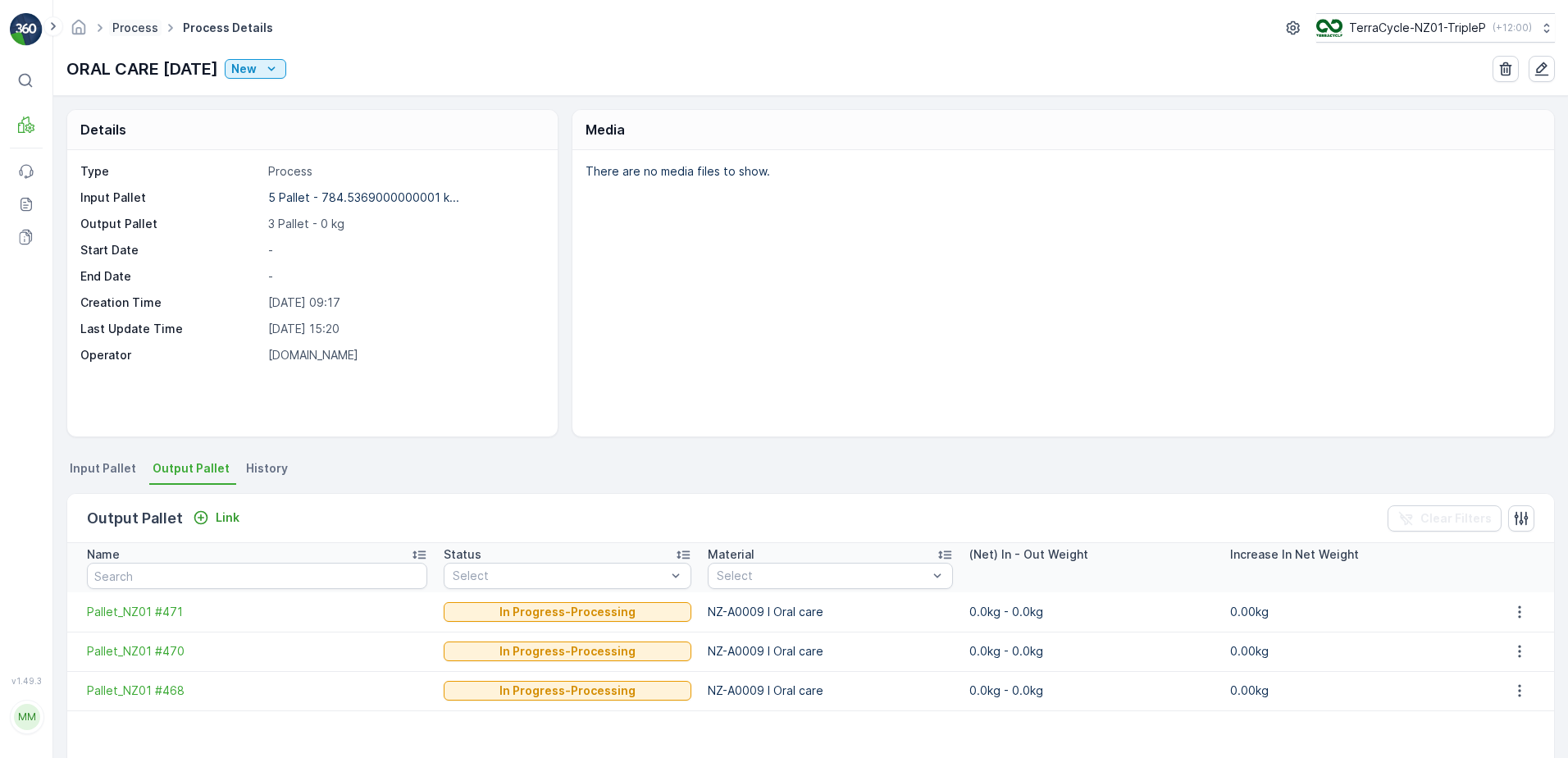
click at [122, 28] on link "Process" at bounding box center [135, 27] width 46 height 14
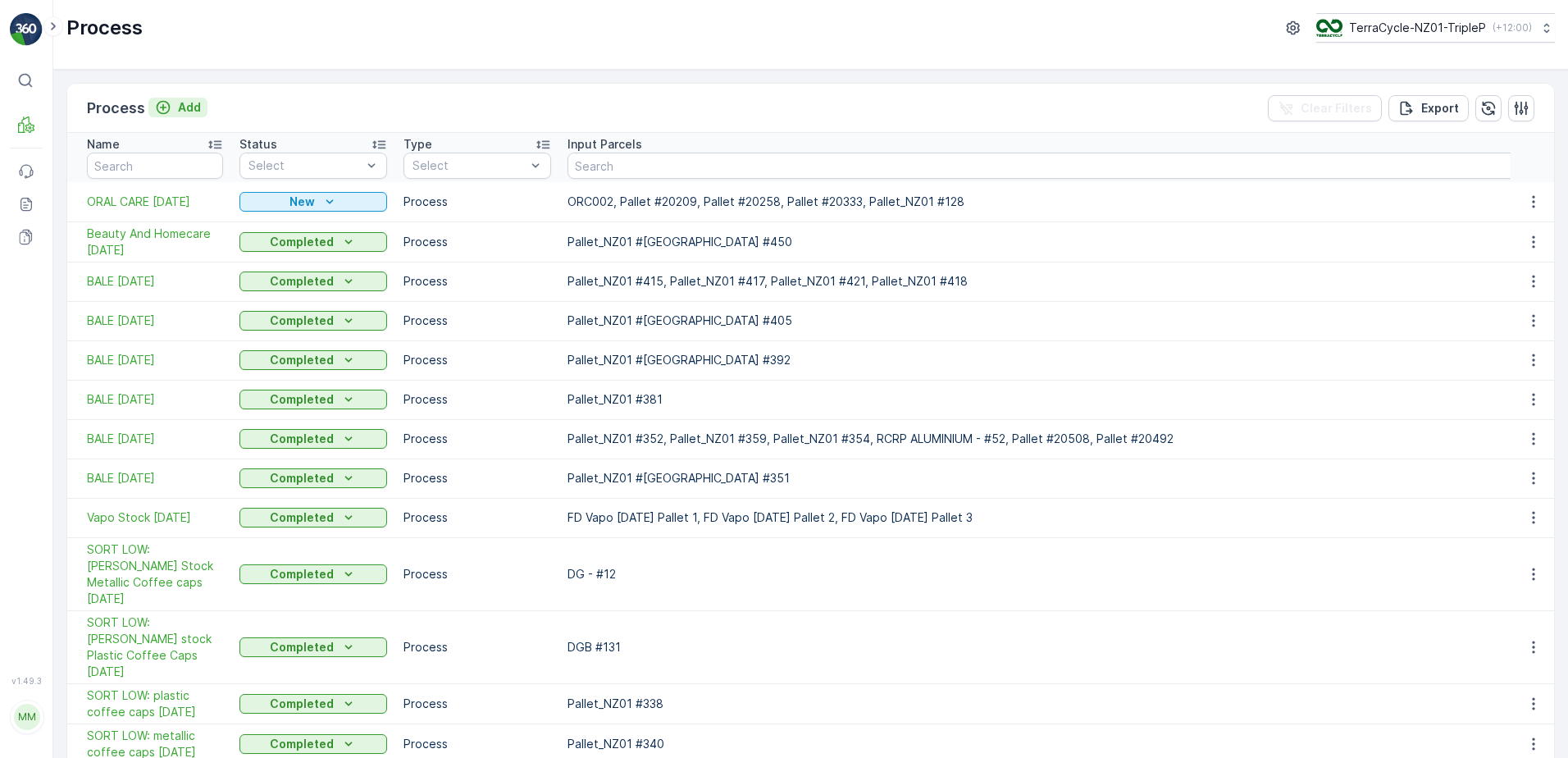
click at [192, 108] on p "Add" at bounding box center [190, 107] width 23 height 16
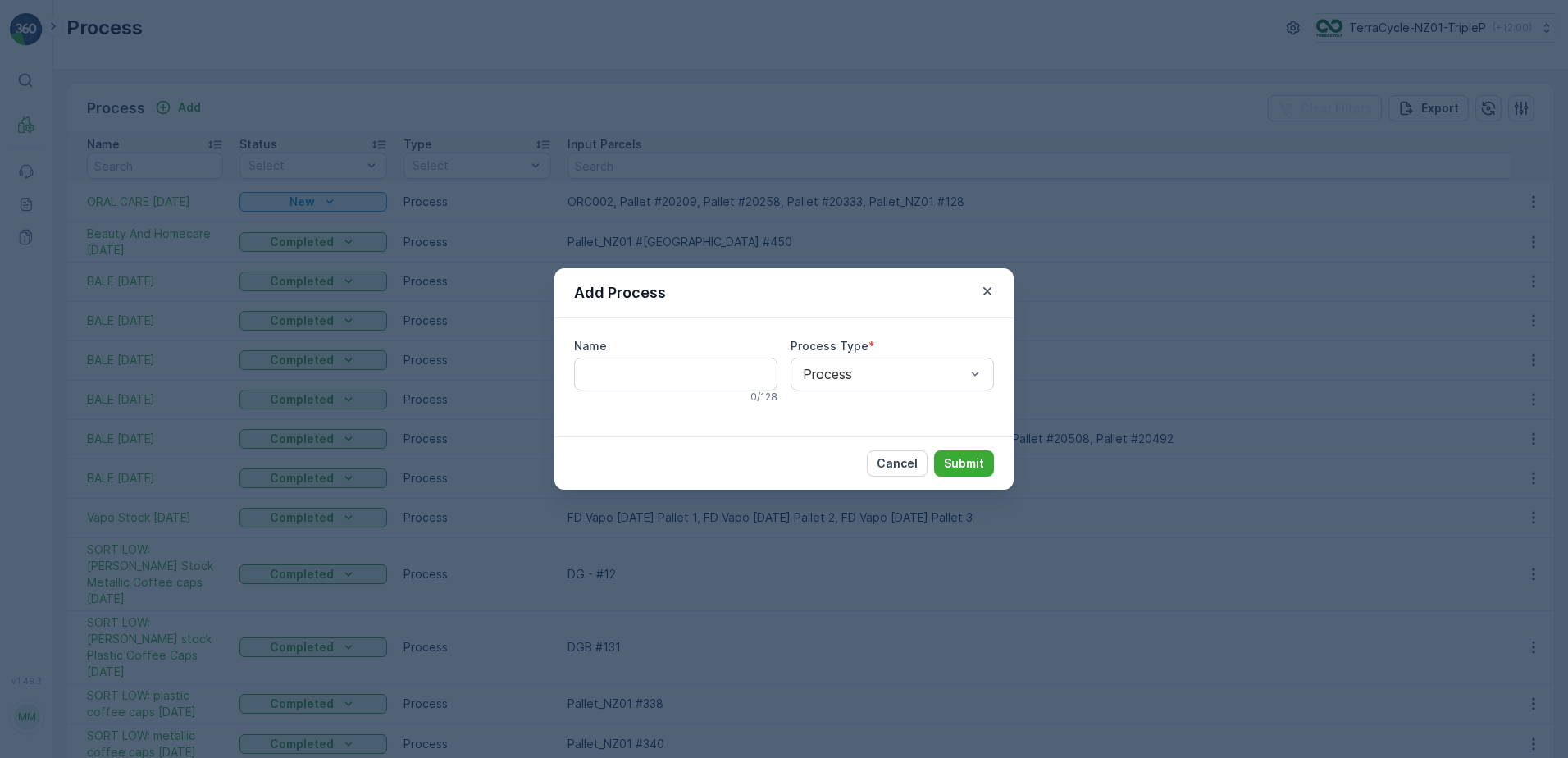
drag, startPoint x: 200, startPoint y: 551, endPoint x: 212, endPoint y: 527, distance: 26.8
click at [200, 551] on div "Add Process Name 0 / 128 Process Type * Process Cancel Submit" at bounding box center [784, 379] width 1568 height 758
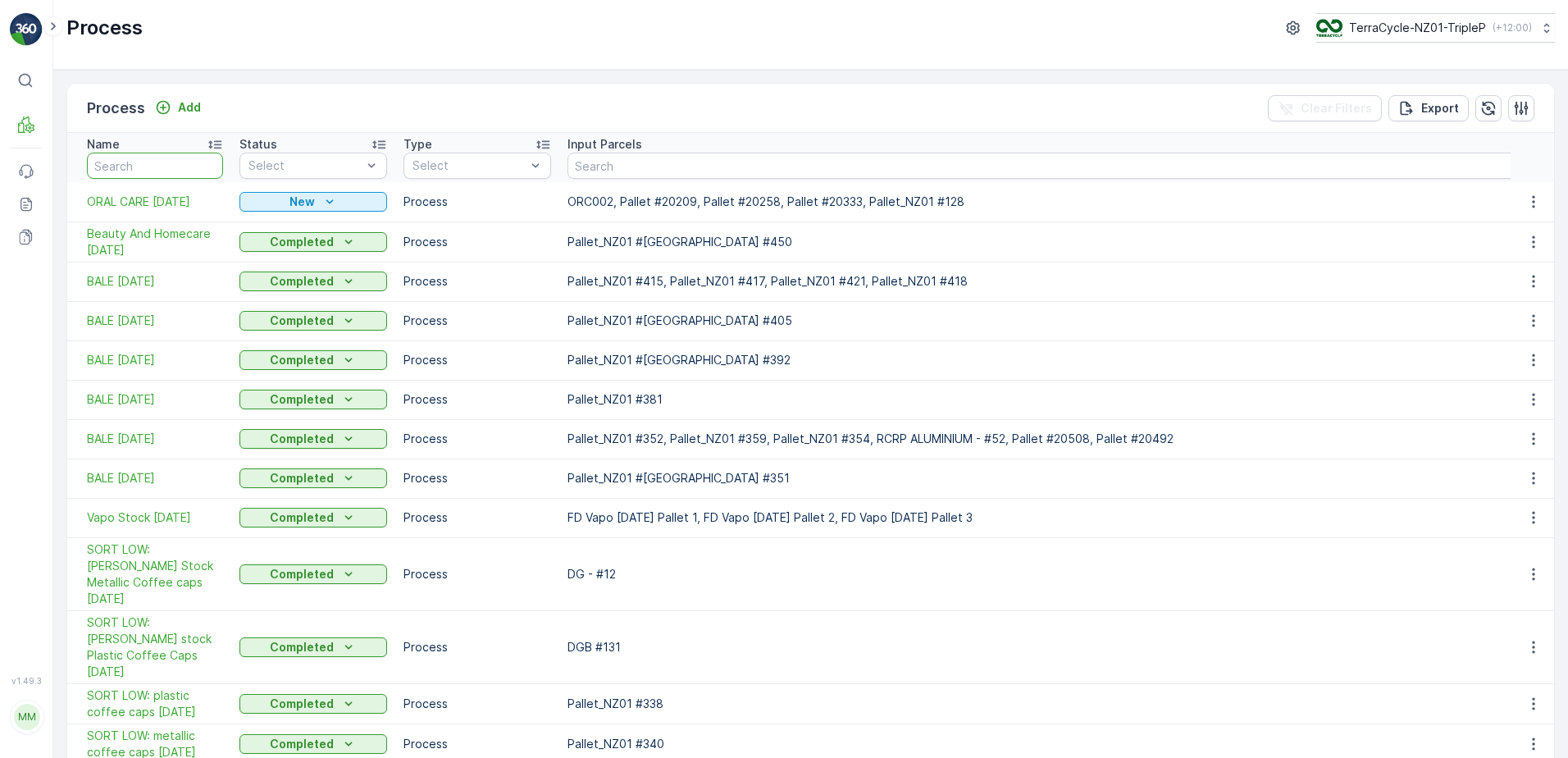
click at [199, 167] on input "text" at bounding box center [154, 165] width 136 height 26
type input "blister"
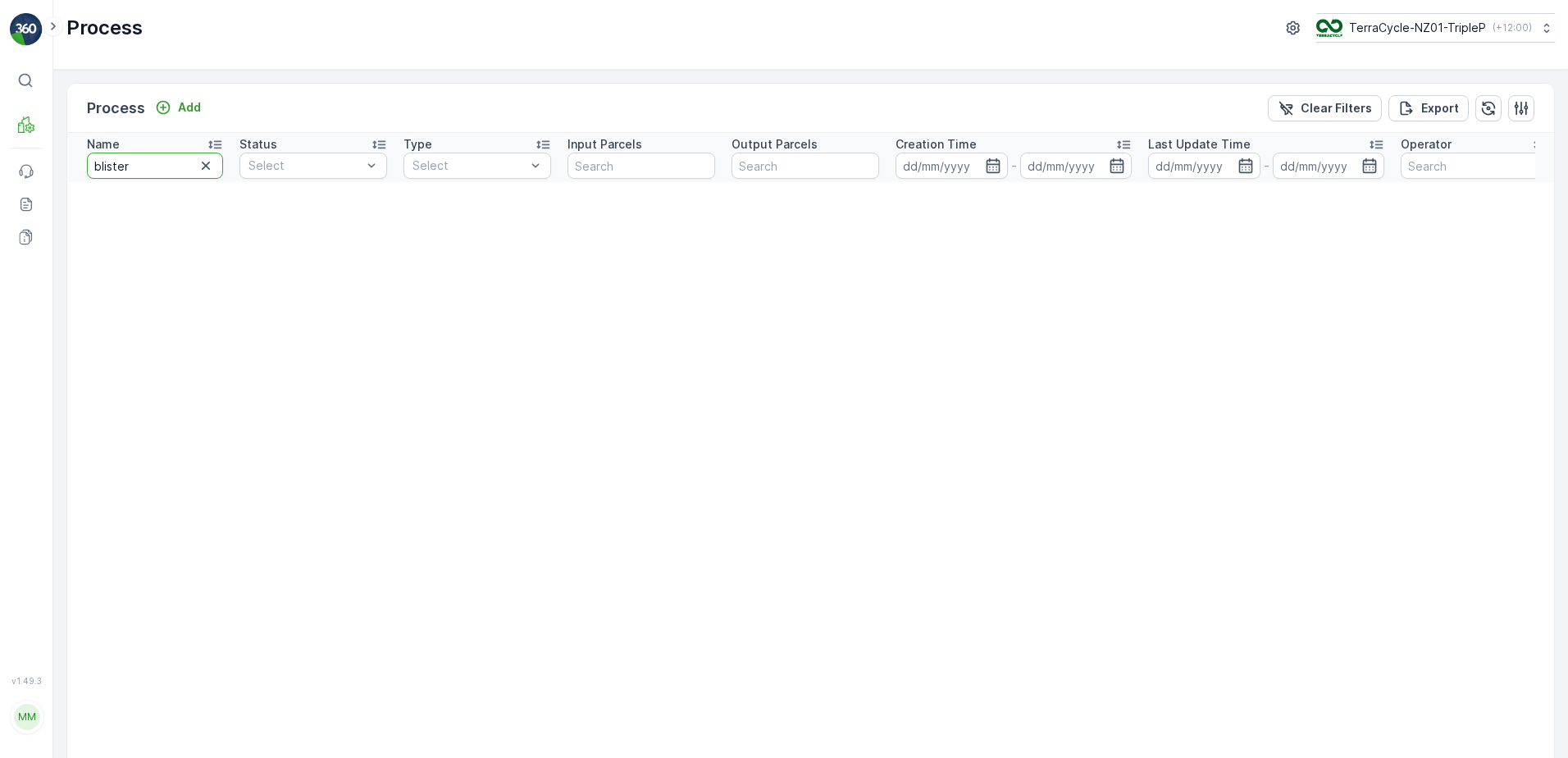
drag, startPoint x: 162, startPoint y: 172, endPoint x: 85, endPoint y: 156, distance: 78.6
click at [85, 156] on th "Name blister" at bounding box center [149, 157] width 164 height 49
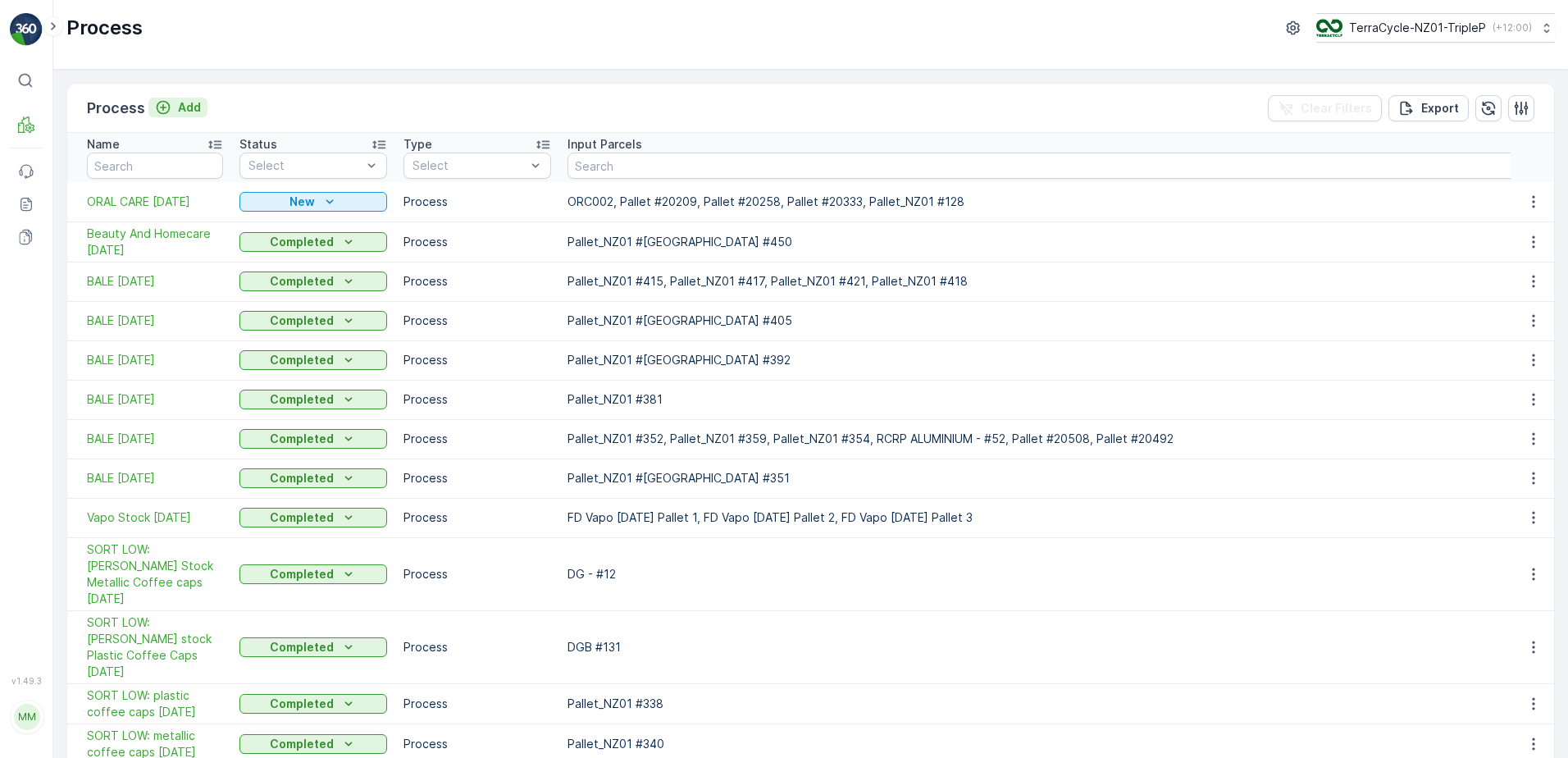
click at [179, 112] on p "Add" at bounding box center [190, 107] width 23 height 16
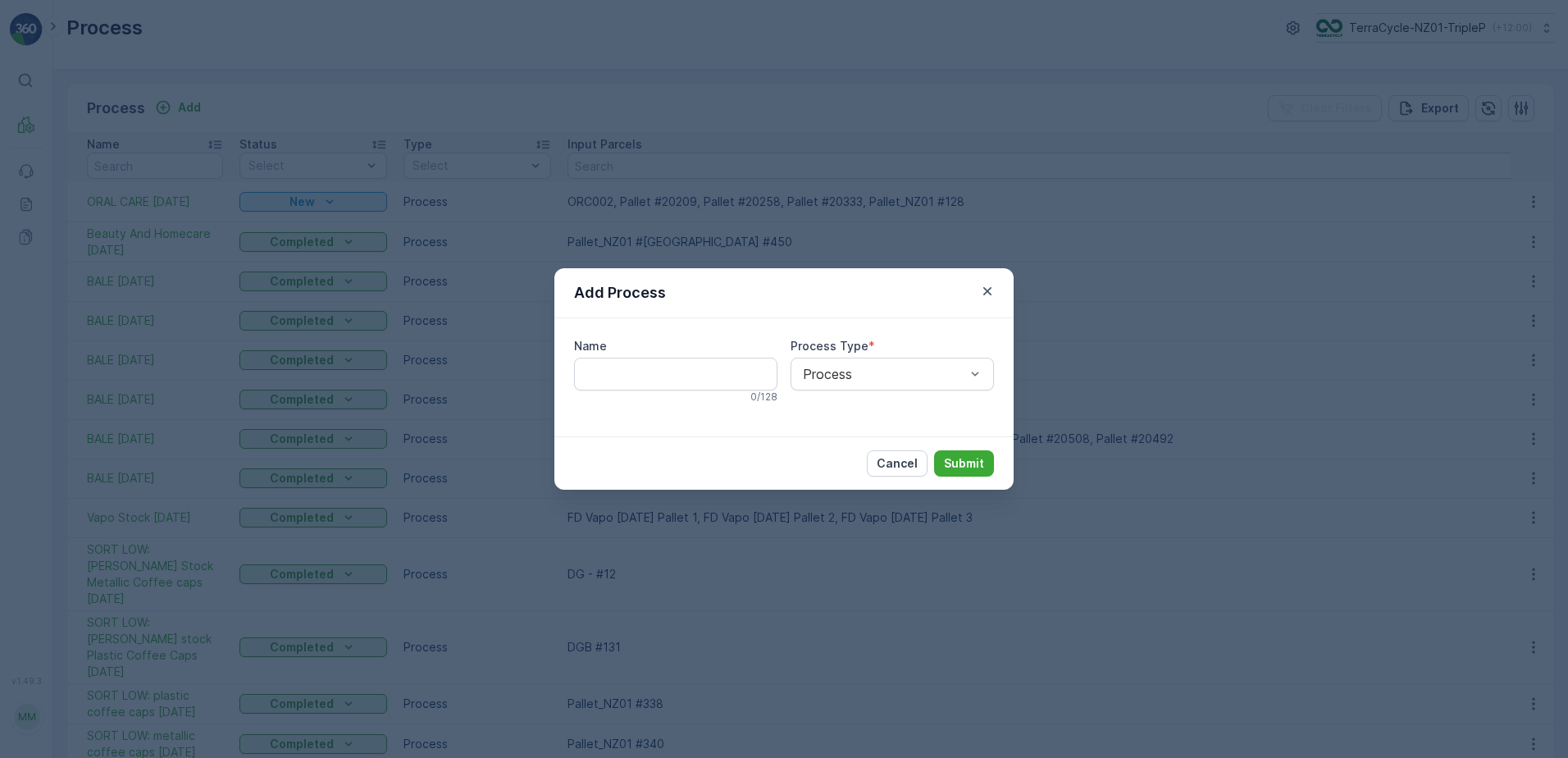
drag, startPoint x: 659, startPoint y: 391, endPoint x: 663, endPoint y: 381, distance: 10.8
click at [662, 384] on div "Name 0 / 128" at bounding box center [675, 370] width 203 height 66
click at [671, 371] on input "Name" at bounding box center [675, 374] width 203 height 33
type input "b"
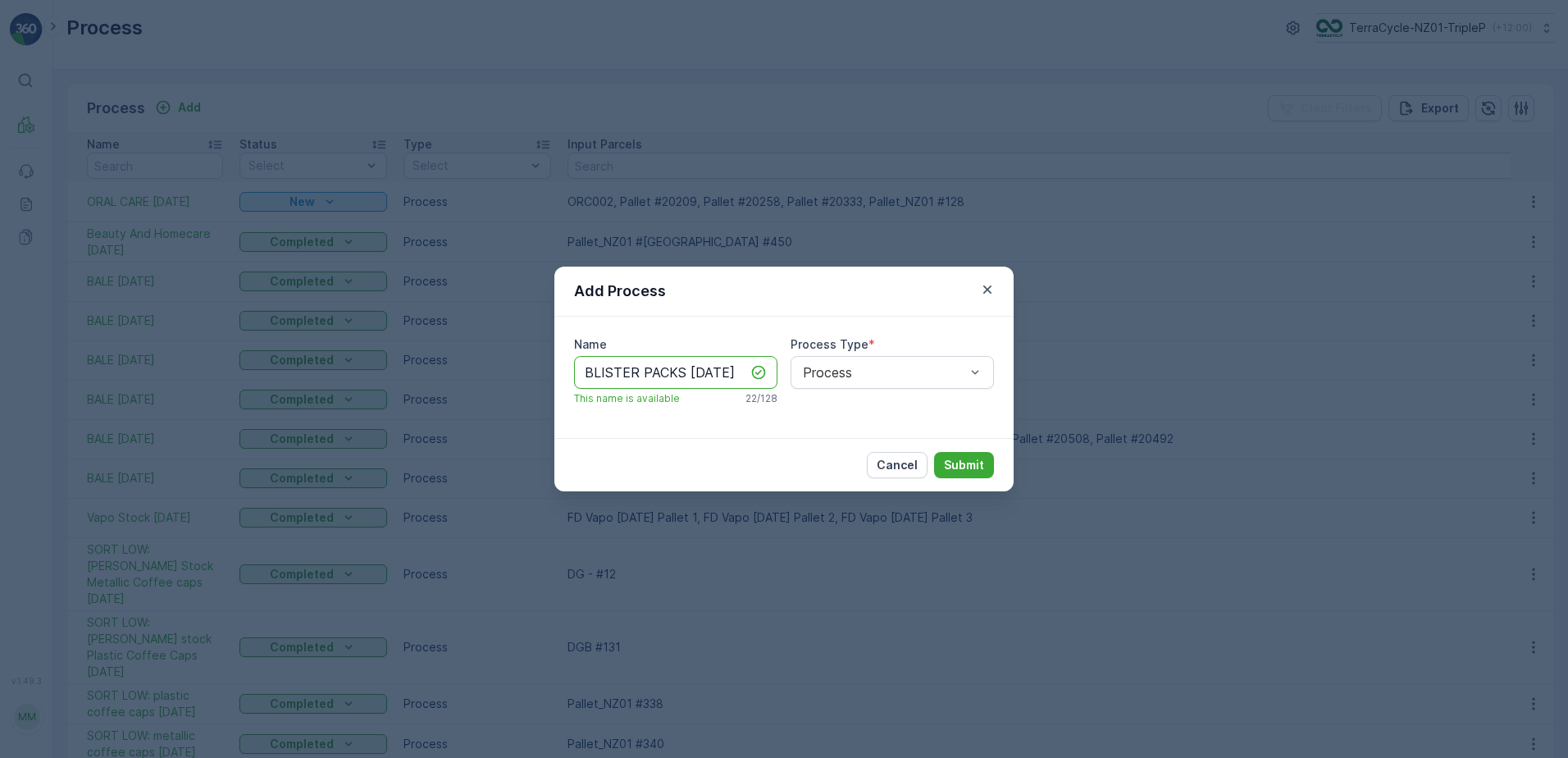
scroll to position [0, 9]
type input "BLISTER PACKS 8/09/2025"
click at [968, 463] on p "Submit" at bounding box center [964, 465] width 41 height 16
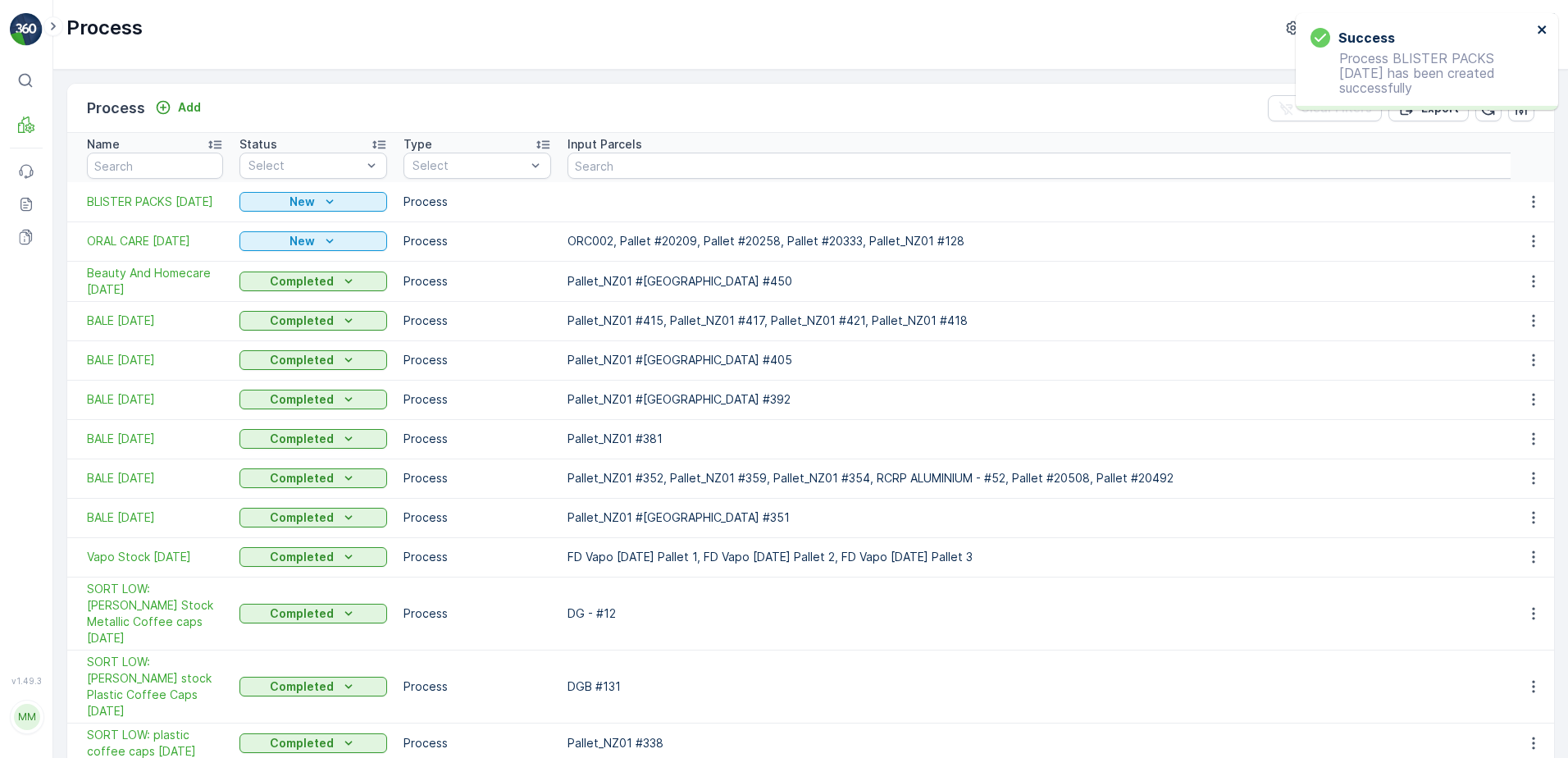
click at [1542, 27] on icon "close" at bounding box center [1543, 30] width 12 height 14
click at [425, 102] on div "Process Add Clear Filters Export" at bounding box center [811, 108] width 1487 height 49
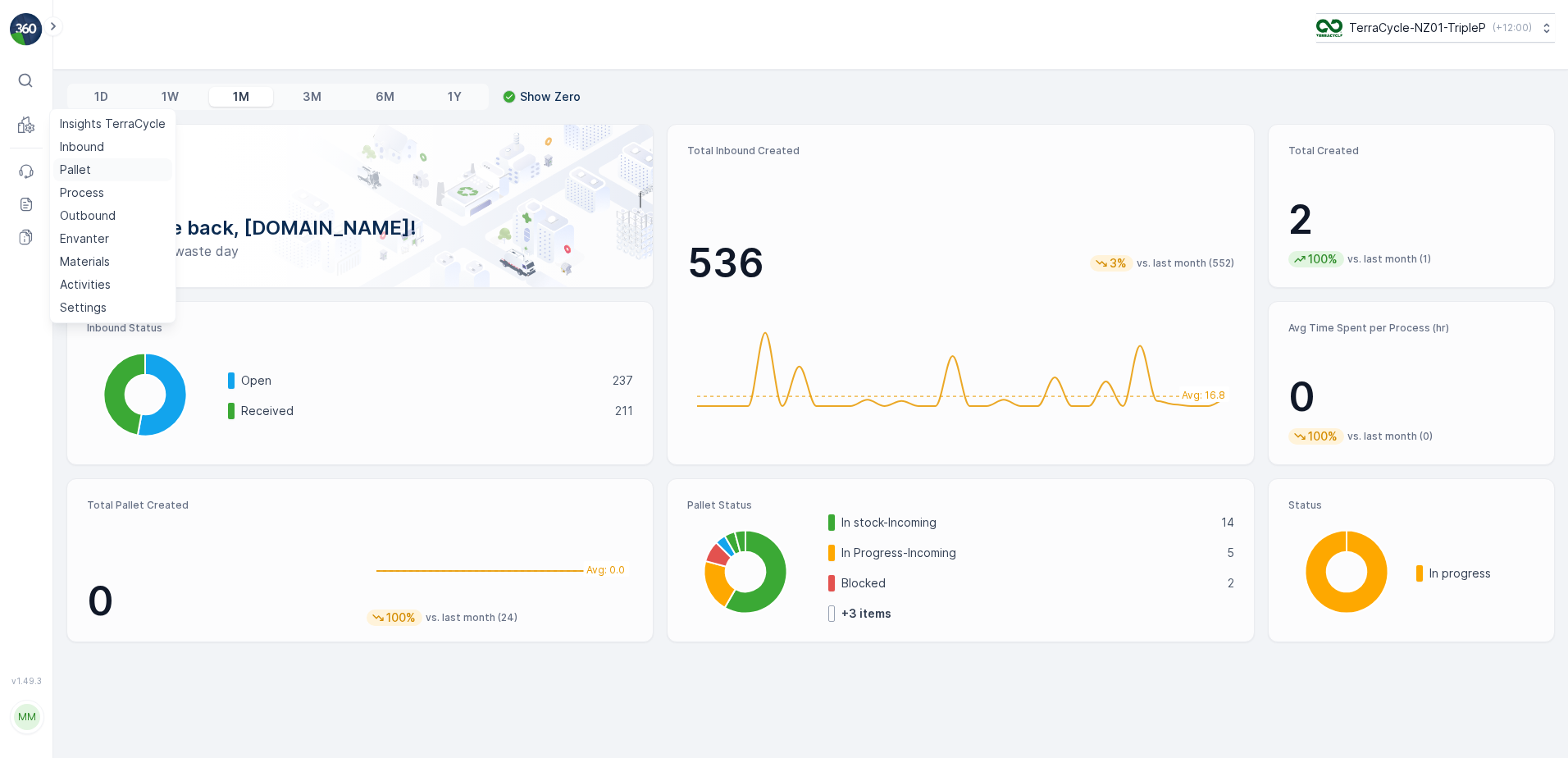
click at [82, 171] on p "Pallet" at bounding box center [75, 170] width 31 height 16
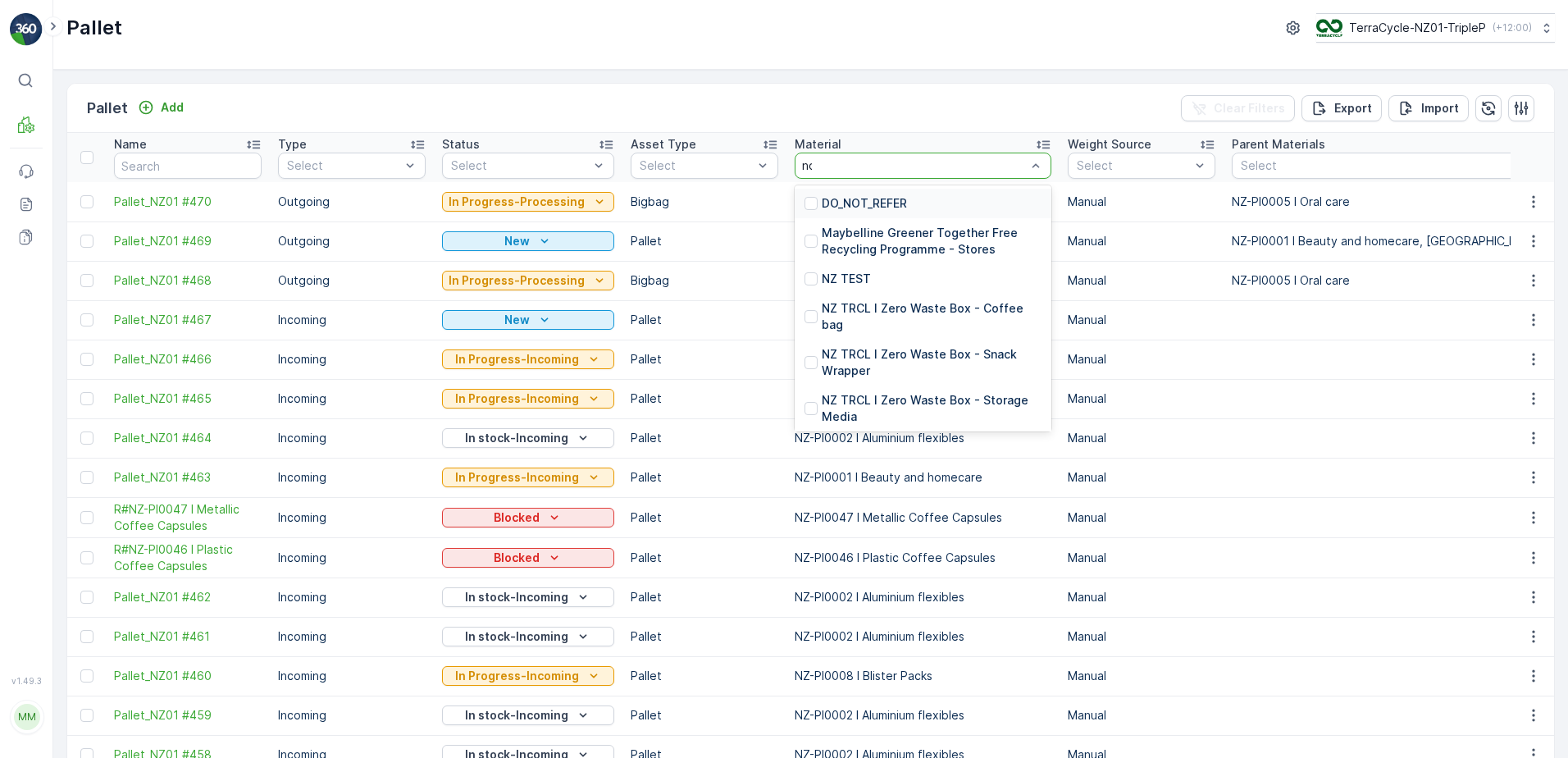
type input "non"
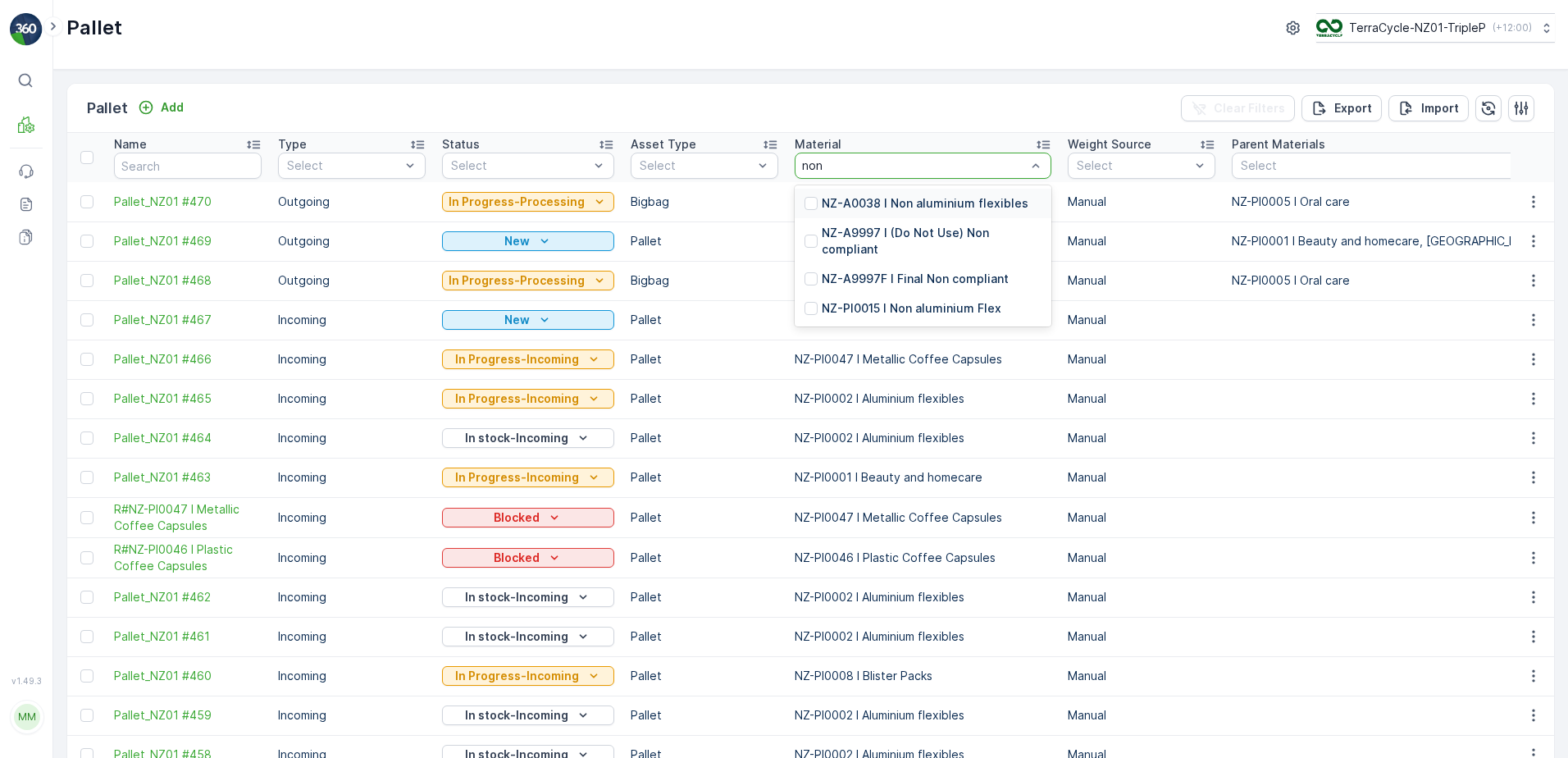
click at [846, 202] on p "NZ-A0038 I Non aluminium flexibles" at bounding box center [925, 203] width 206 height 16
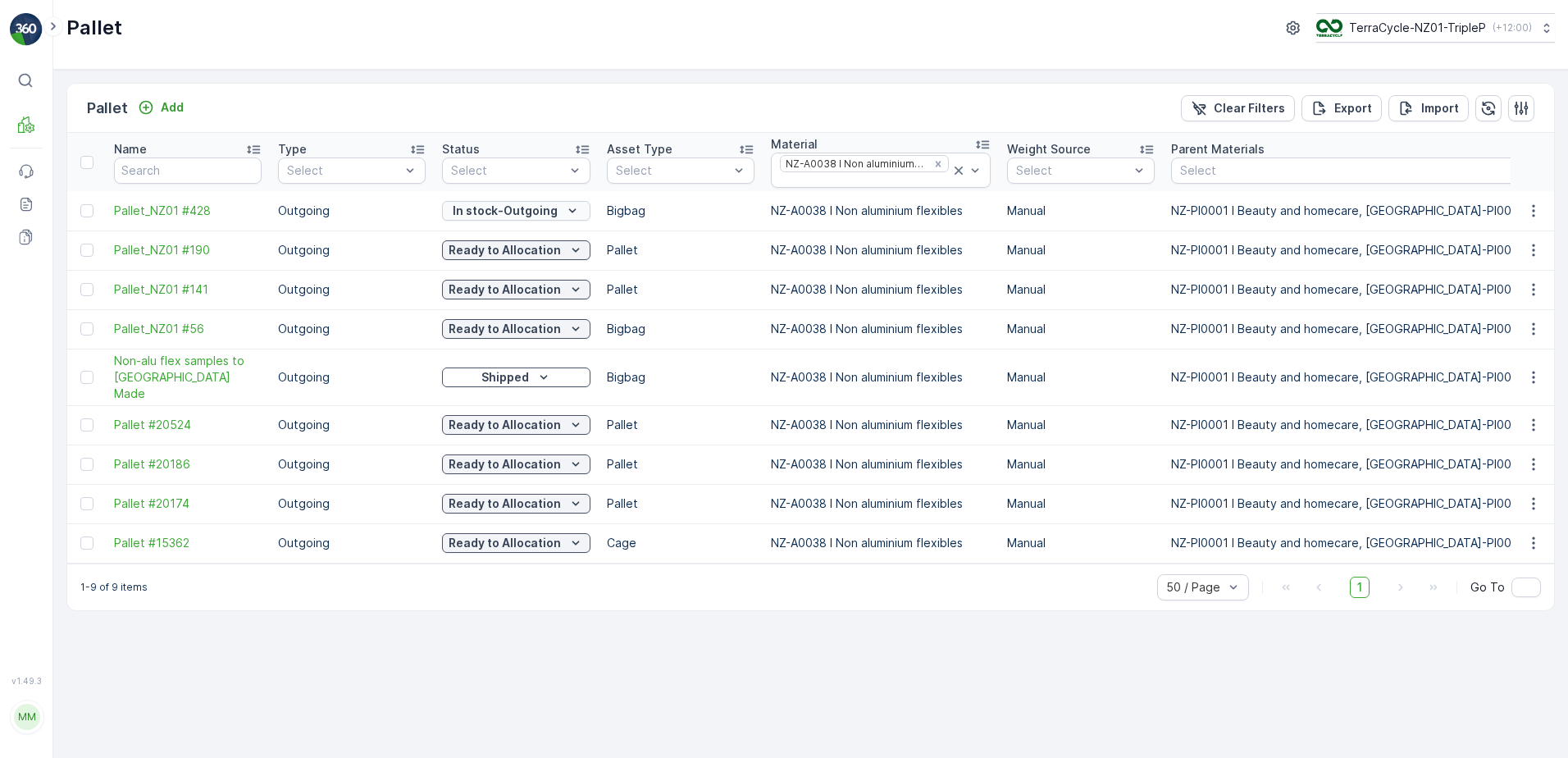
click at [519, 212] on p "In stock-Outgoing" at bounding box center [504, 210] width 105 height 16
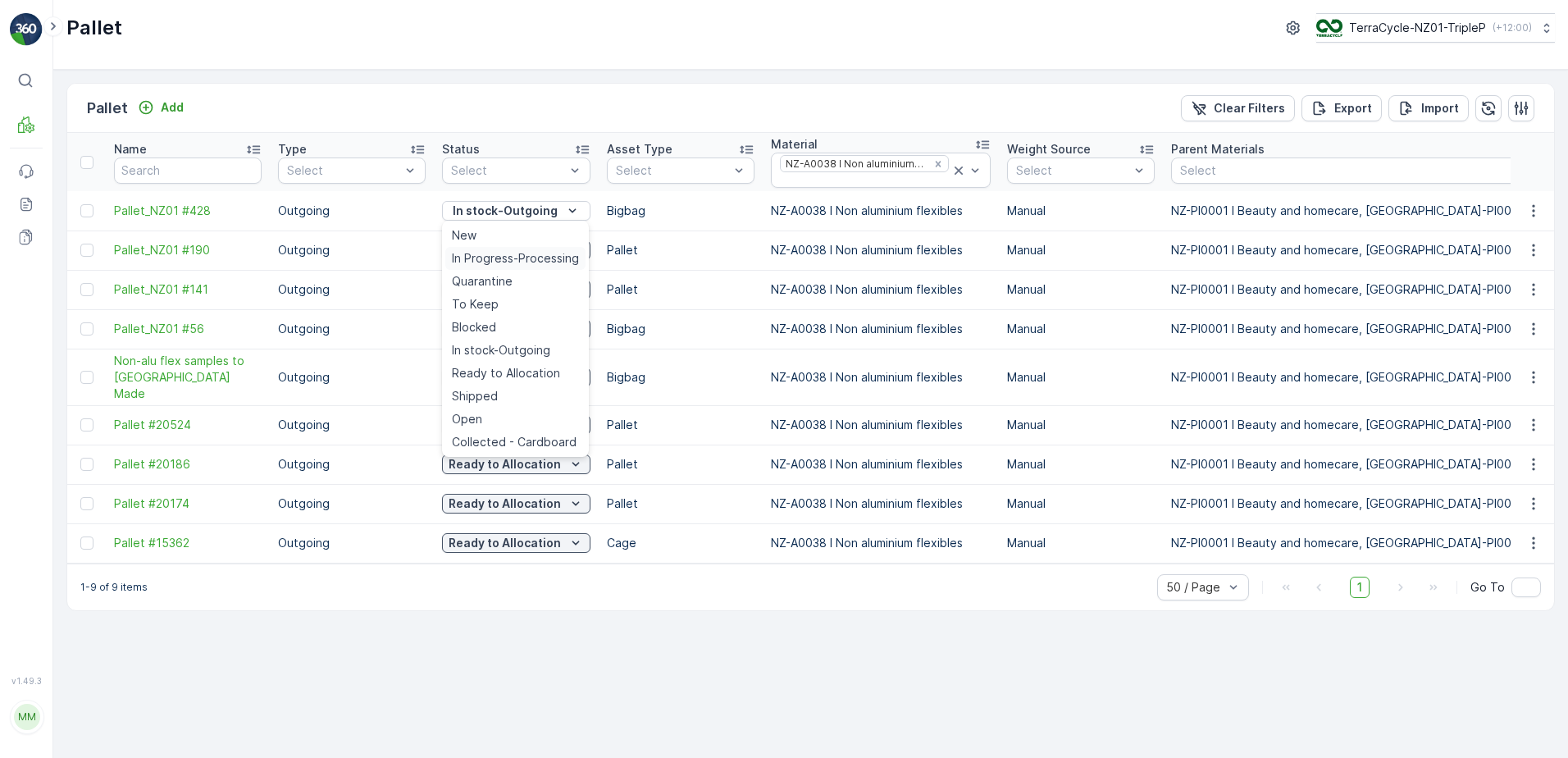
click at [480, 255] on span "In Progress-Processing" at bounding box center [516, 257] width 127 height 16
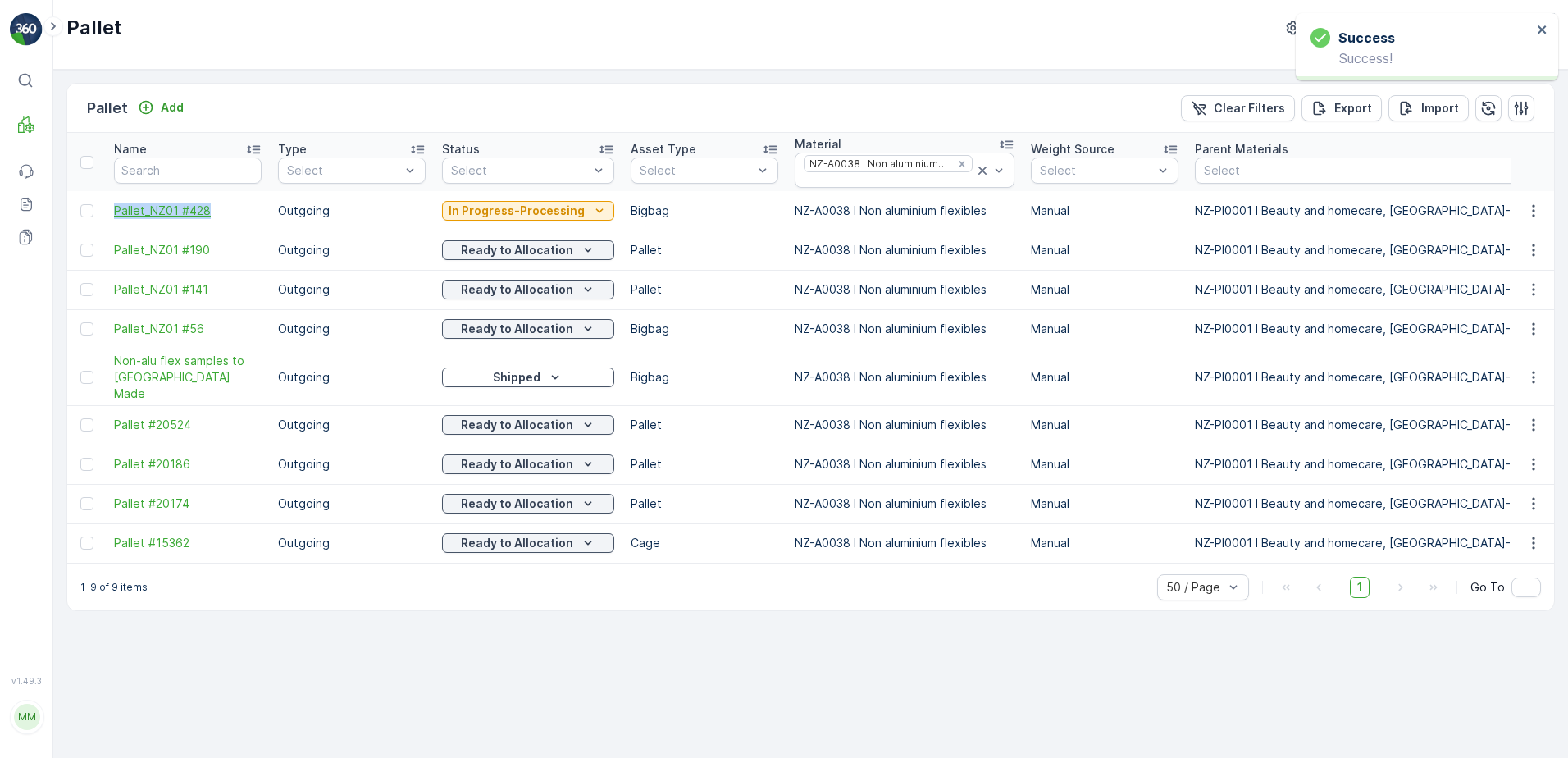
drag, startPoint x: 111, startPoint y: 210, endPoint x: 235, endPoint y: 207, distance: 124.0
click at [235, 207] on td "Pallet_NZ01 #428" at bounding box center [188, 210] width 164 height 40
copy span "Pallet_NZ01 #428"
drag, startPoint x: 773, startPoint y: 207, endPoint x: 1004, endPoint y: 210, distance: 231.0
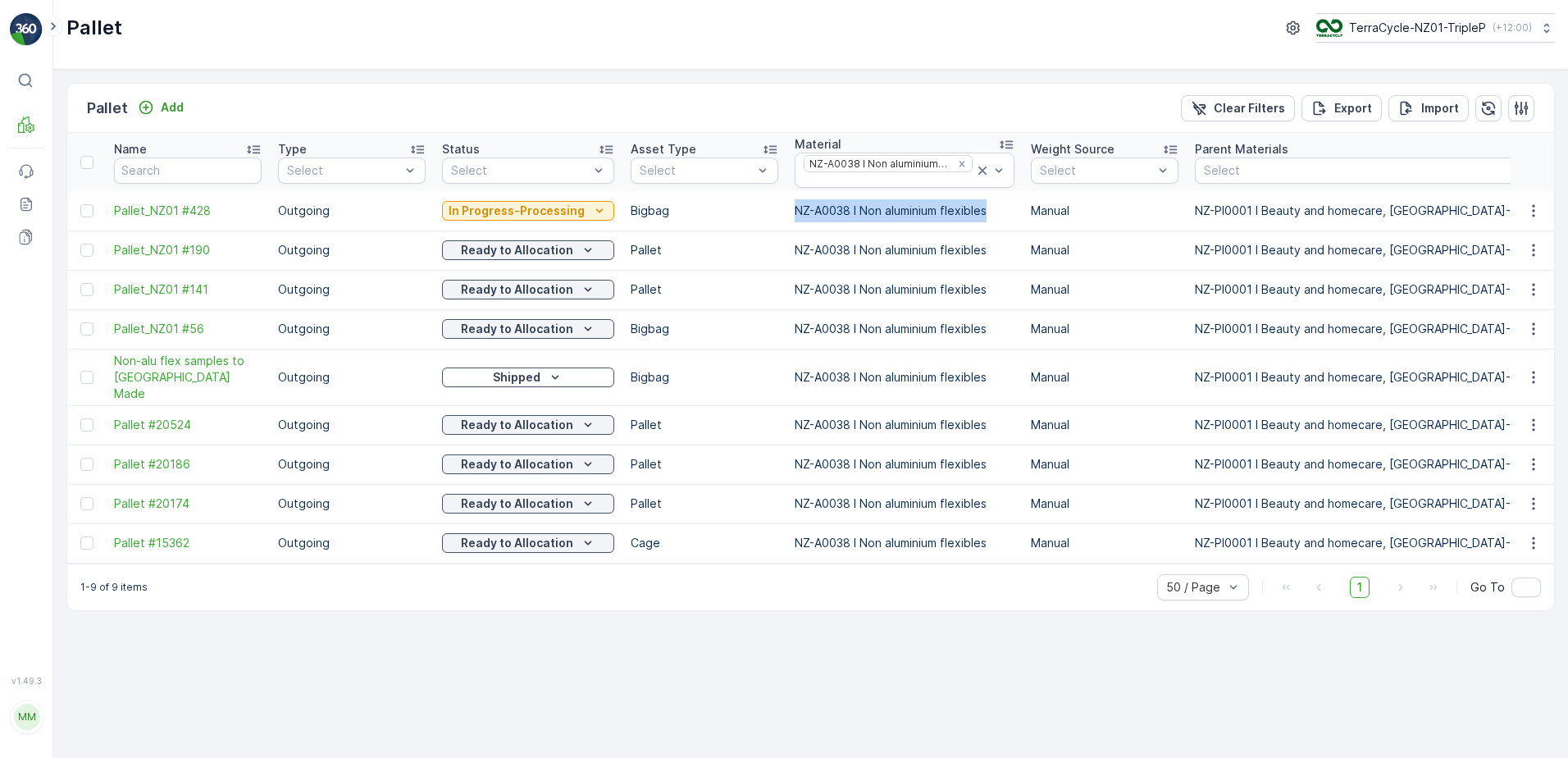
copy tr "NZ-A0038 I Non aluminium flexibles"
click at [188, 102] on button "Add" at bounding box center [160, 107] width 59 height 19
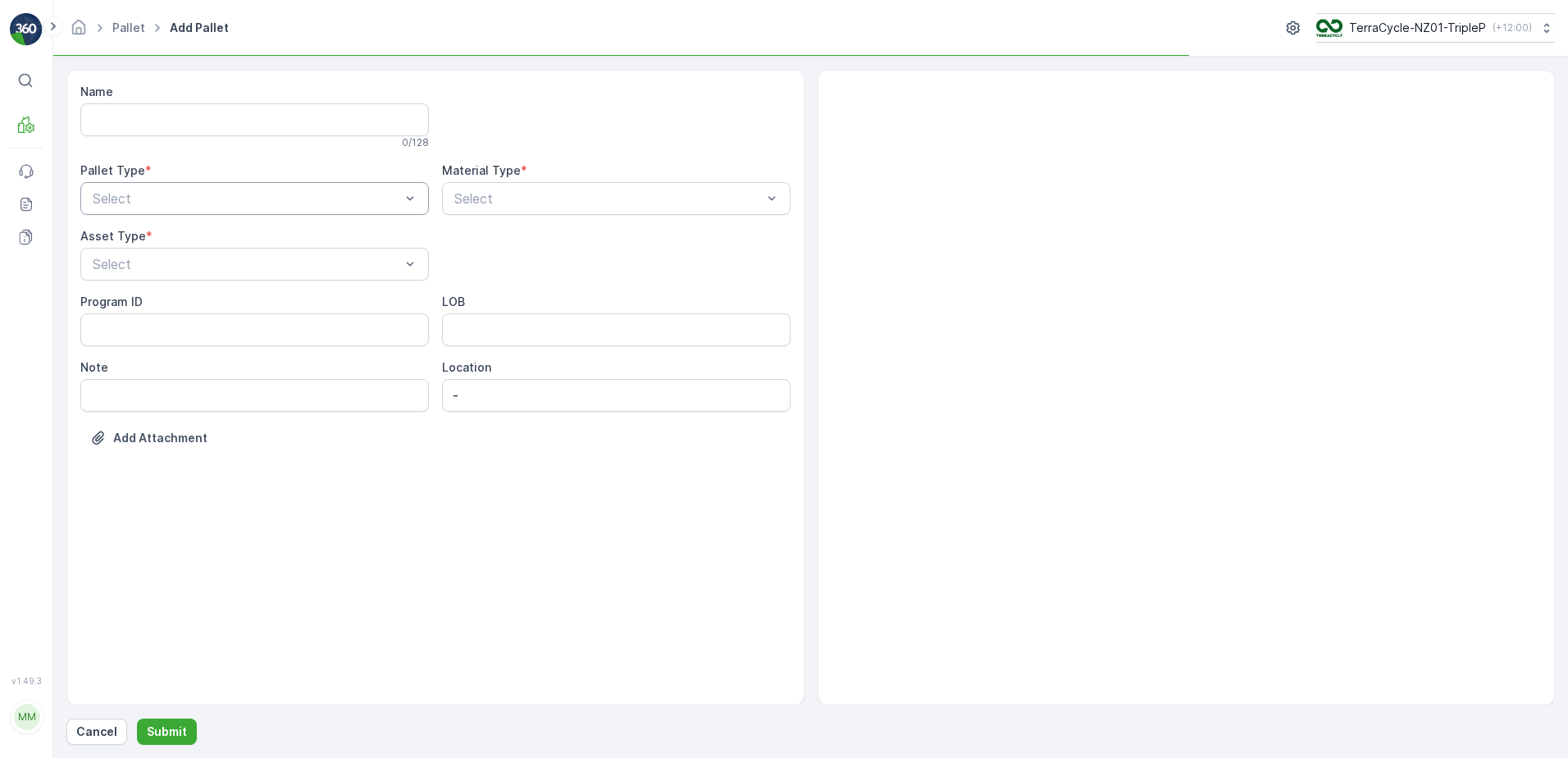
click at [212, 210] on div "Select" at bounding box center [254, 199] width 348 height 33
click at [153, 271] on div "Outgoing" at bounding box center [255, 266] width 329 height 14
drag, startPoint x: 151, startPoint y: 336, endPoint x: 332, endPoint y: 291, distance: 186.5
click at [154, 334] on div "Bigbag" at bounding box center [255, 332] width 329 height 14
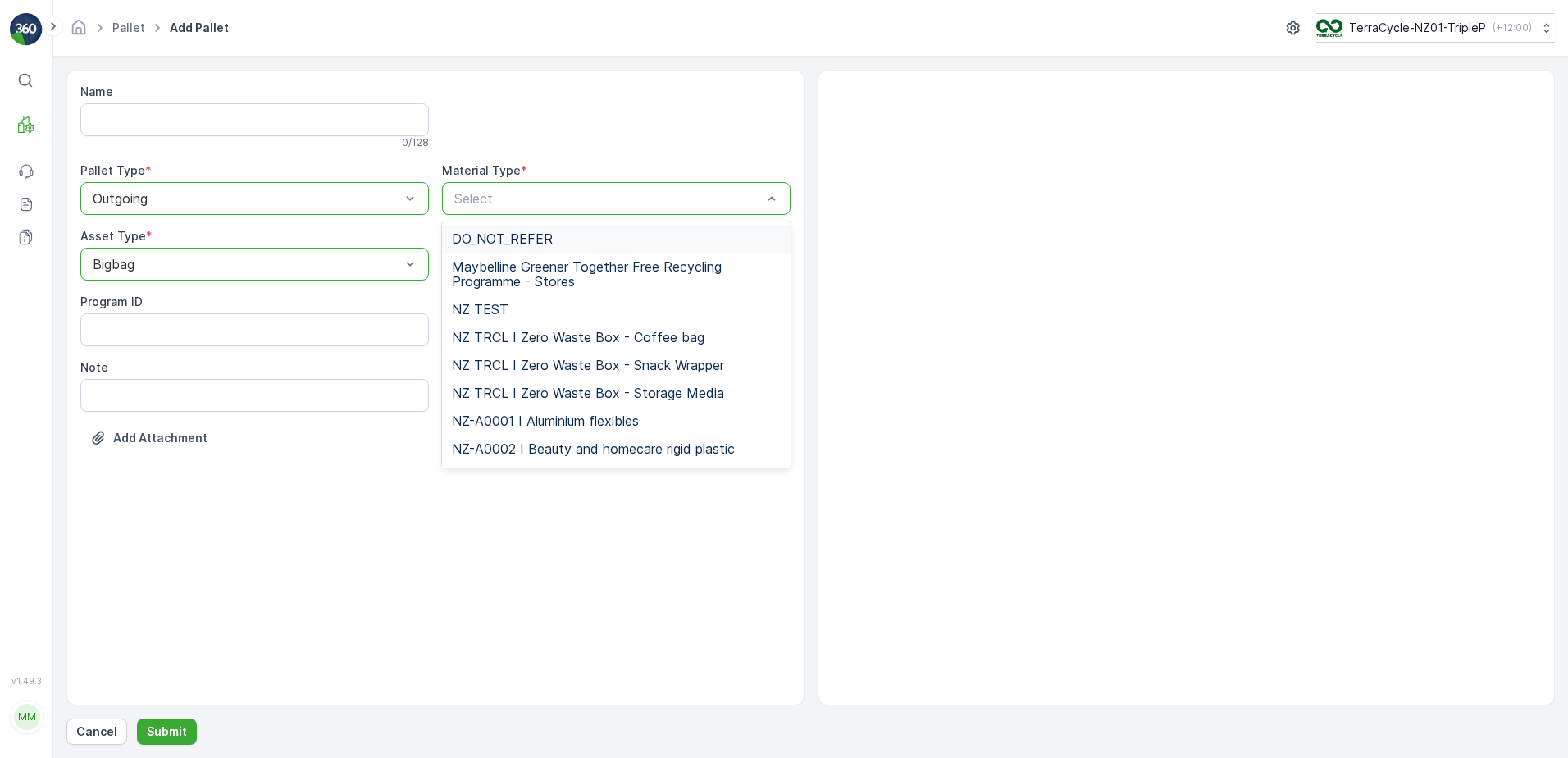
click at [529, 209] on div "Select" at bounding box center [615, 199] width 348 height 33
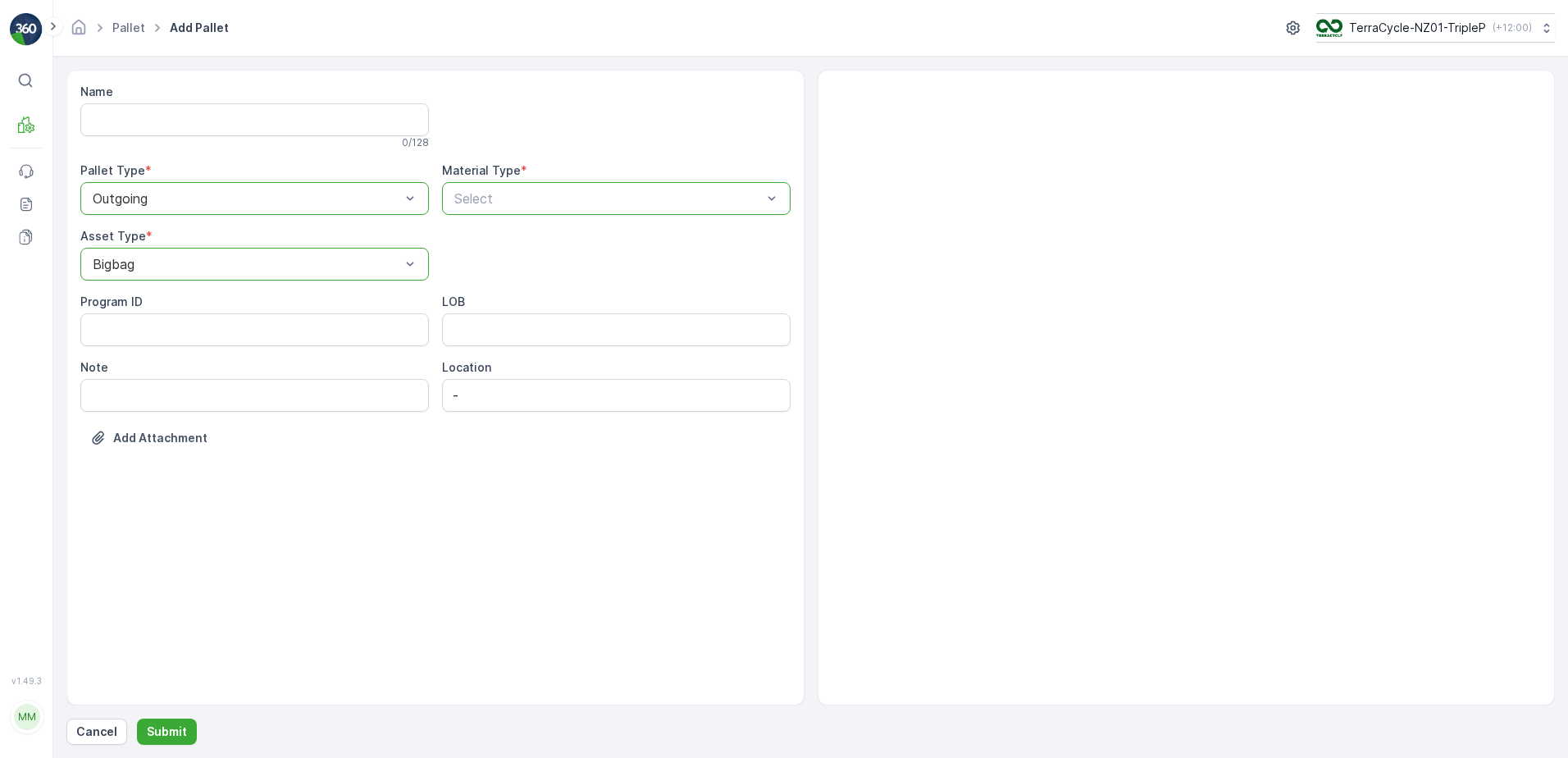
click at [529, 209] on div "Select" at bounding box center [615, 199] width 348 height 33
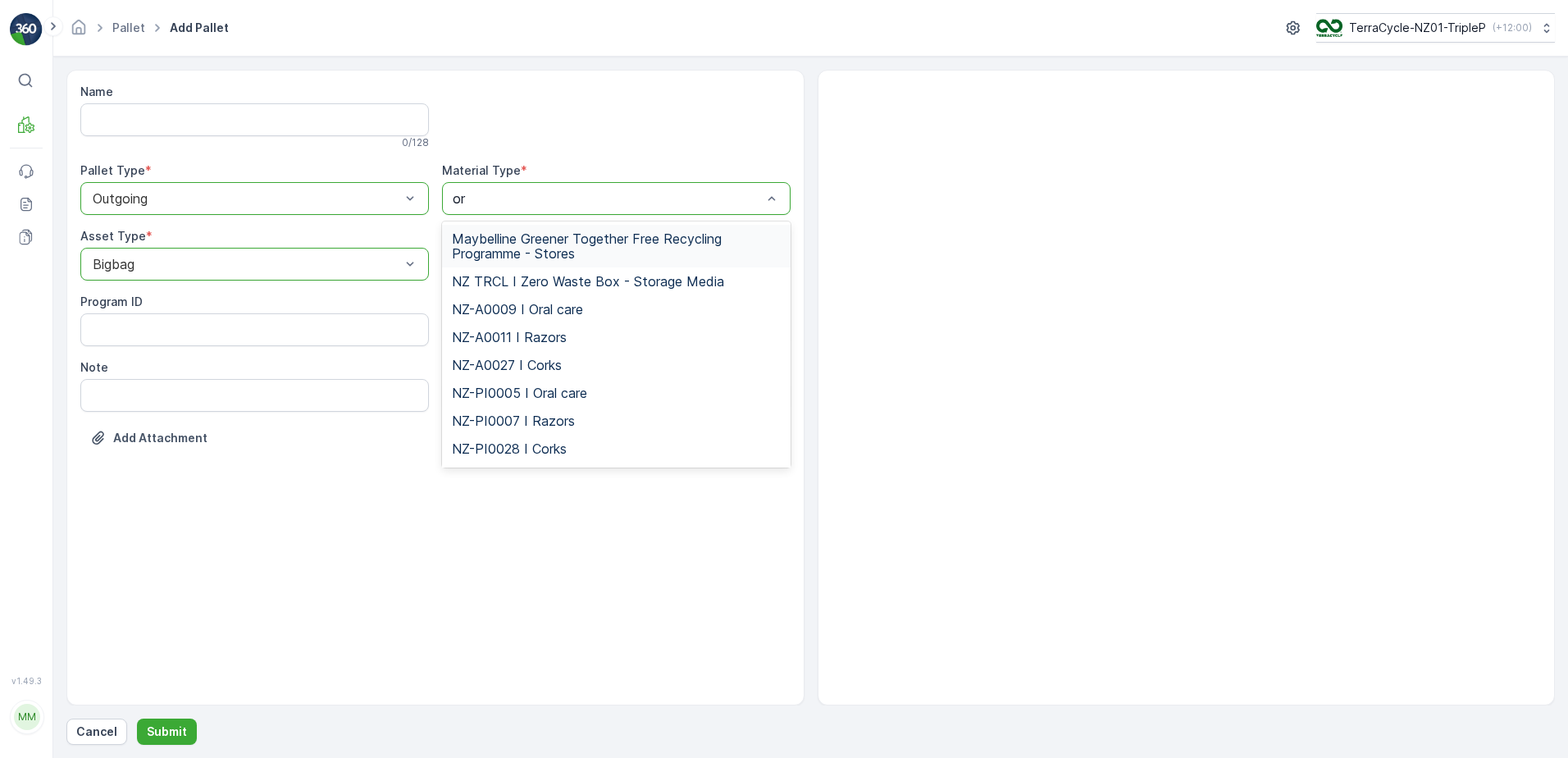
type input "ora"
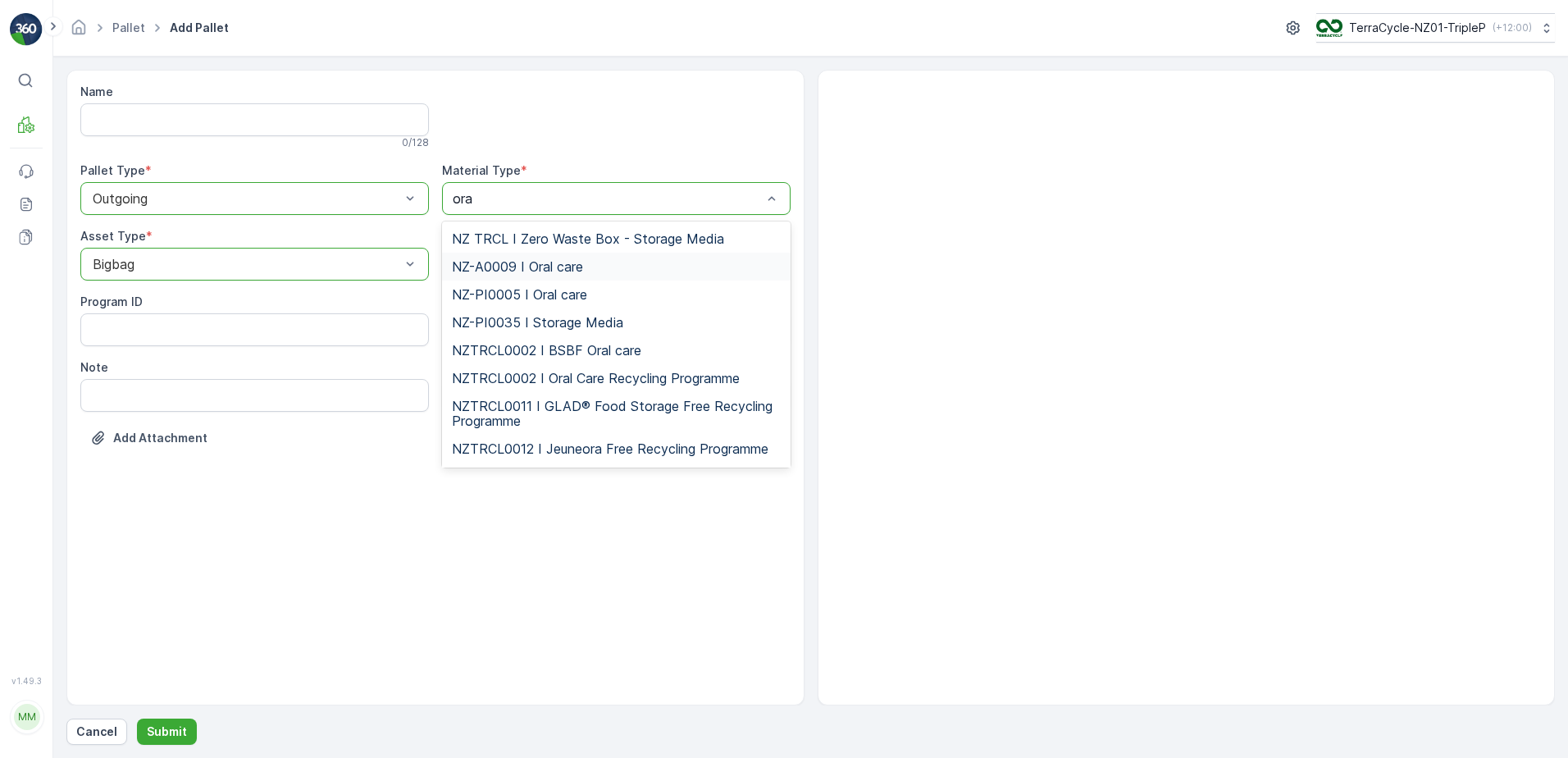
drag, startPoint x: 553, startPoint y: 261, endPoint x: 514, endPoint y: 462, distance: 204.7
click at [552, 261] on span "NZ-A0009 I Oral care" at bounding box center [518, 266] width 131 height 14
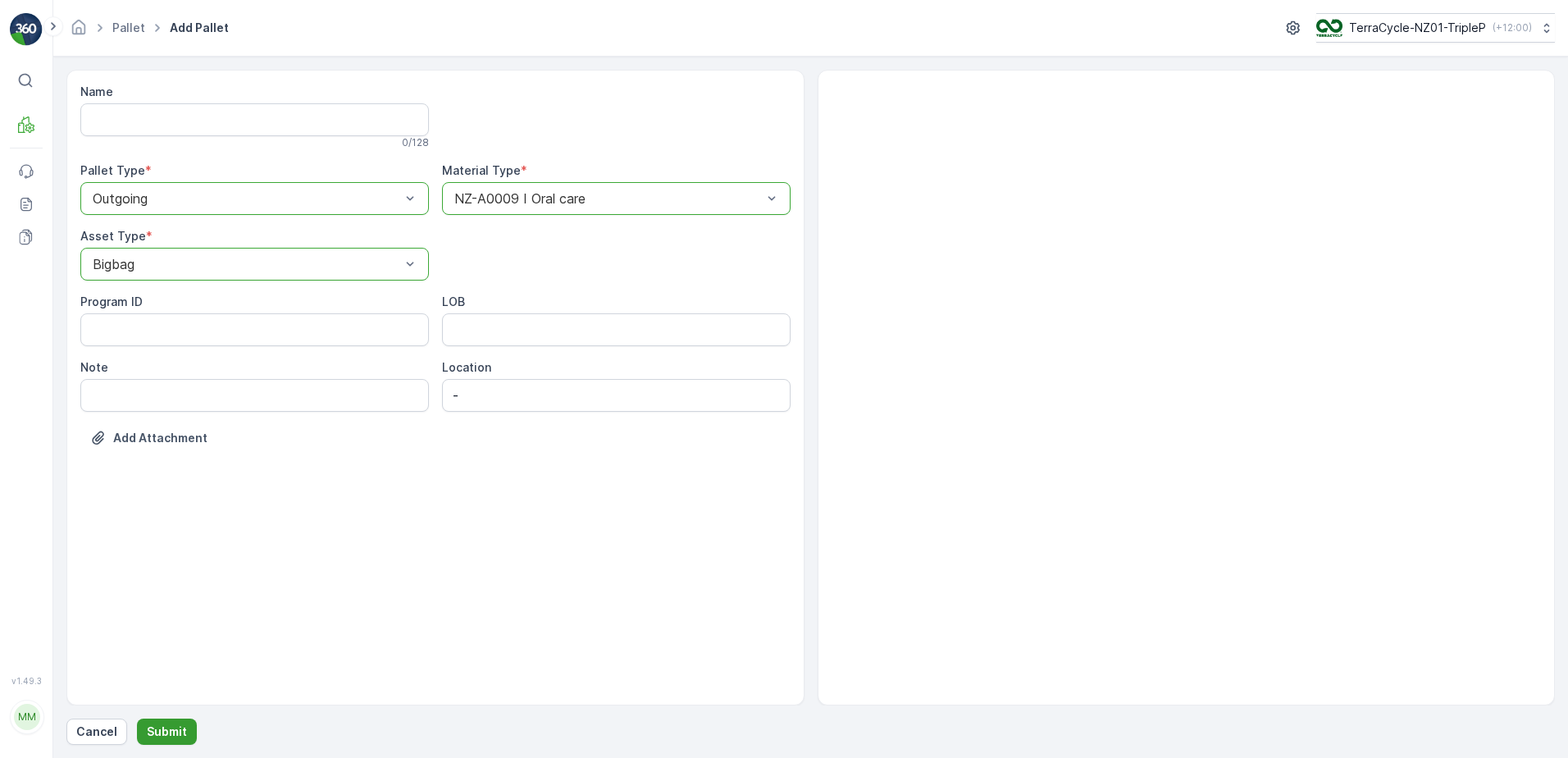
click at [173, 737] on p "Submit" at bounding box center [167, 731] width 41 height 16
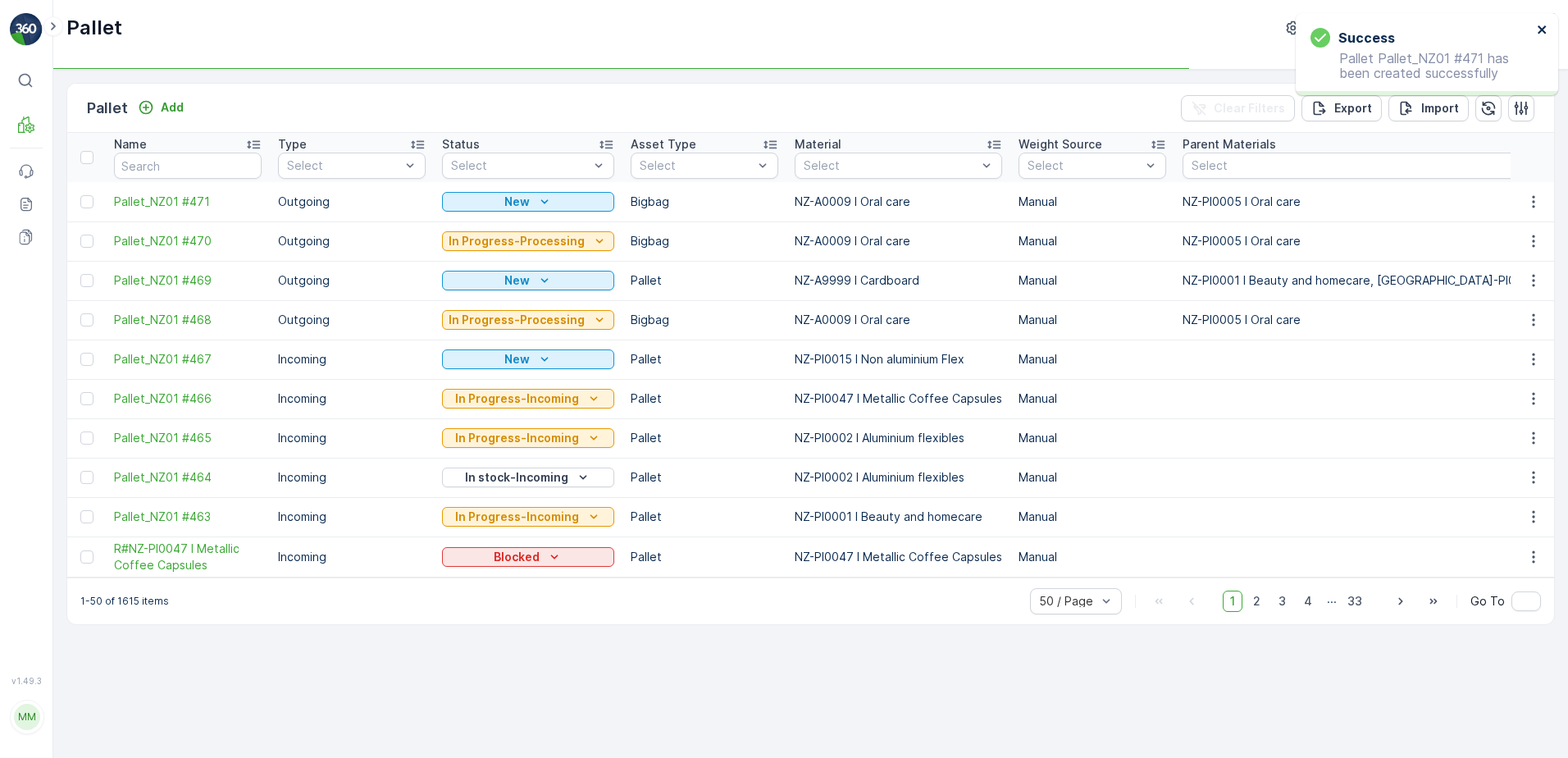
drag, startPoint x: 1543, startPoint y: 25, endPoint x: 1531, endPoint y: 26, distance: 12.0
click at [1538, 25] on icon "close" at bounding box center [1543, 30] width 12 height 14
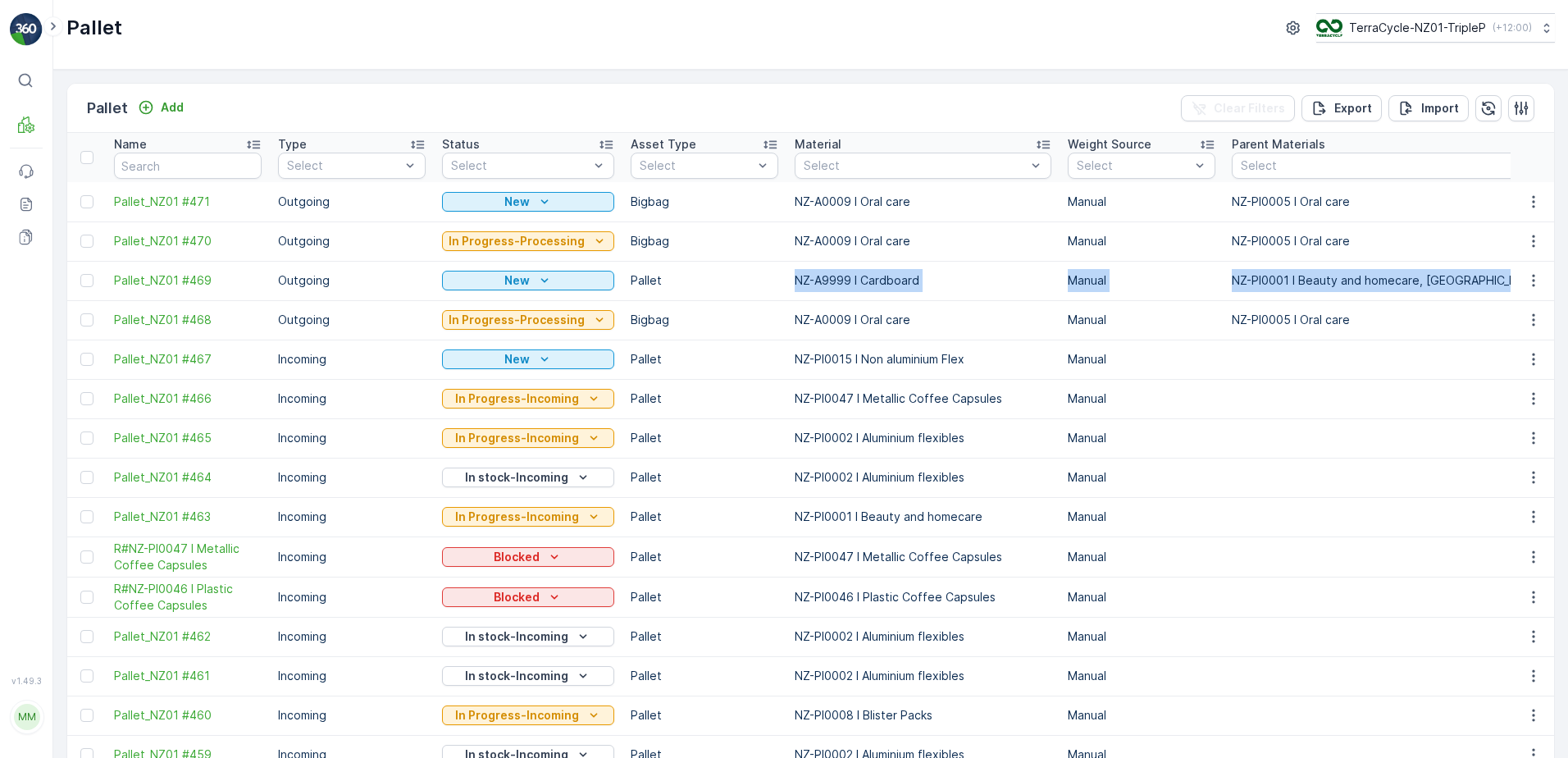
drag, startPoint x: 737, startPoint y: 278, endPoint x: 74, endPoint y: 325, distance: 664.7
click at [369, 74] on div "Pallet Add Clear Filters Export Import Name Type Select Status Select Asset Typ…" at bounding box center [810, 413] width 1515 height 688
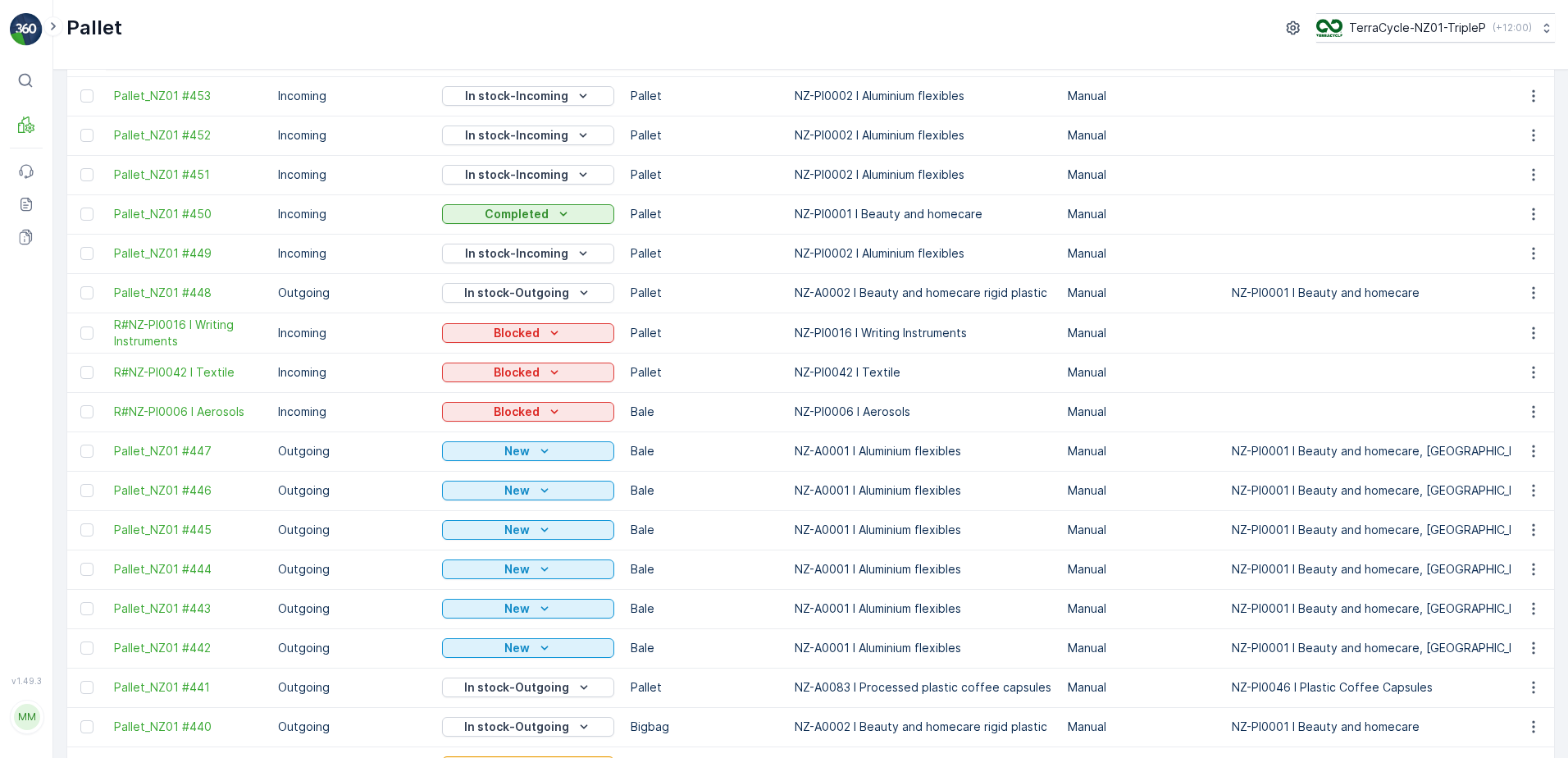
scroll to position [1467, 0]
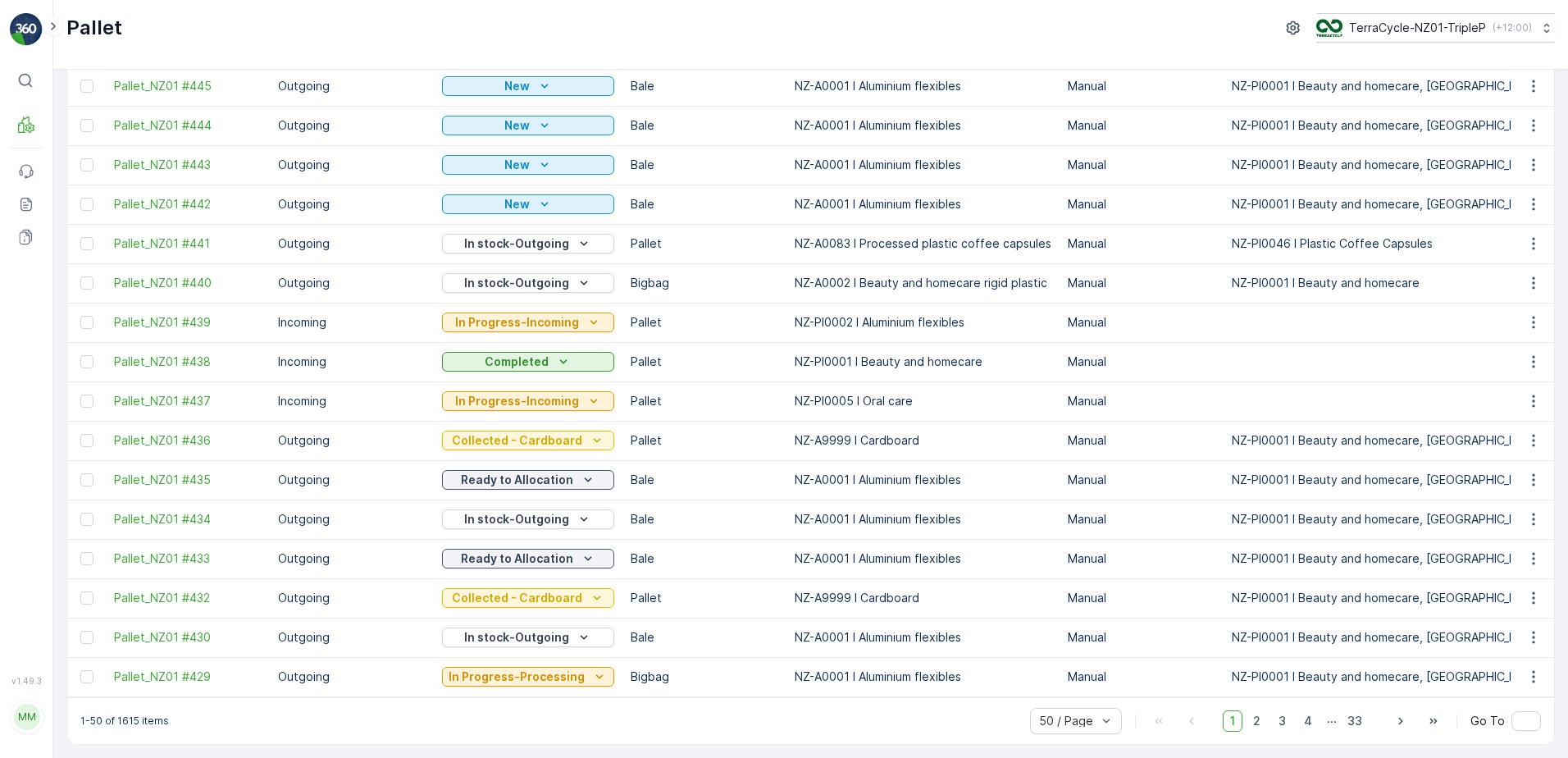
drag, startPoint x: 1254, startPoint y: 717, endPoint x: 739, endPoint y: 173, distance: 749.1
click at [1254, 717] on span "2" at bounding box center [1257, 720] width 22 height 21
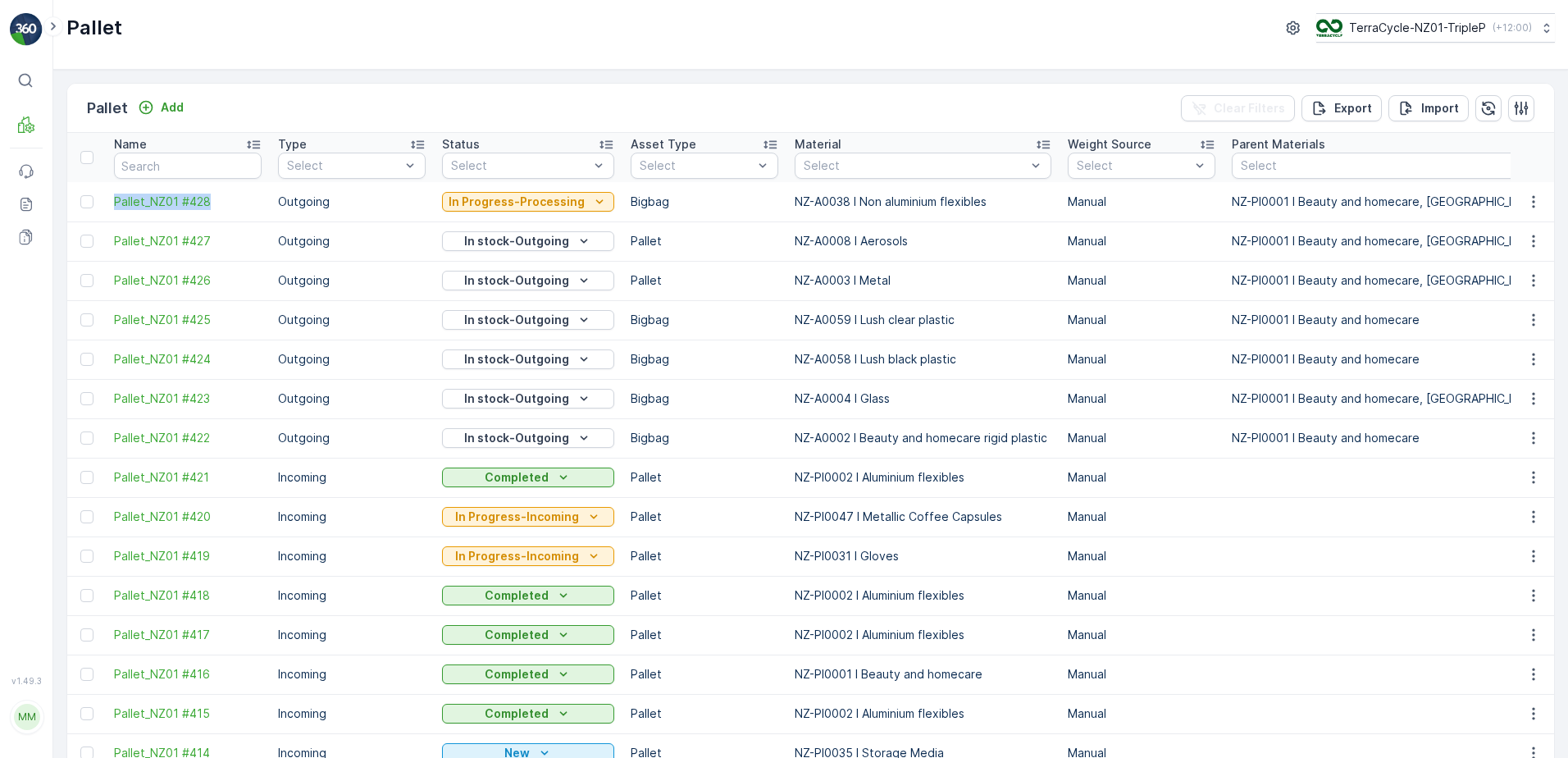
drag, startPoint x: 107, startPoint y: 199, endPoint x: 224, endPoint y: 212, distance: 117.7
click at [224, 212] on td "Pallet_NZ01 #428" at bounding box center [188, 202] width 164 height 40
copy span "Pallet_NZ01 #428"
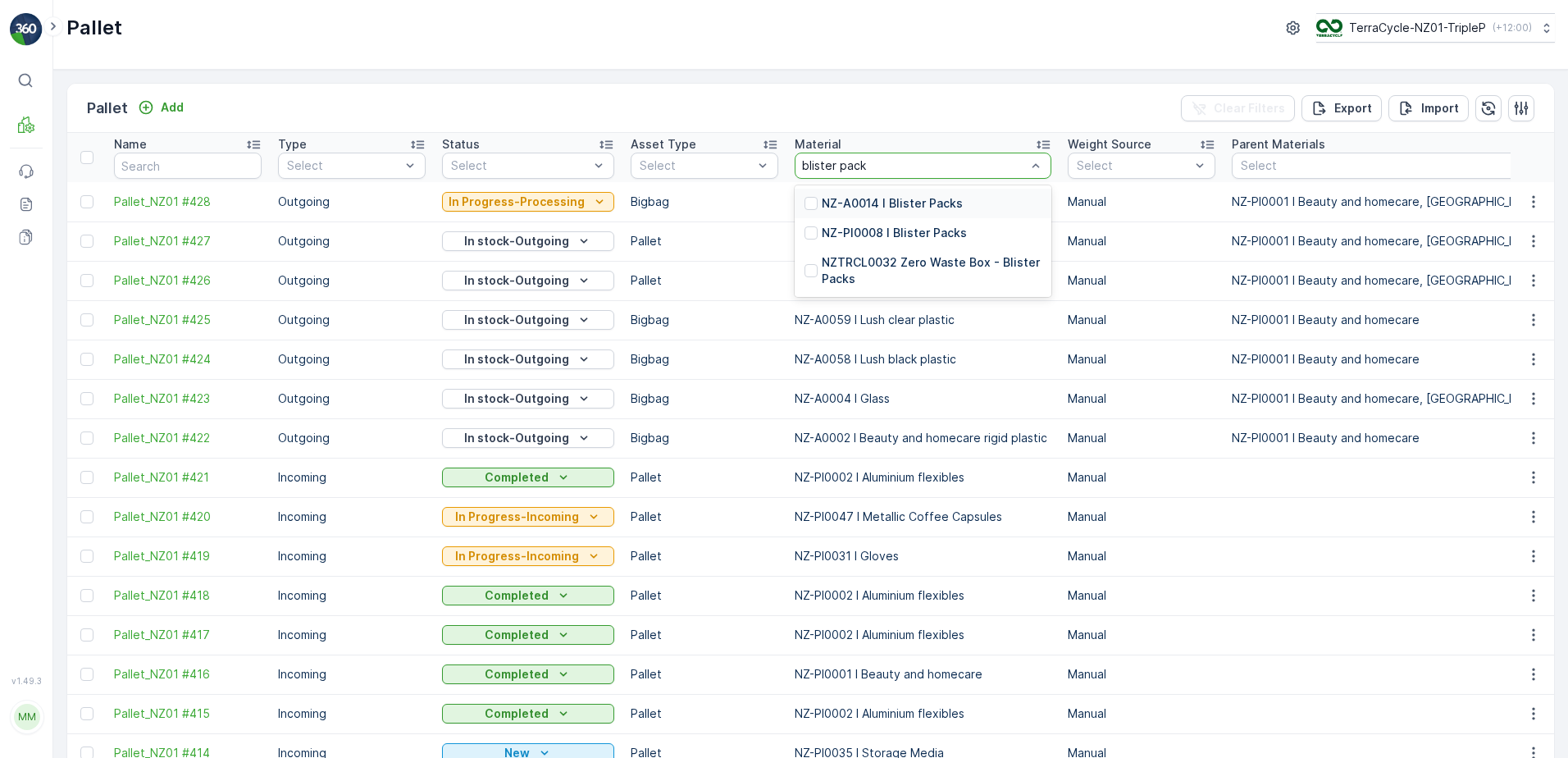
type input "blister packs"
click at [907, 222] on div "NZ-PI0008 I Blister Packs" at bounding box center [923, 232] width 257 height 30
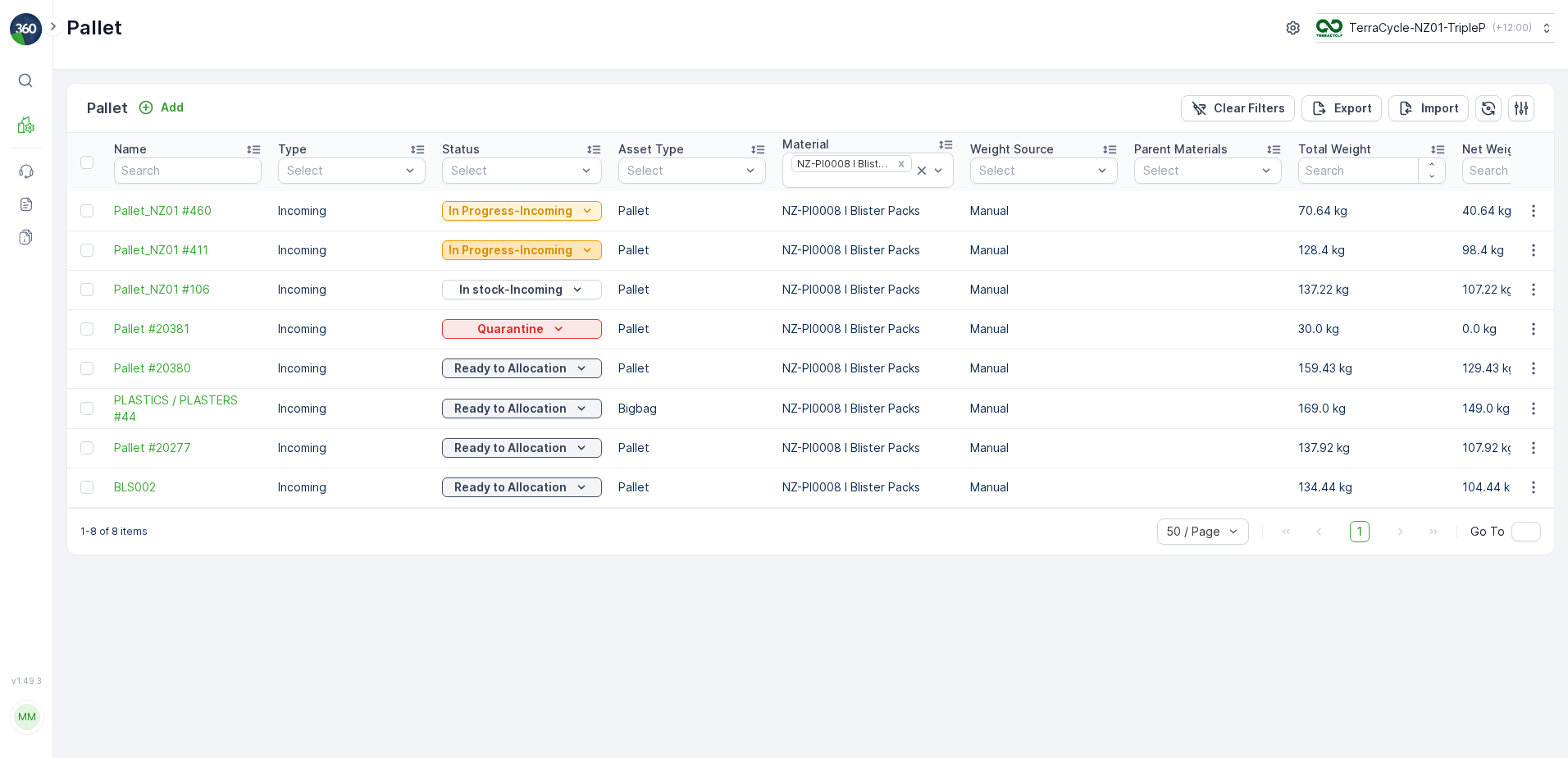
click at [469, 252] on p "In Progress-Incoming" at bounding box center [510, 250] width 123 height 16
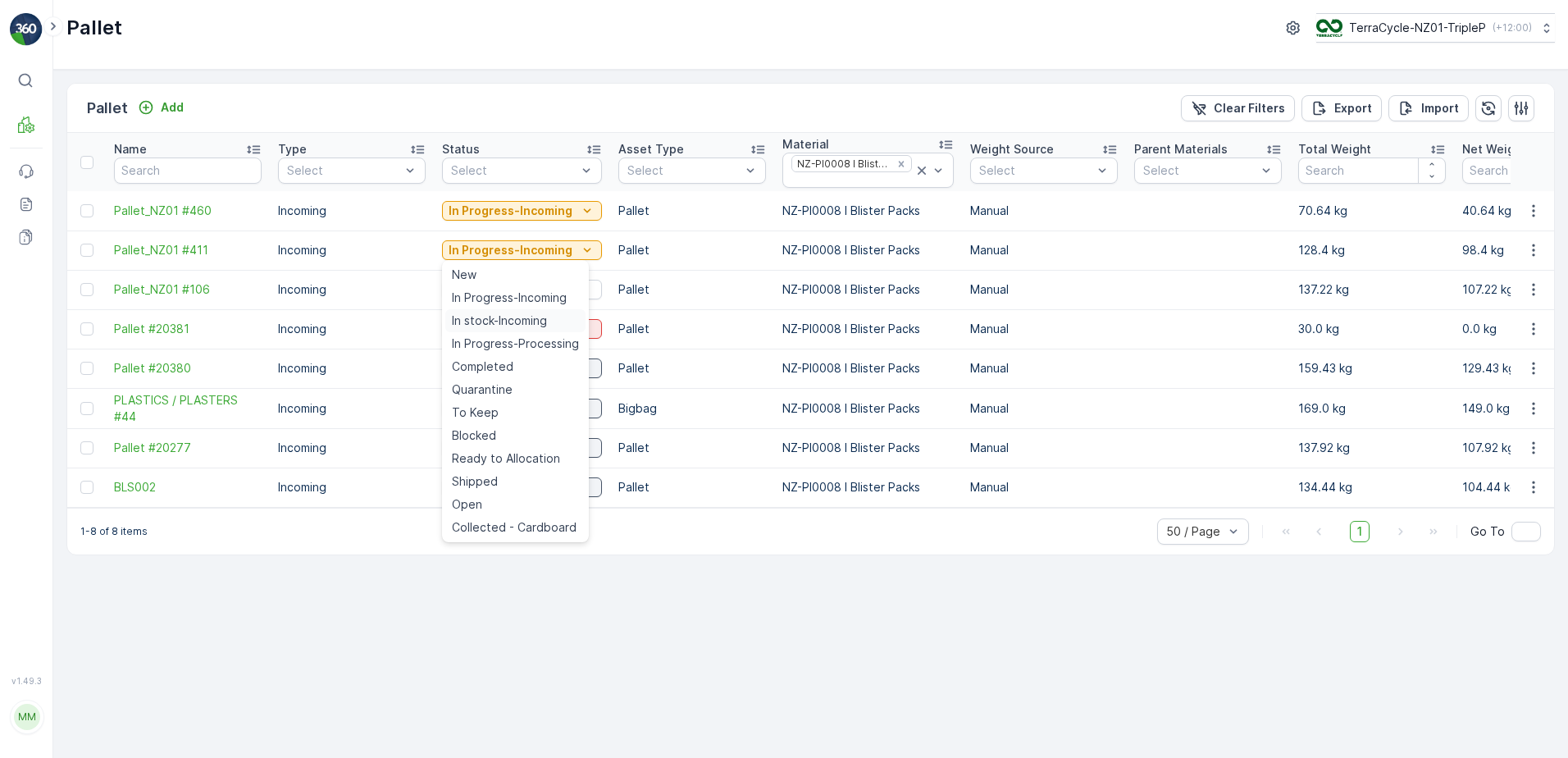
click at [498, 317] on span "In stock-Incoming" at bounding box center [500, 320] width 95 height 16
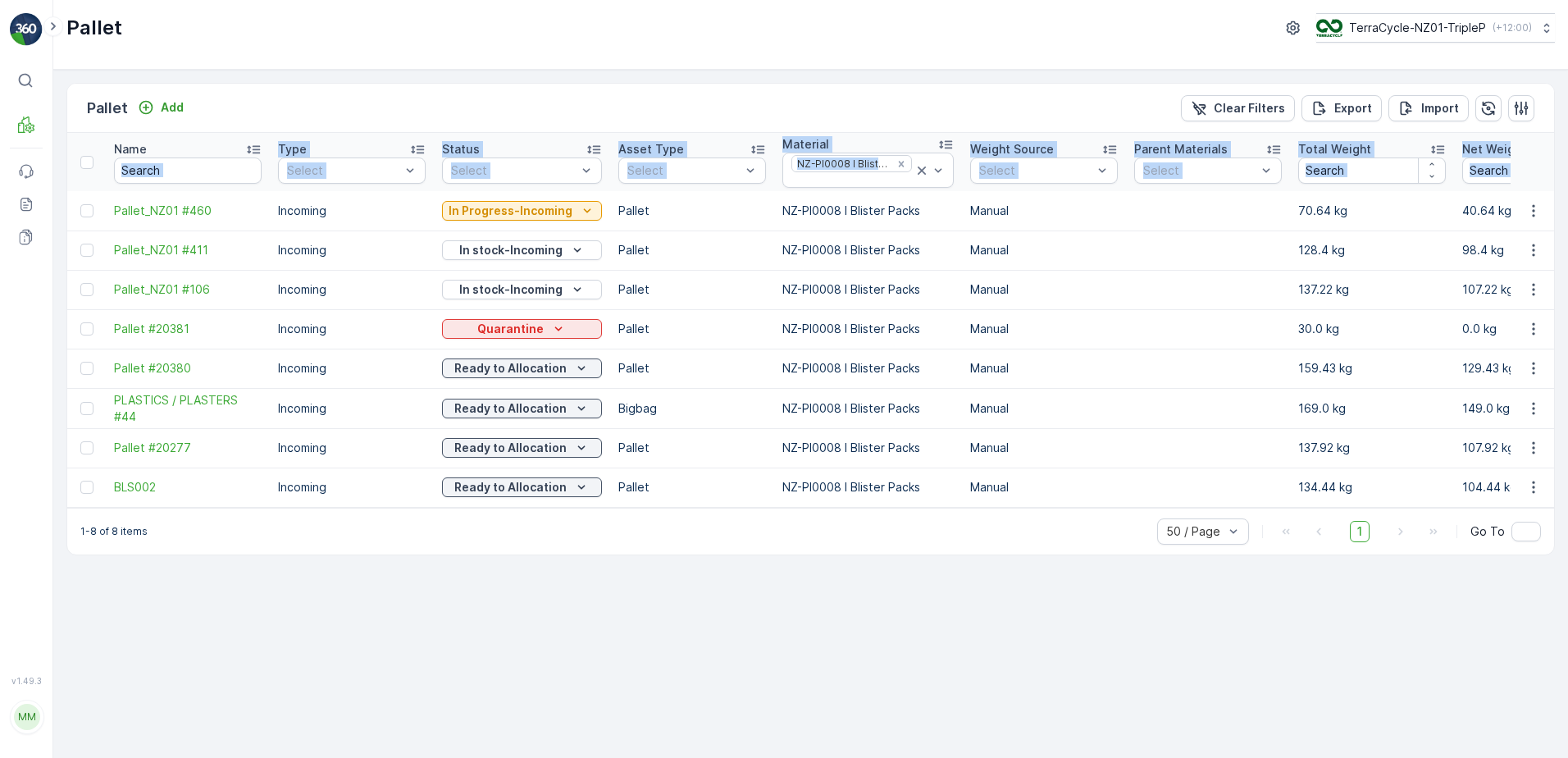
drag, startPoint x: 101, startPoint y: 206, endPoint x: 108, endPoint y: 143, distance: 63.4
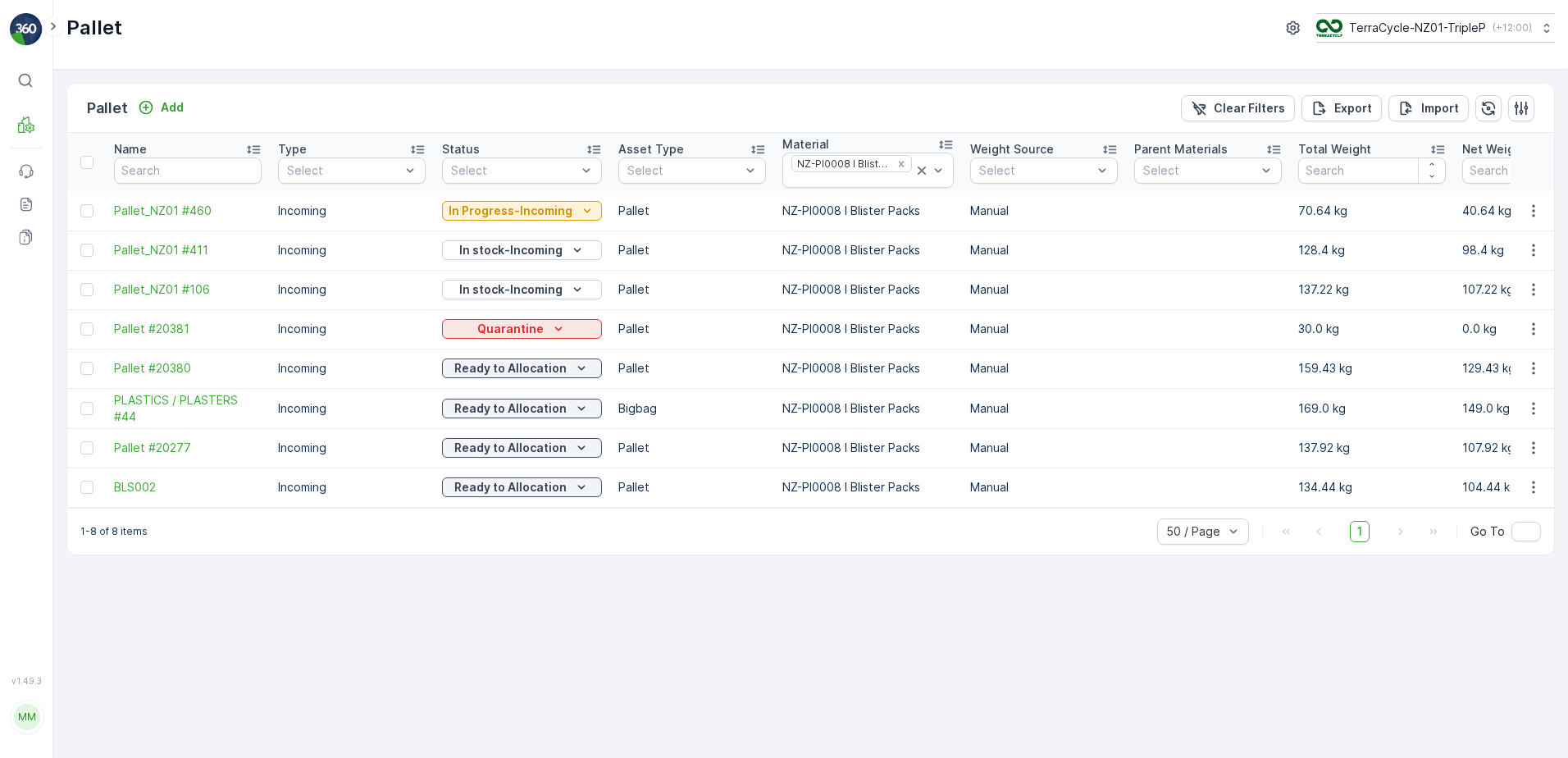
click at [253, 25] on div "Pallet TerraCycle-NZ01-TripleP ( +12:00 )" at bounding box center [810, 28] width 1488 height 30
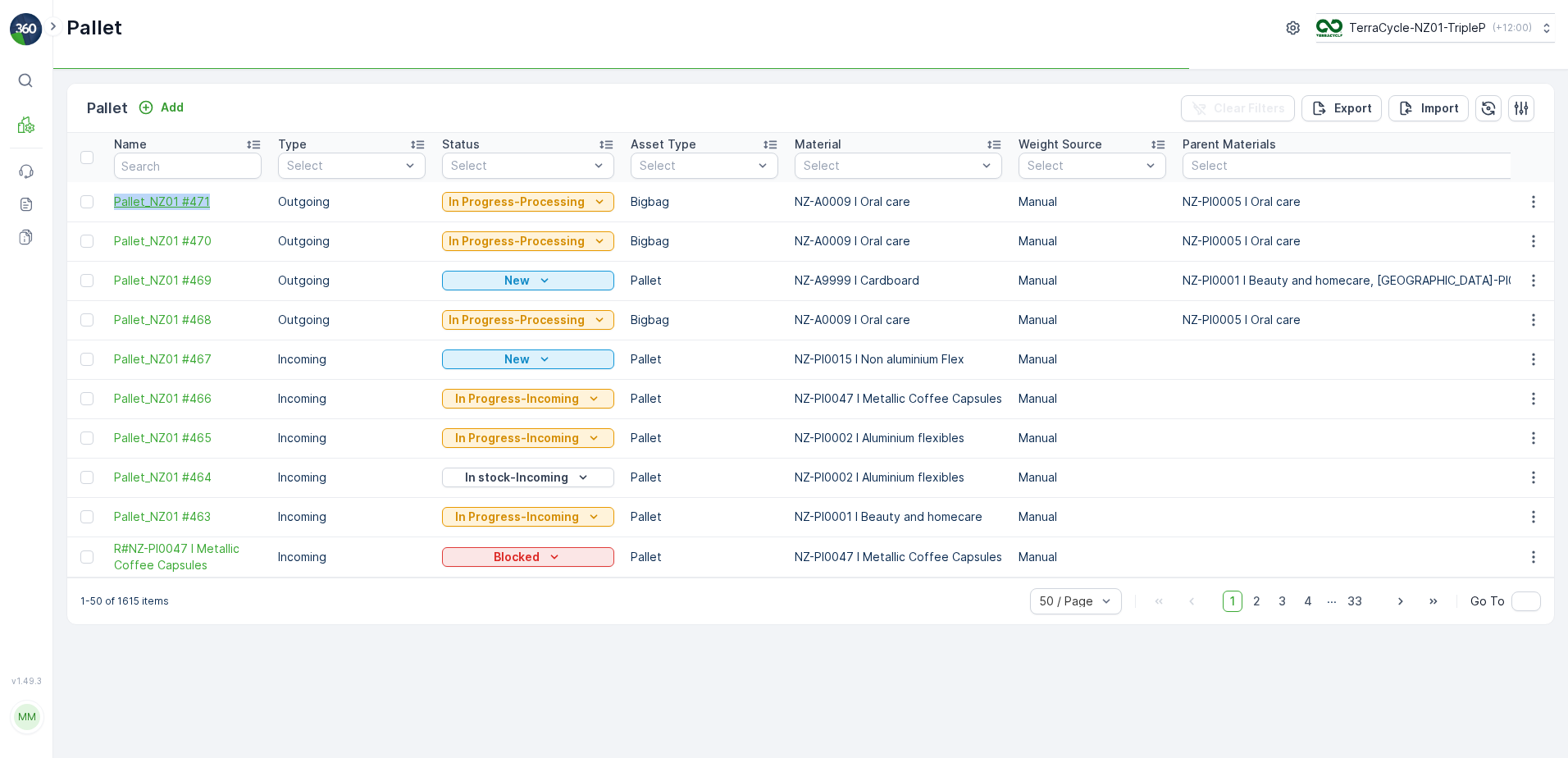
drag, startPoint x: 105, startPoint y: 190, endPoint x: 241, endPoint y: 203, distance: 136.6
copy span "Pallet_NZ01 #471"
drag, startPoint x: 241, startPoint y: 203, endPoint x: 220, endPoint y: 205, distance: 21.1
click at [220, 205] on span "Pallet_NZ01 #471" at bounding box center [187, 202] width 148 height 16
